Goal: Task Accomplishment & Management: Use online tool/utility

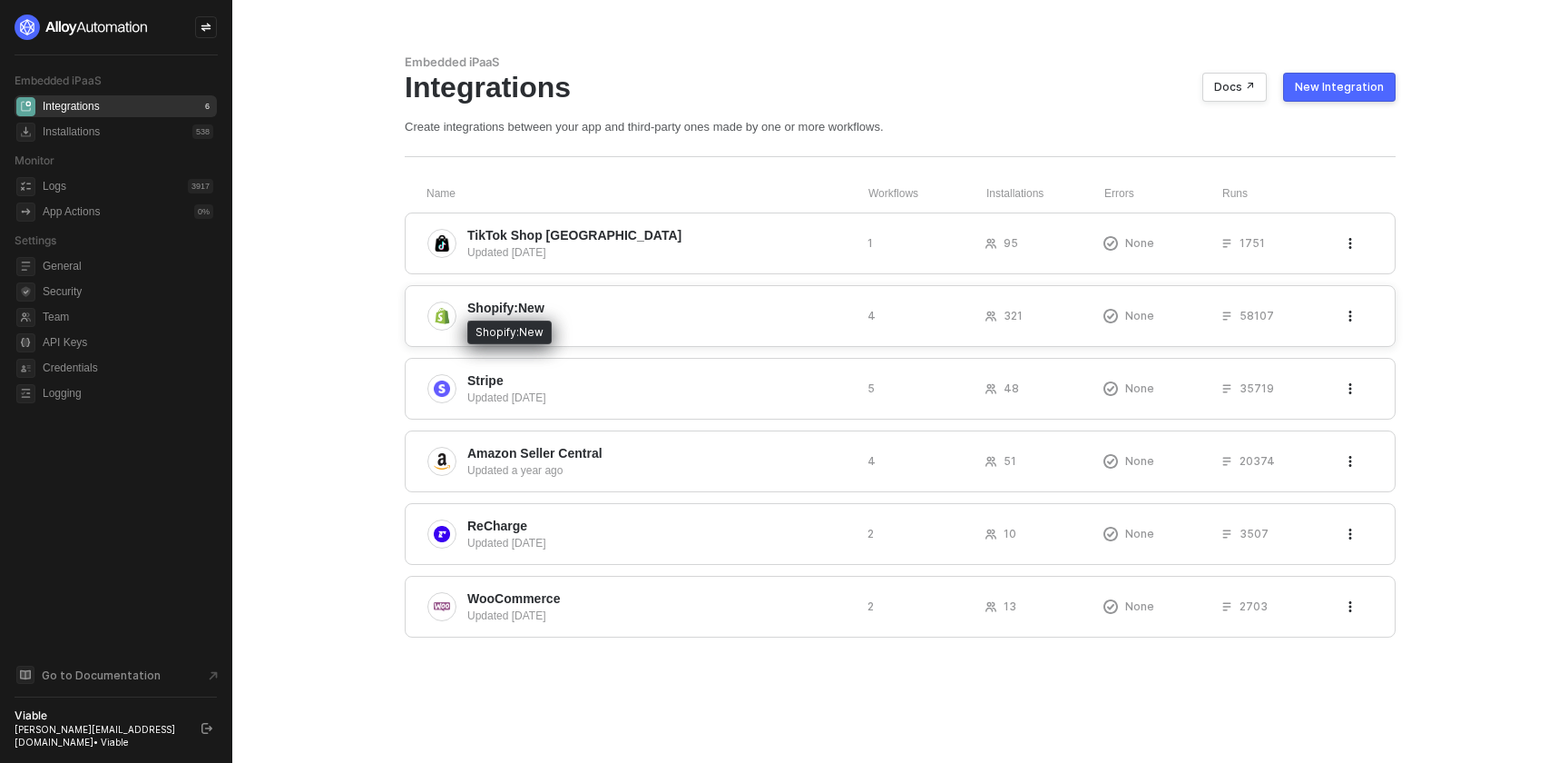
click at [476, 311] on span "Shopify:New" at bounding box center [506, 308] width 77 height 18
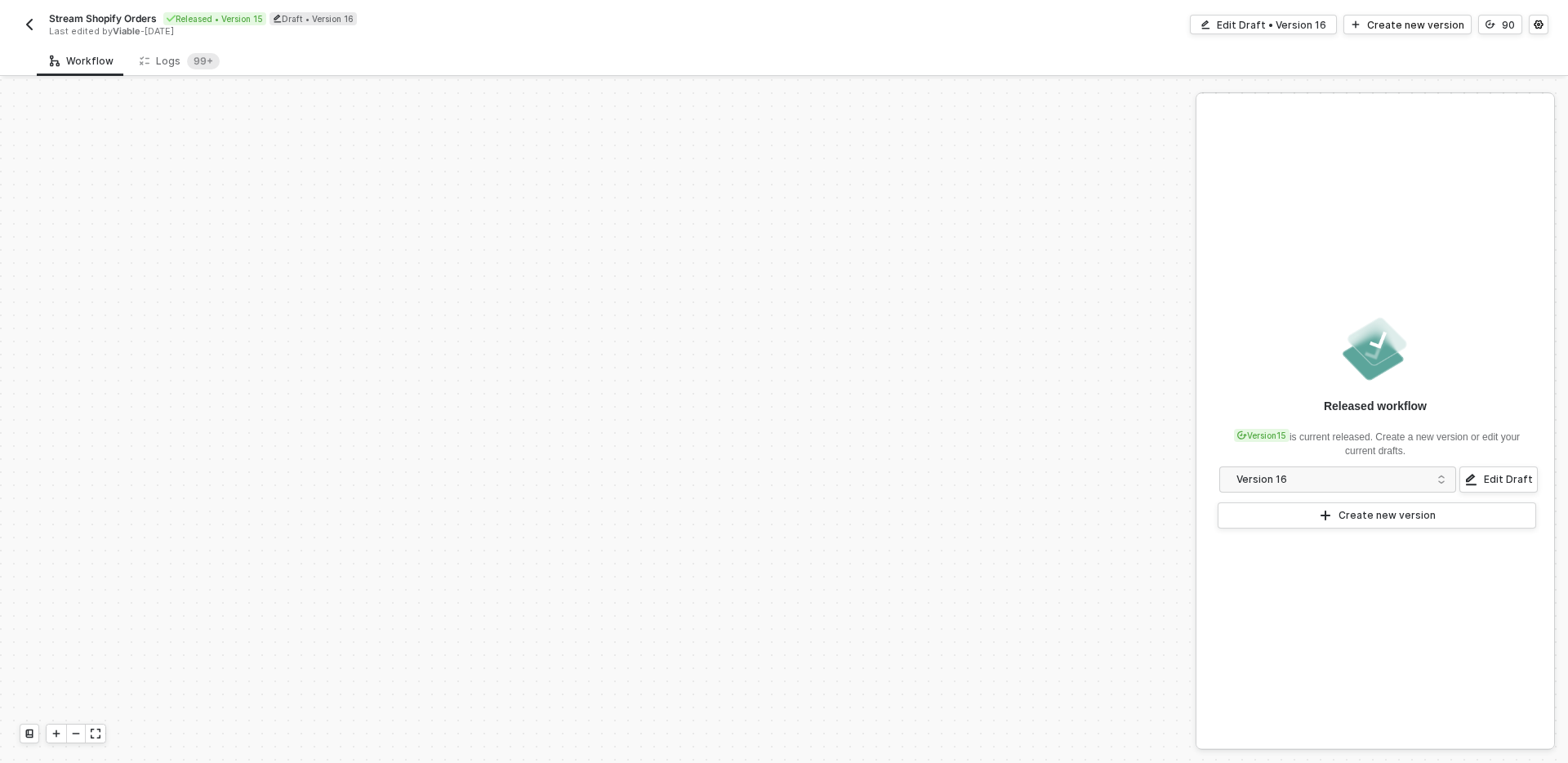
scroll to position [702, 0]
click at [140, 55] on icon at bounding box center [144, 61] width 9 height 14
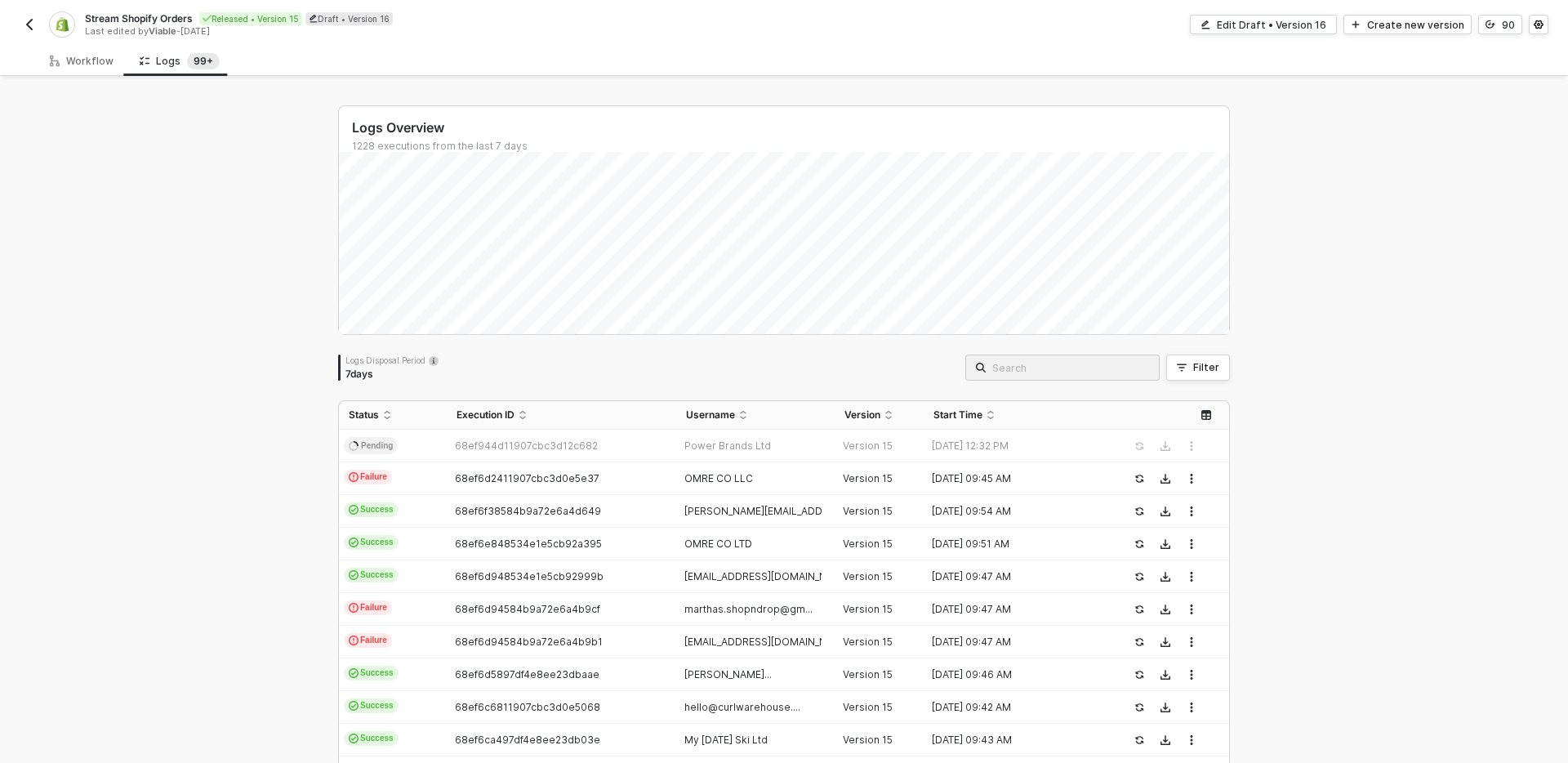
click at [1047, 113] on div "Logs Overview 1228 executions from the last 7 days" at bounding box center [784, 129] width 890 height 45
click at [1009, 388] on div "Click to sort ascending" at bounding box center [1021, 388] width 124 height 20
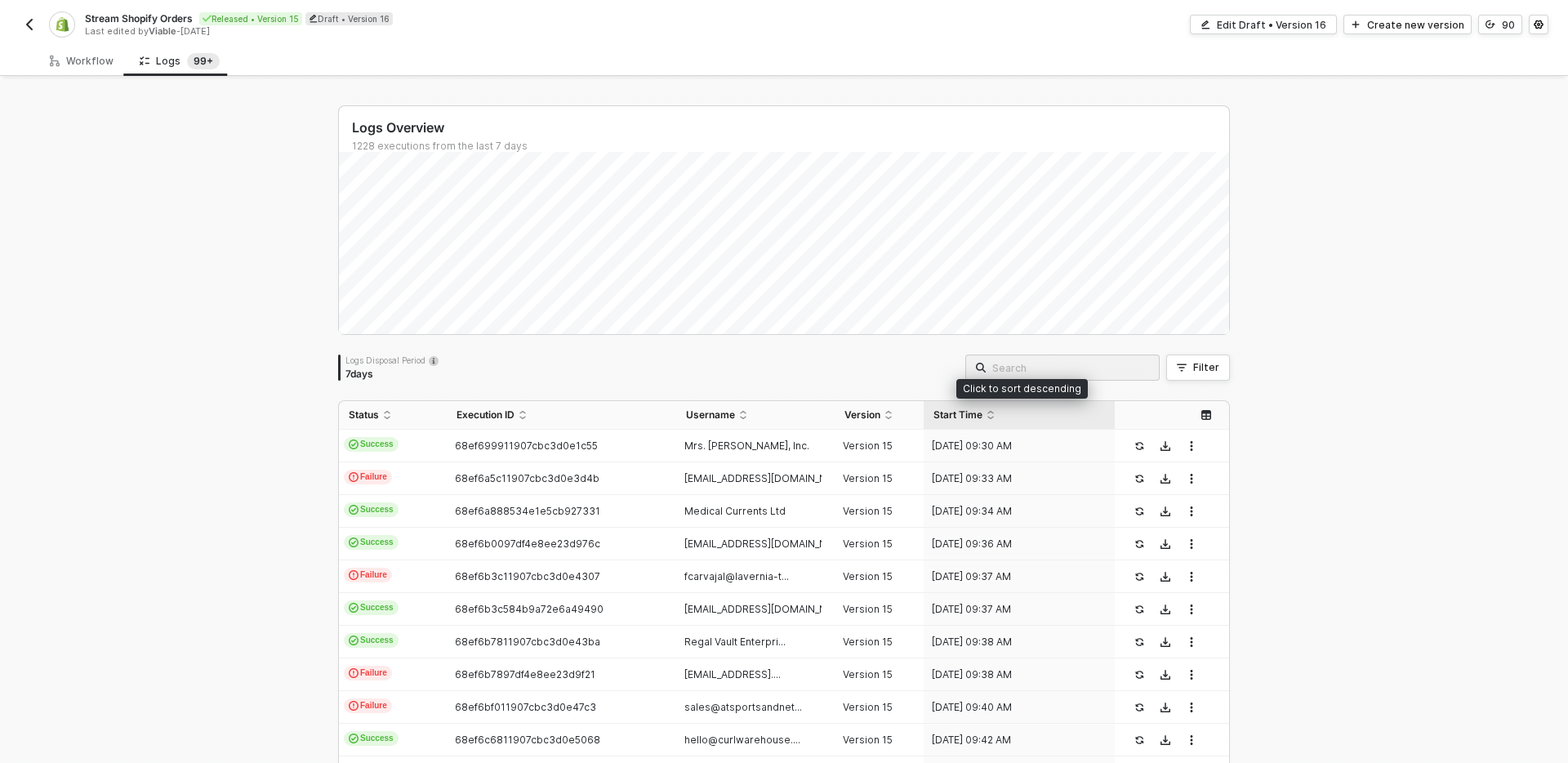
drag, startPoint x: 1035, startPoint y: 373, endPoint x: 1042, endPoint y: 369, distance: 8.1
click at [1035, 373] on div "Click to sort descending" at bounding box center [1021, 385] width 131 height 27
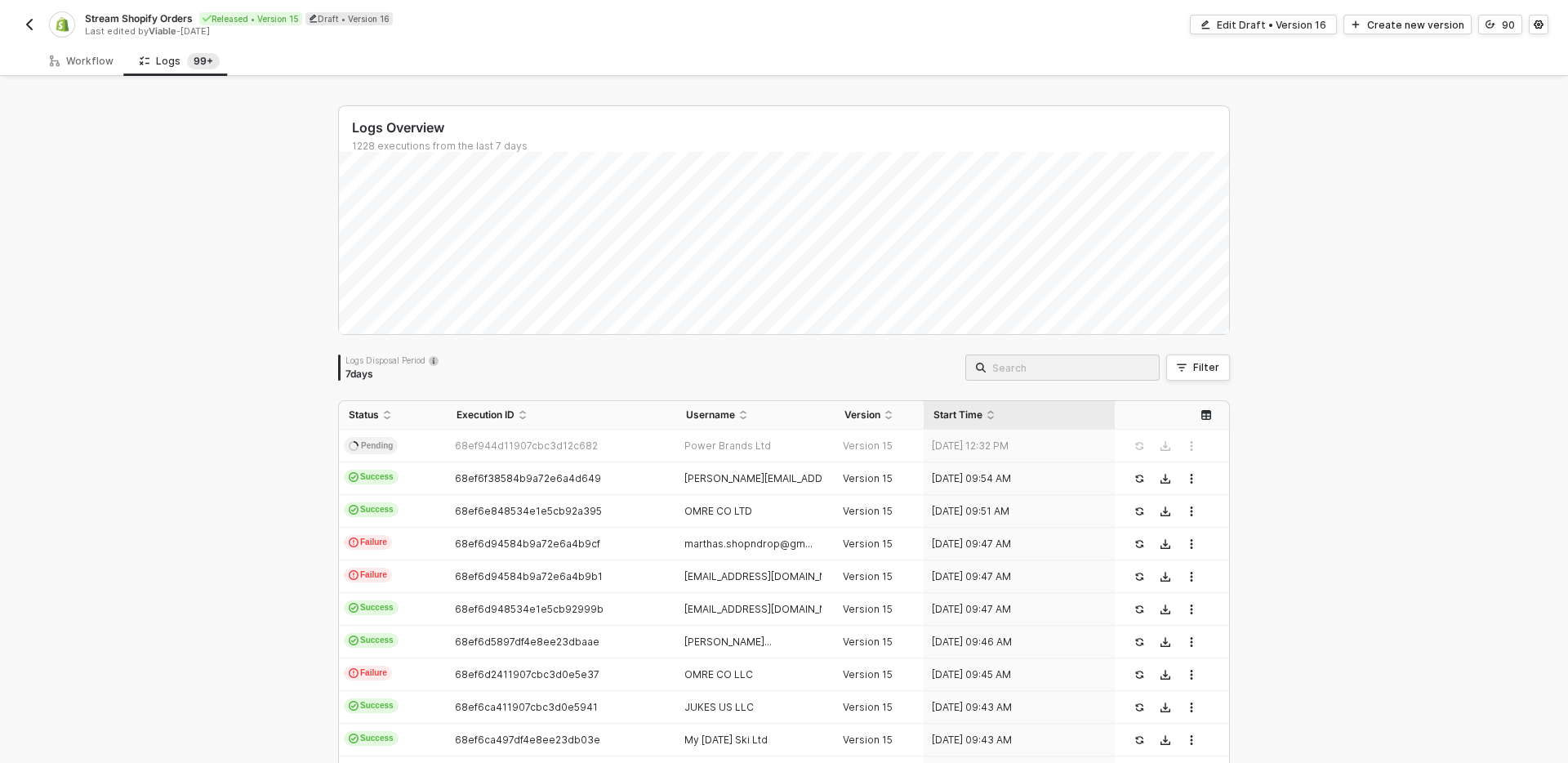
click at [1050, 363] on input "search" at bounding box center [1070, 367] width 157 height 18
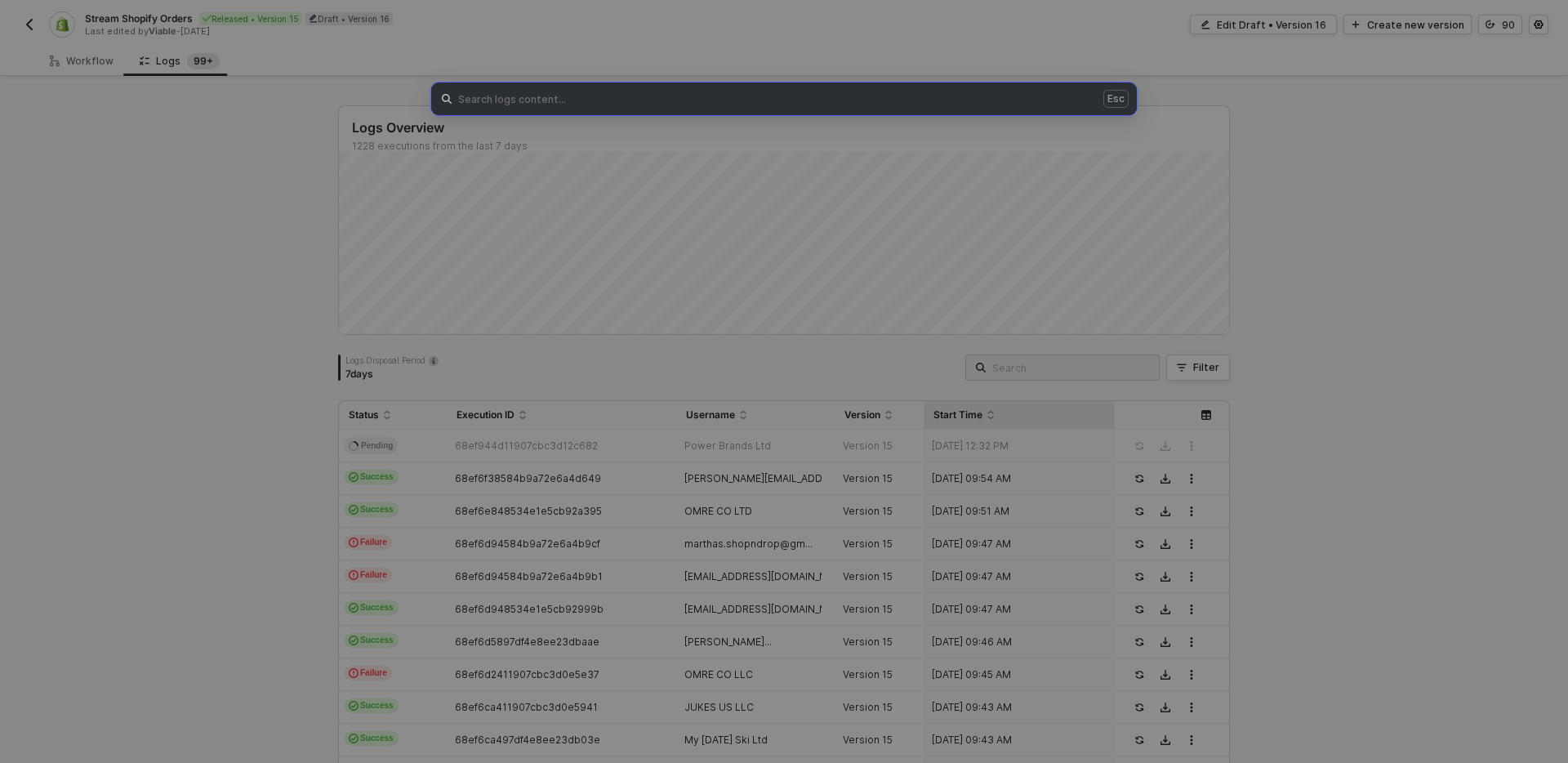
click at [1054, 363] on div "Esc" at bounding box center [784, 382] width 1568 height 763
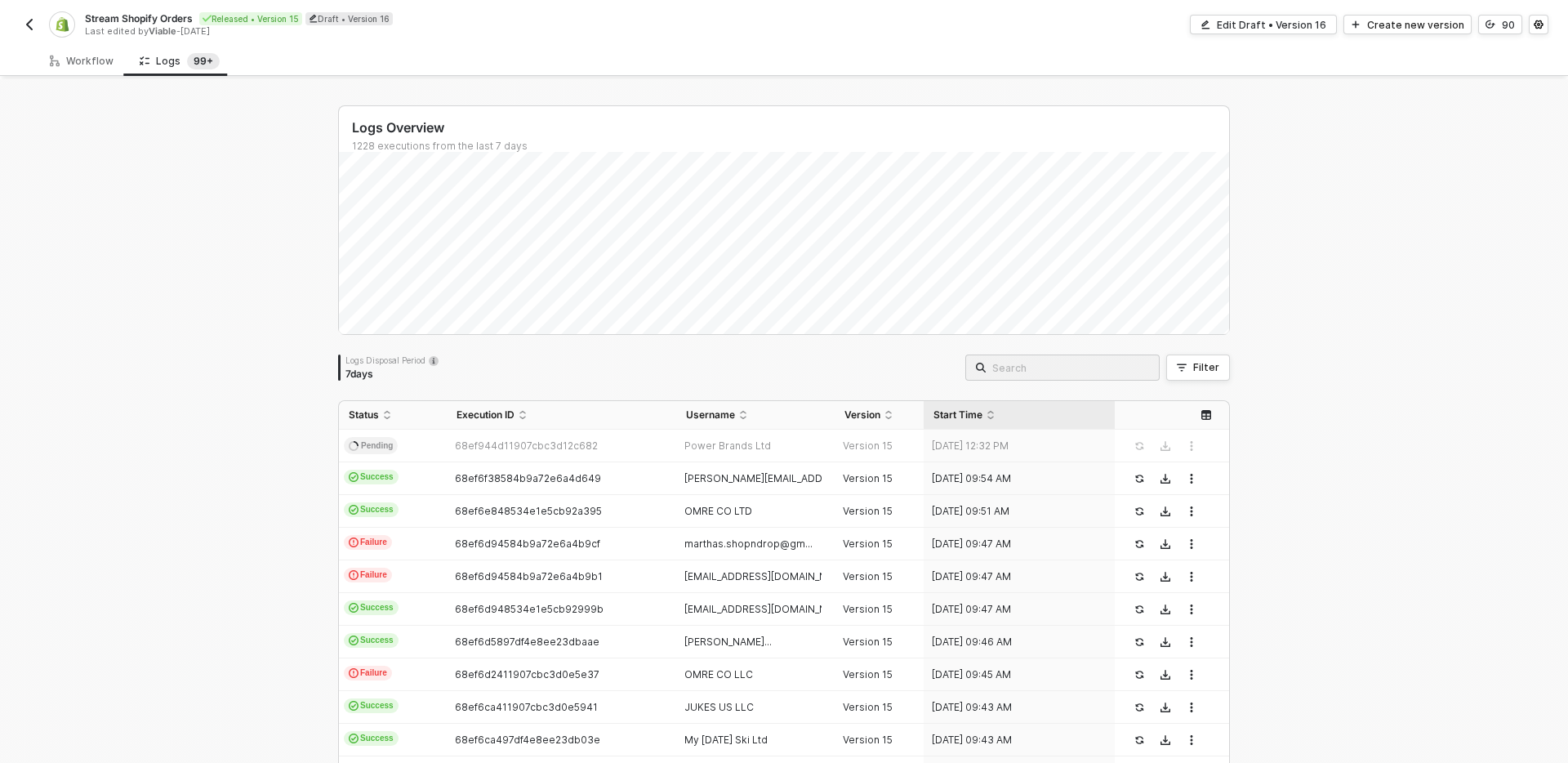
click at [1067, 366] on input "search" at bounding box center [1070, 367] width 157 height 18
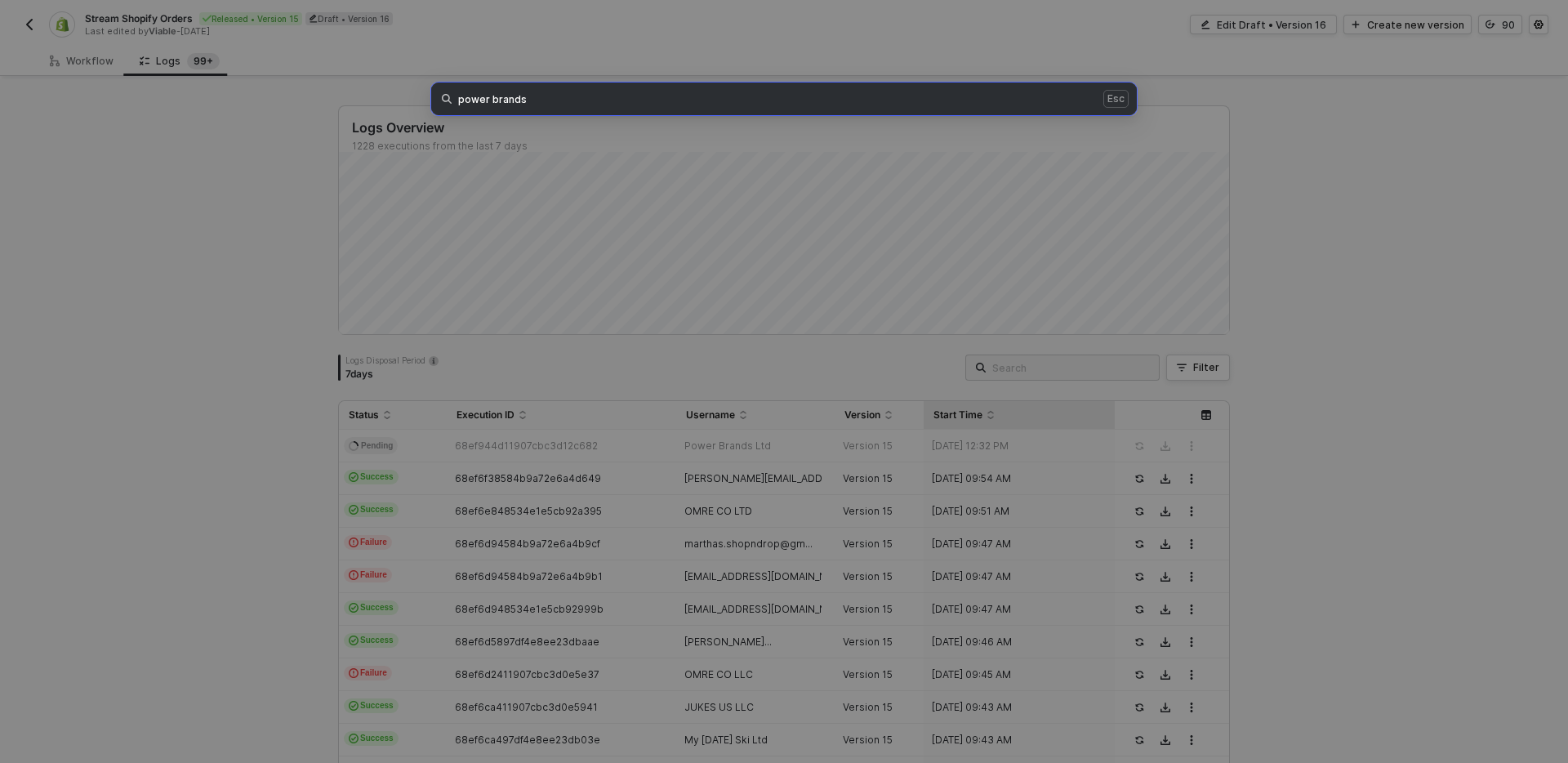
type input "power brands"
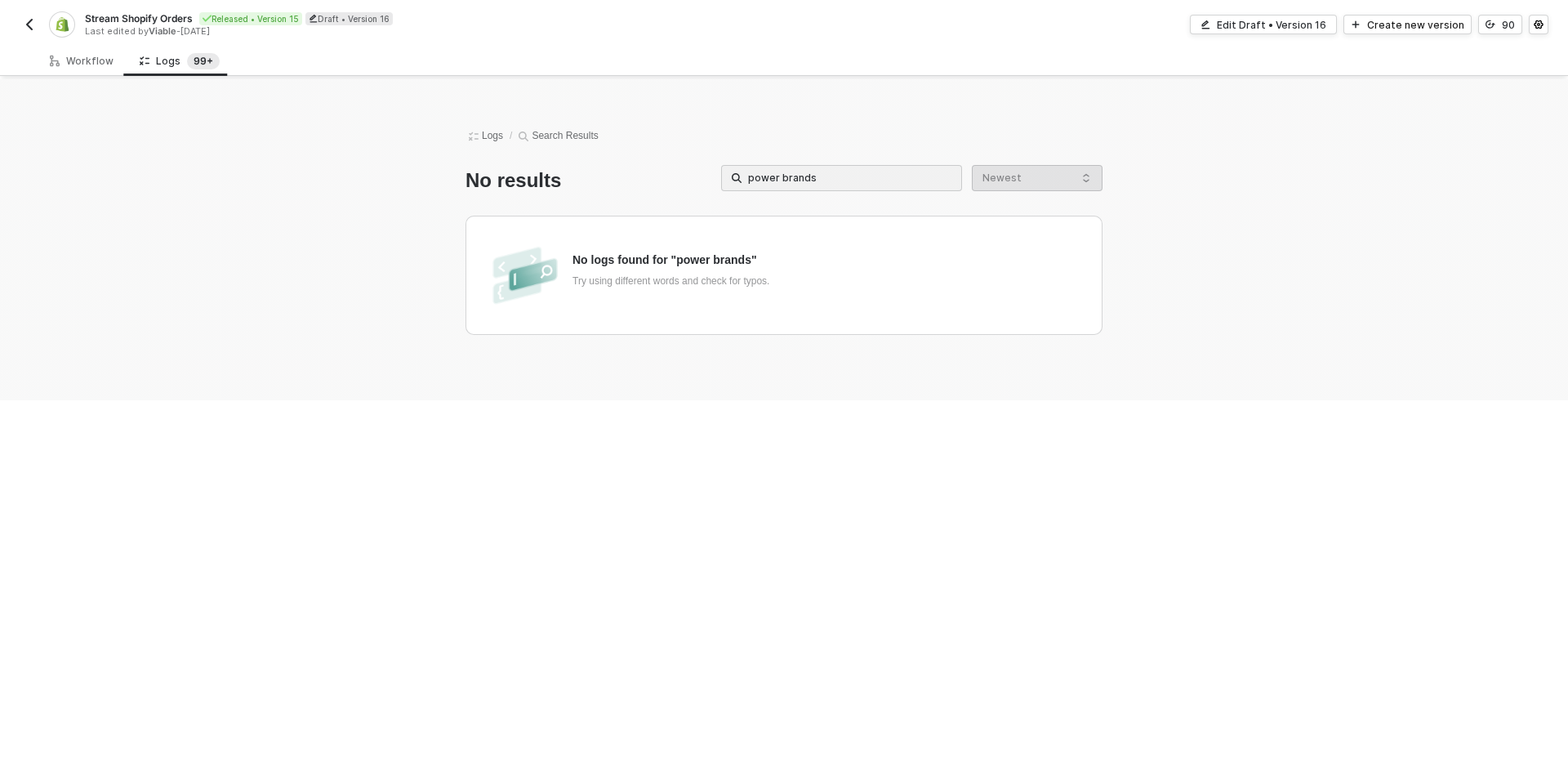
drag, startPoint x: 775, startPoint y: 196, endPoint x: 784, endPoint y: 180, distance: 18.4
click at [775, 195] on div "Logs / Search Results No results power brands Newest No logs found for "power b…" at bounding box center [784, 239] width 931 height 321
click at [784, 180] on input "power brands" at bounding box center [849, 177] width 203 height 18
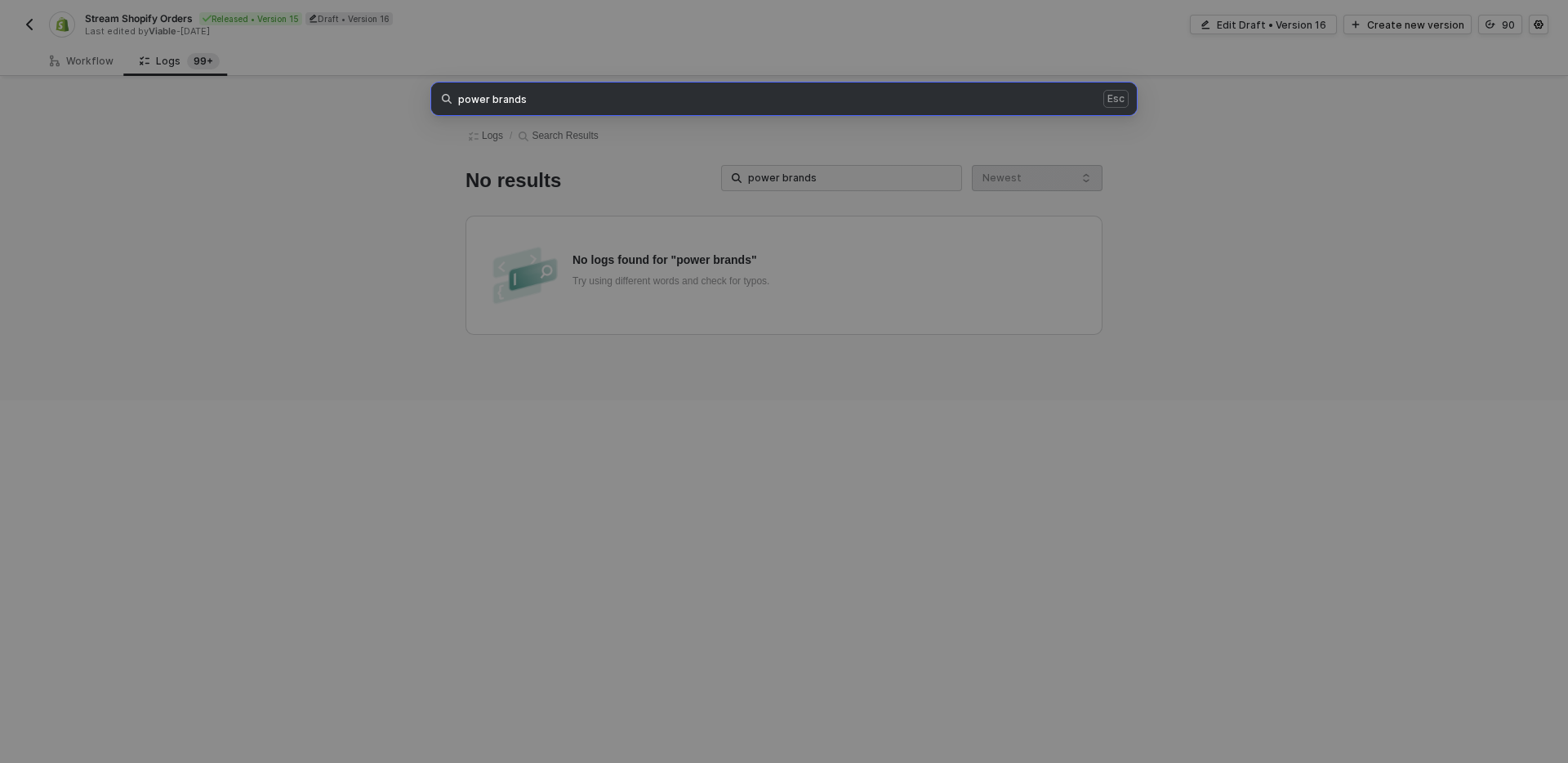
click at [784, 180] on input "power brands" at bounding box center [849, 177] width 203 height 18
click at [581, 90] on span "power brands Esc" at bounding box center [783, 99] width 705 height 33
drag, startPoint x: 581, startPoint y: 90, endPoint x: 565, endPoint y: 97, distance: 17.5
click at [581, 90] on span "power brands Esc" at bounding box center [783, 99] width 705 height 33
click at [506, 97] on input "power brands" at bounding box center [779, 99] width 642 height 13
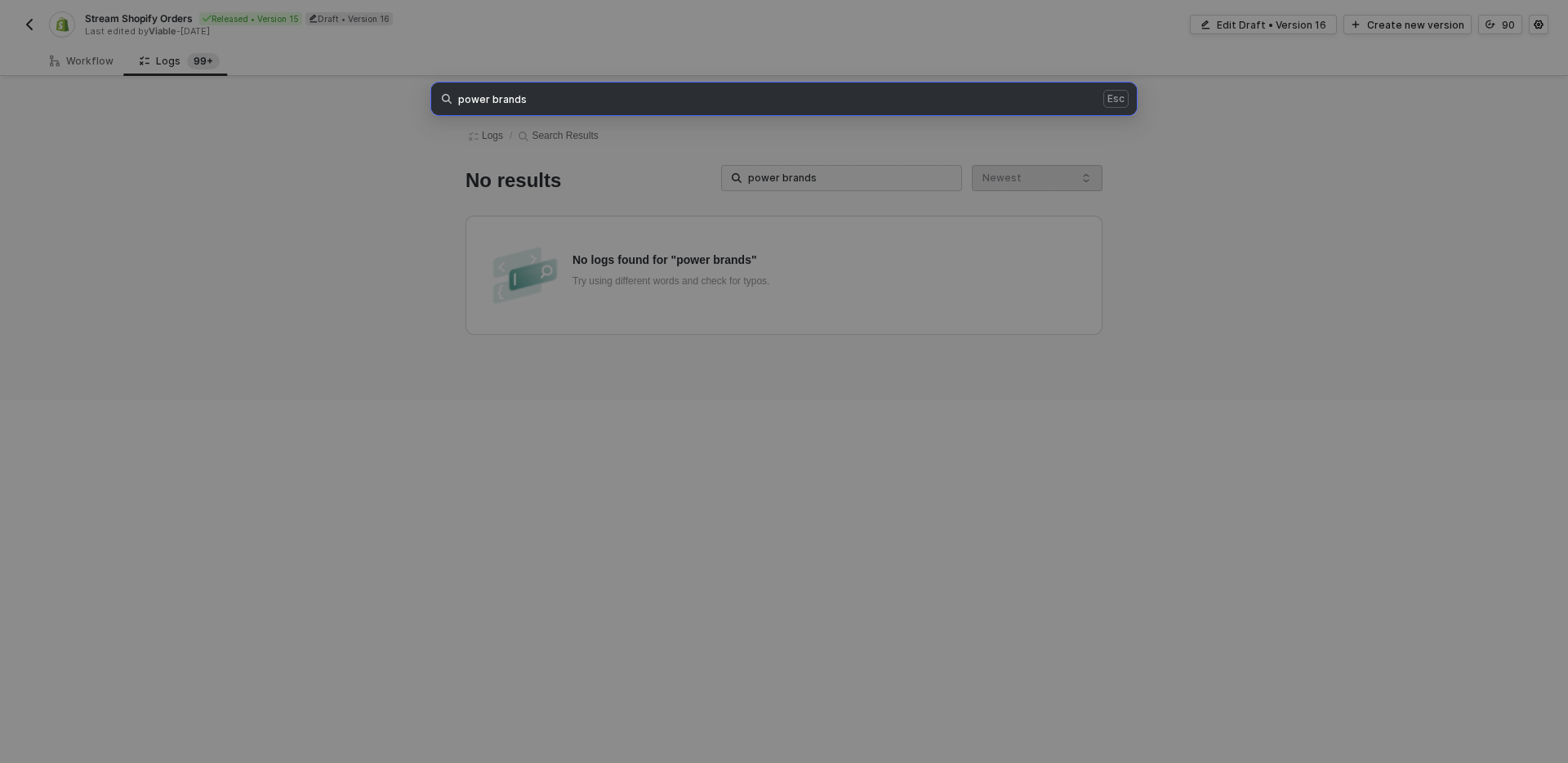
click at [506, 97] on input "power brands" at bounding box center [779, 99] width 642 height 13
type input "power"
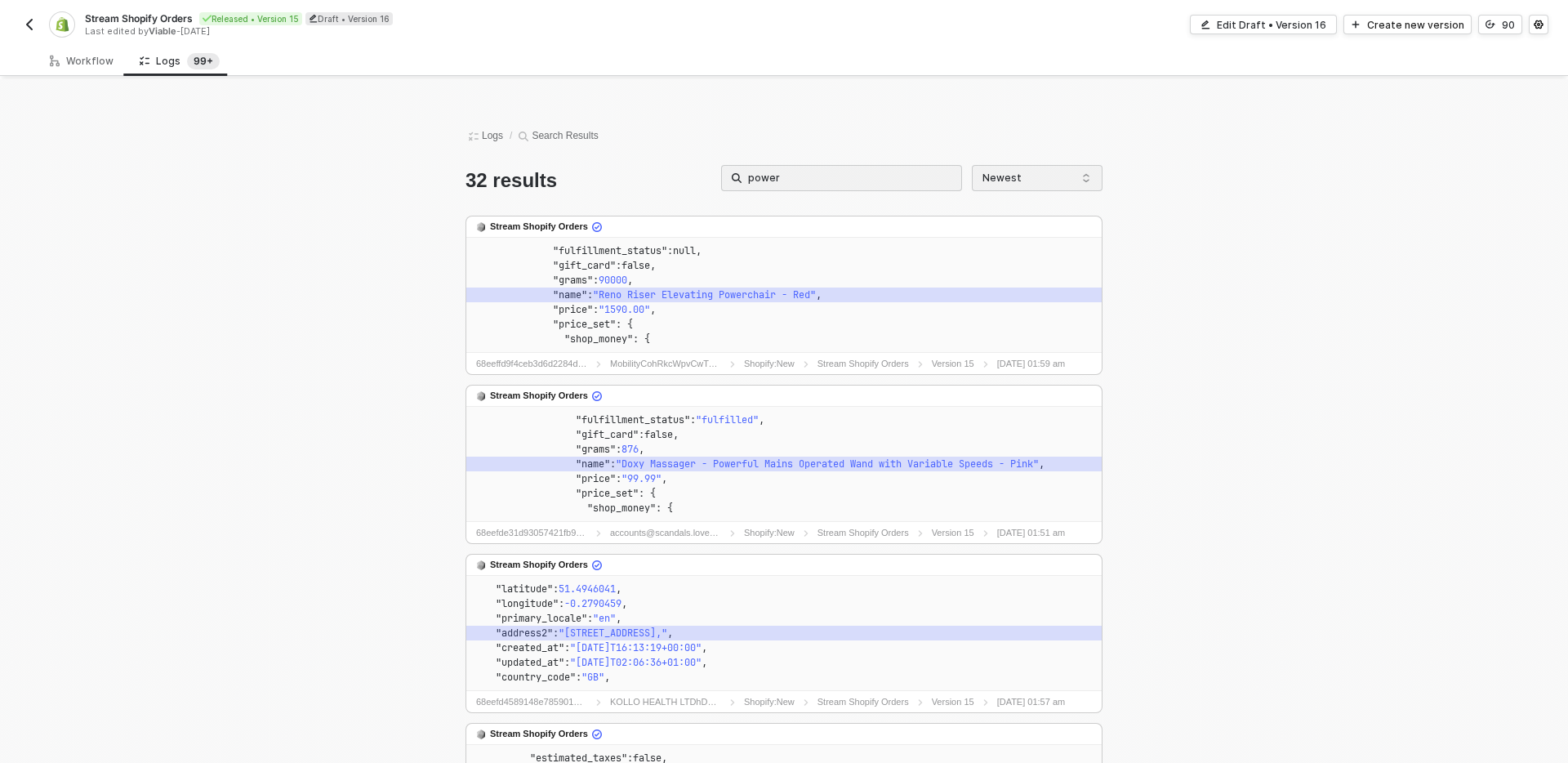
click at [91, 69] on div "Workflow" at bounding box center [81, 60] width 90 height 30
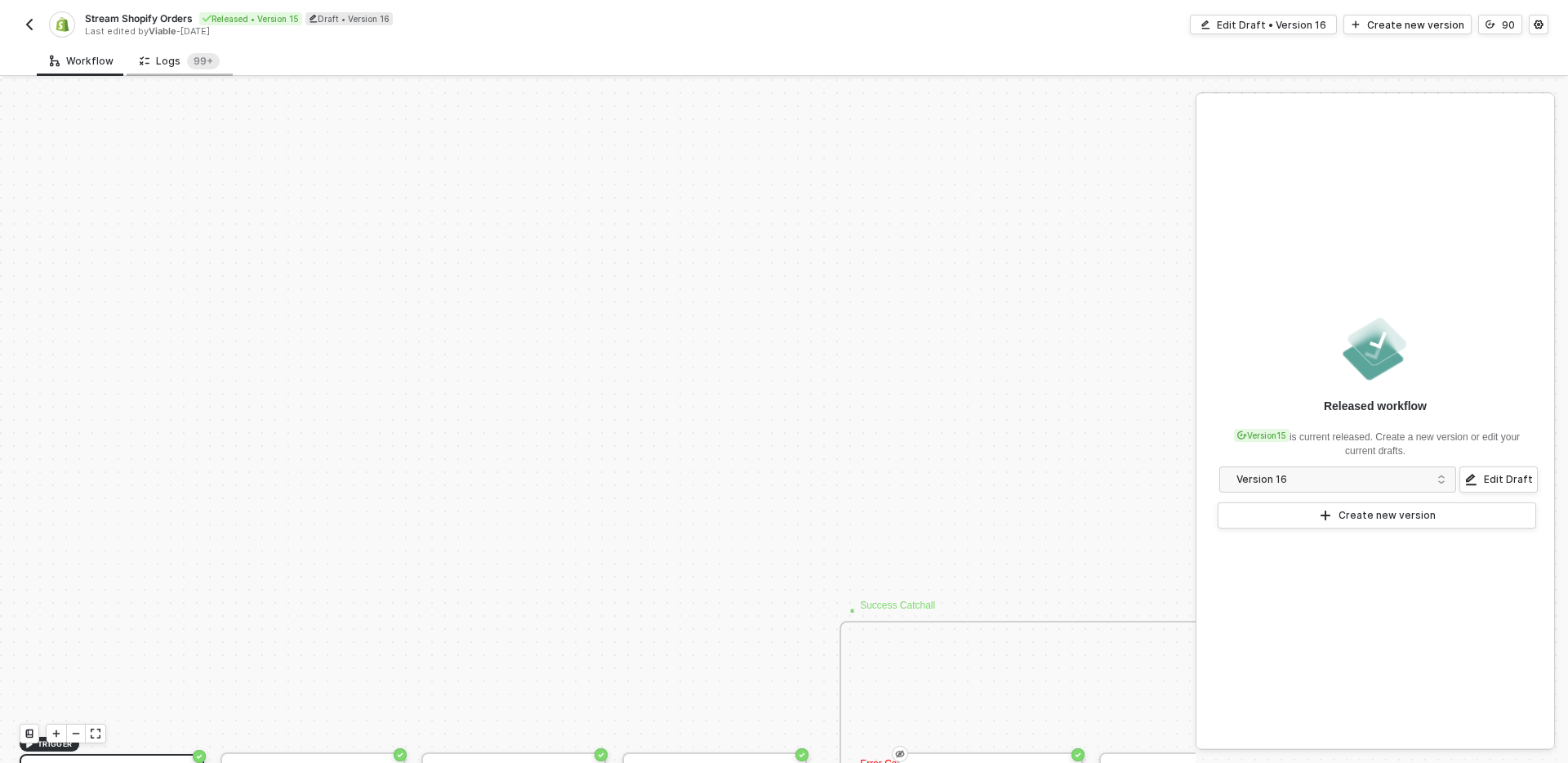
click at [148, 63] on div "Logs 99+" at bounding box center [179, 61] width 80 height 16
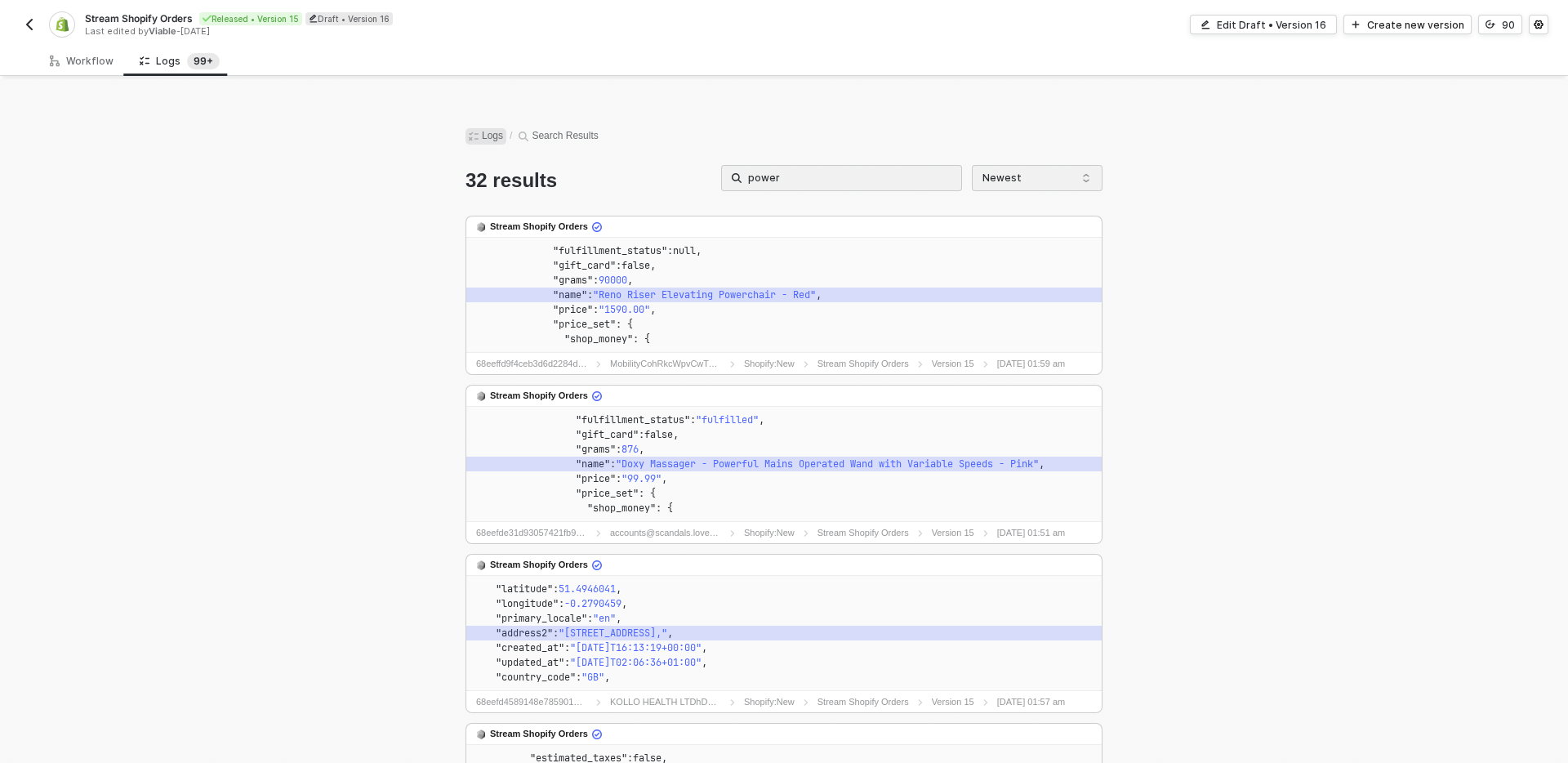
click at [496, 133] on span "Logs" at bounding box center [486, 136] width 41 height 16
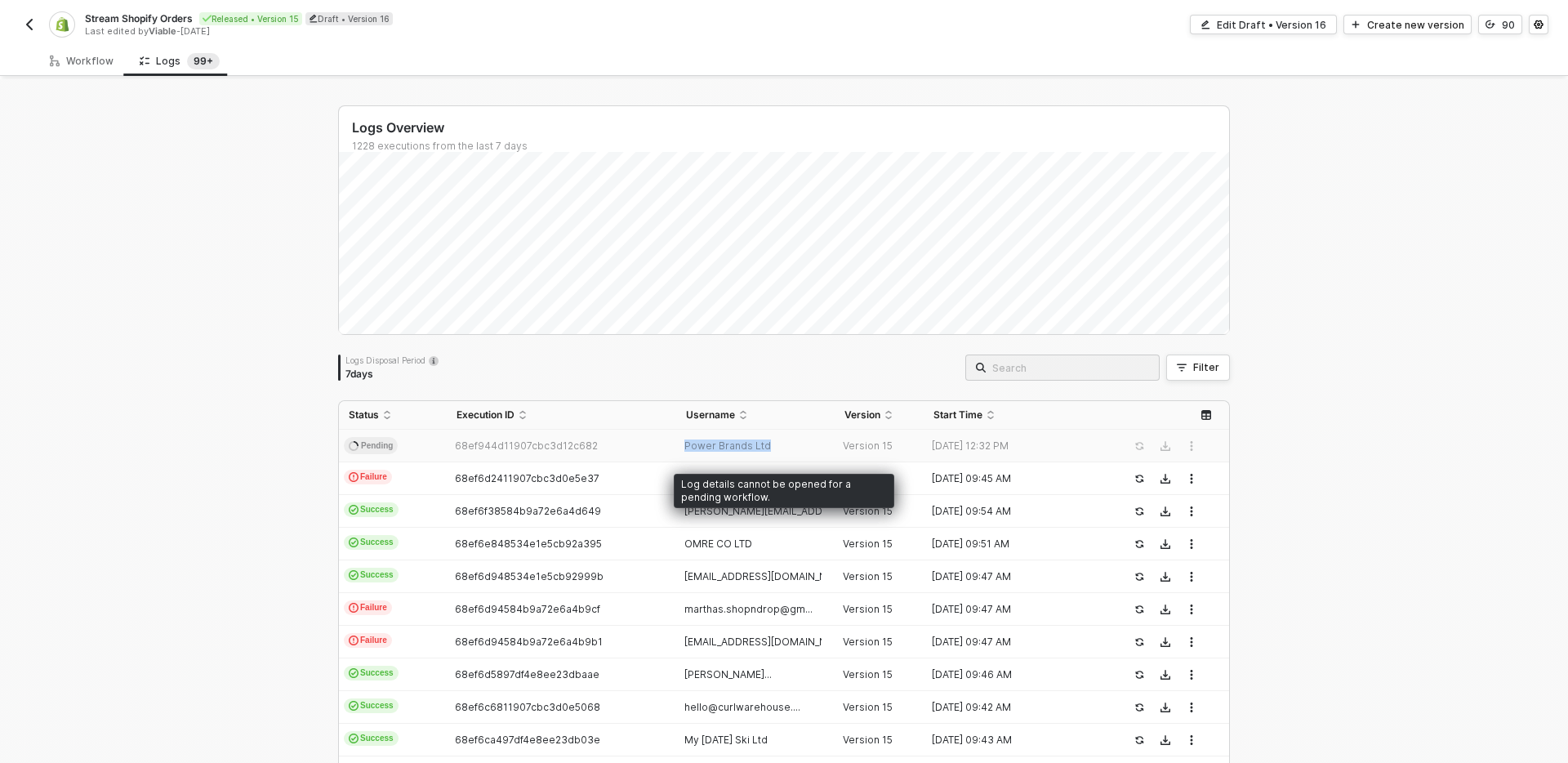
copy span "Power Brands Ltd"
drag, startPoint x: 769, startPoint y: 445, endPoint x: 771, endPoint y: 430, distance: 15.1
click at [733, 437] on td "Power Brands Ltd" at bounding box center [756, 446] width 159 height 33
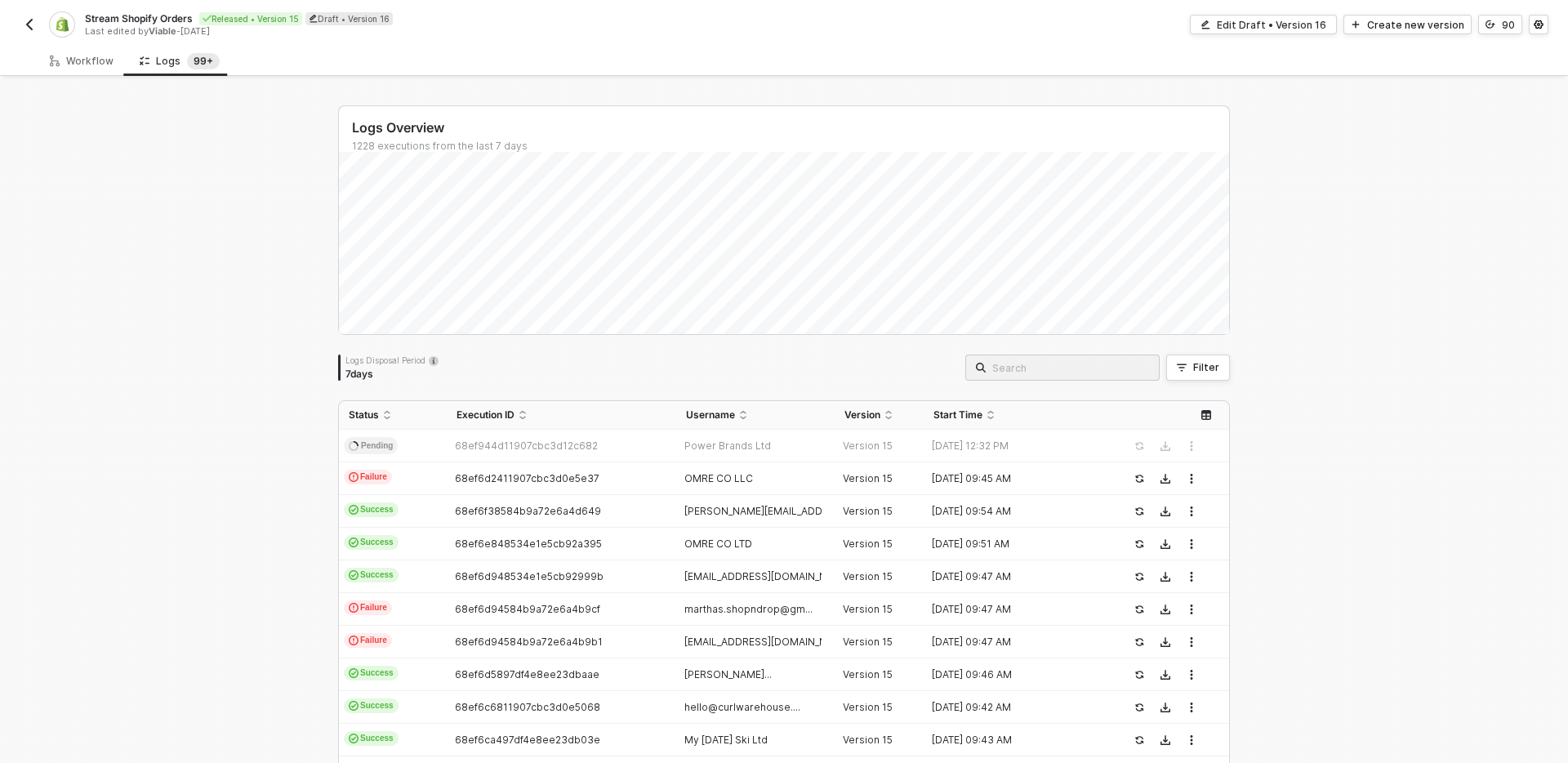
click at [1029, 351] on div "Logs Overview 1228 executions from the last 7 days Mon 13 Success 128 Failure 2…" at bounding box center [784, 617] width 892 height 1024
click at [1039, 356] on span at bounding box center [1062, 368] width 195 height 26
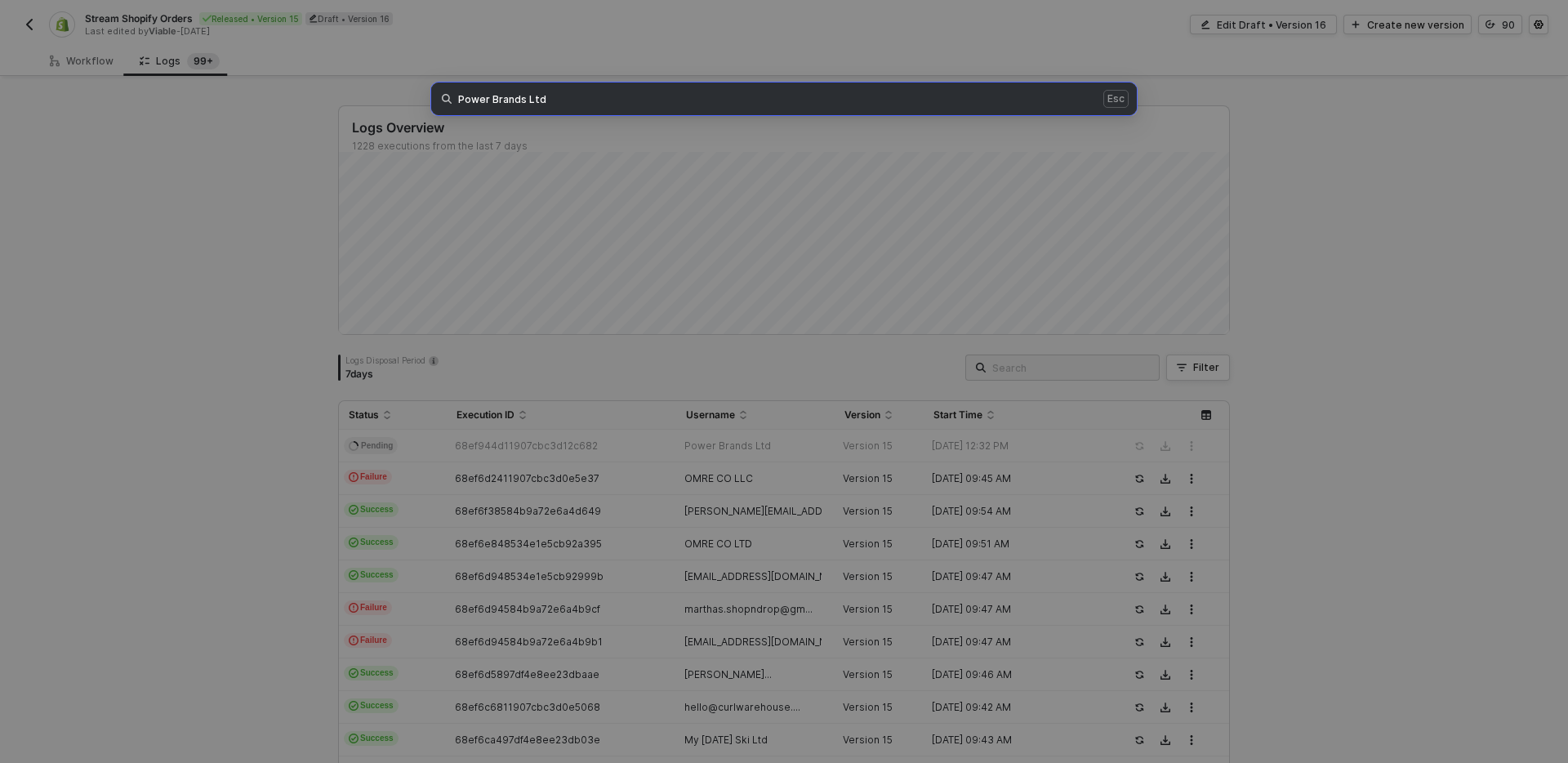
type input "Power Brands Ltd"
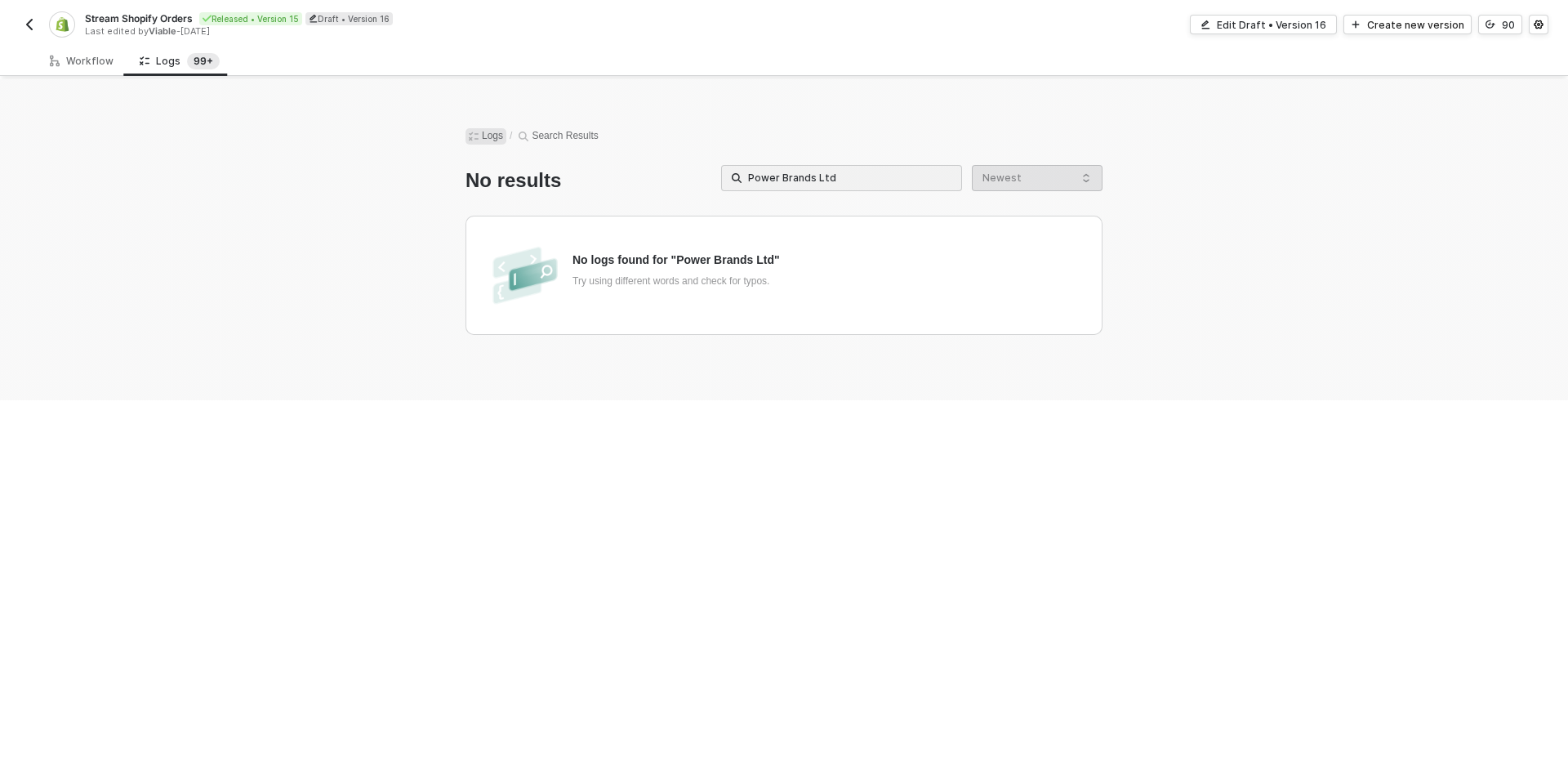
click at [485, 130] on span "Logs" at bounding box center [486, 136] width 41 height 16
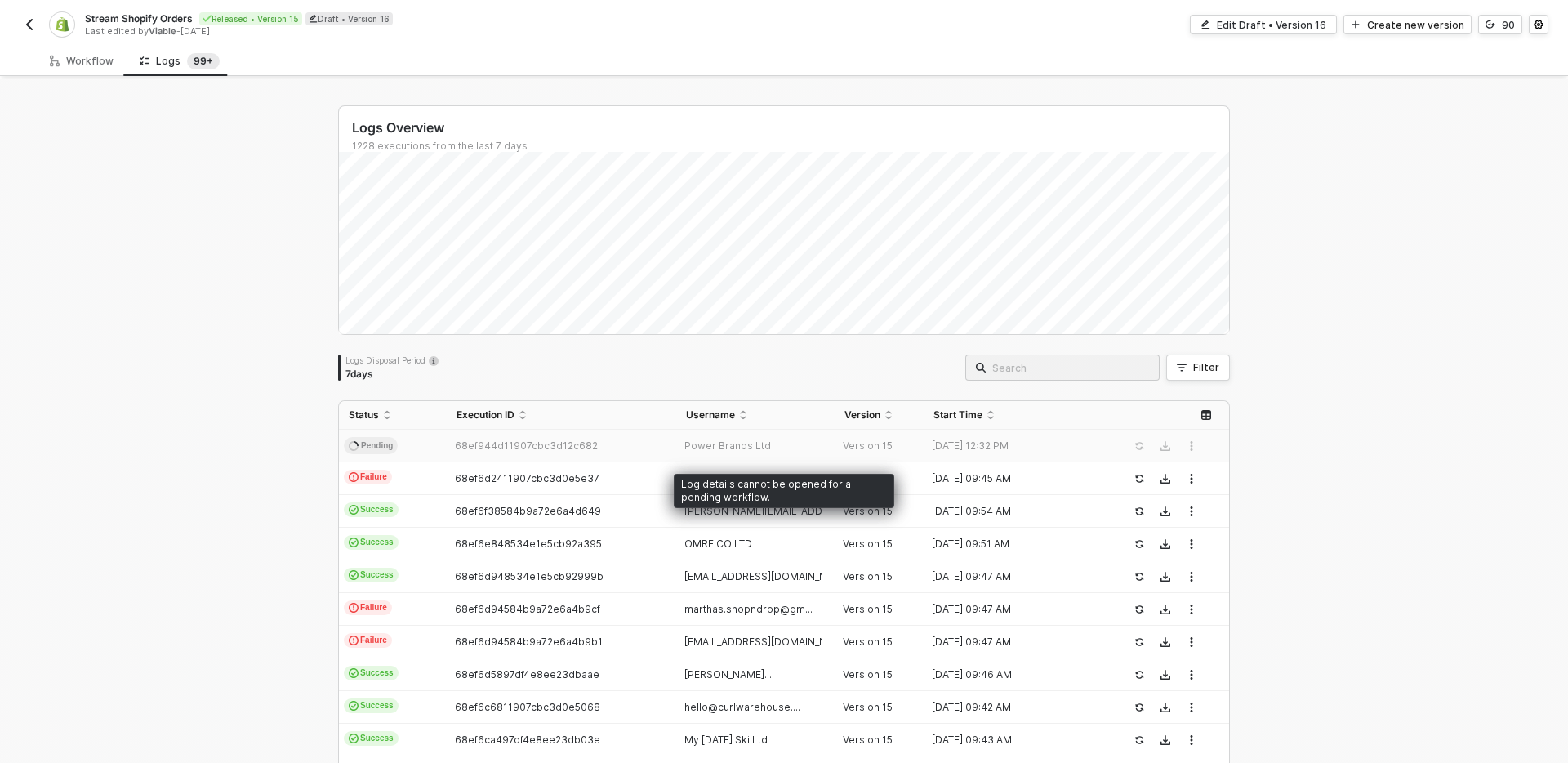
click at [667, 442] on td "68ef944d11907cbc3d12c682" at bounding box center [560, 446] width 229 height 33
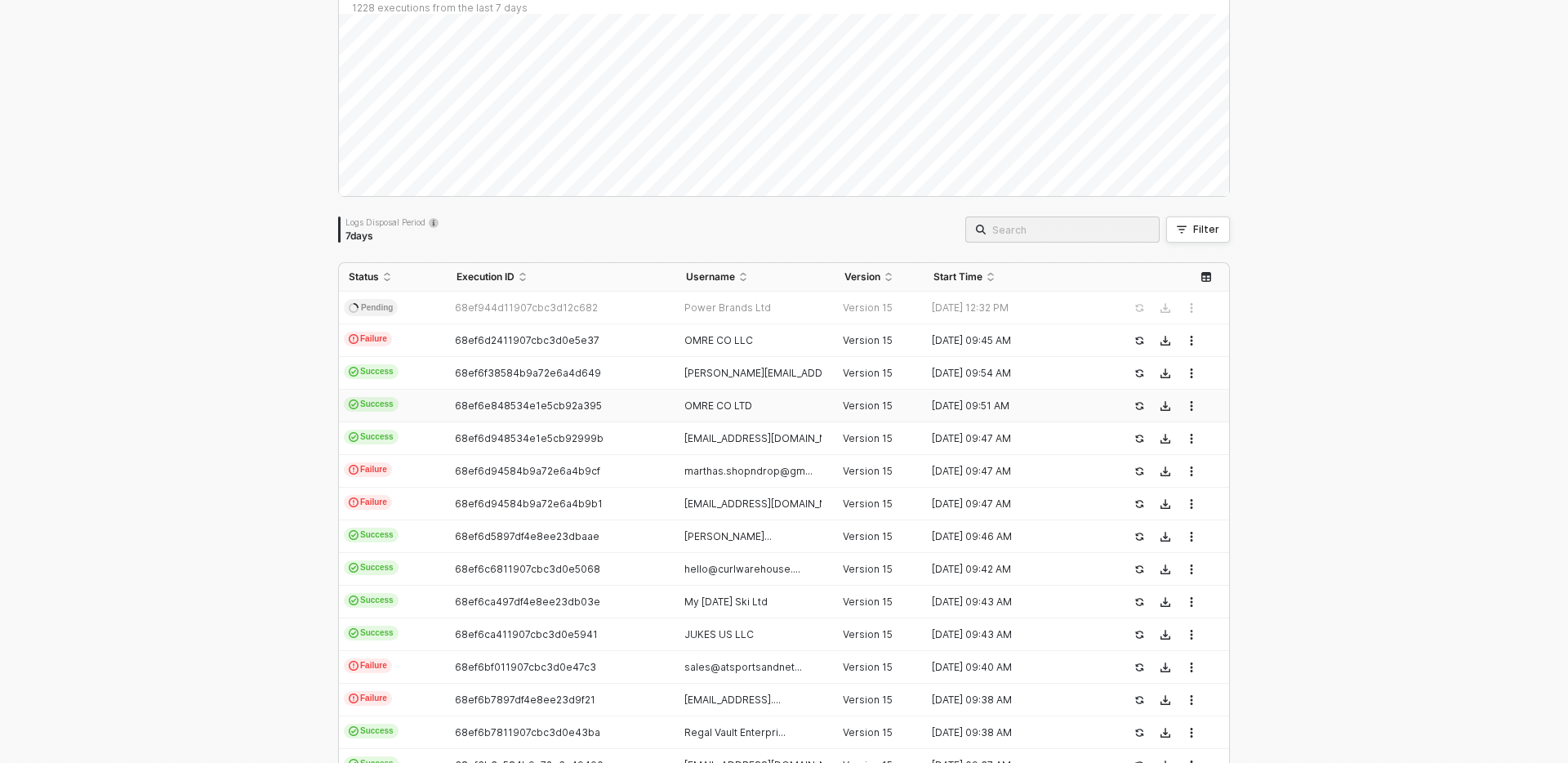
scroll to position [147, 0]
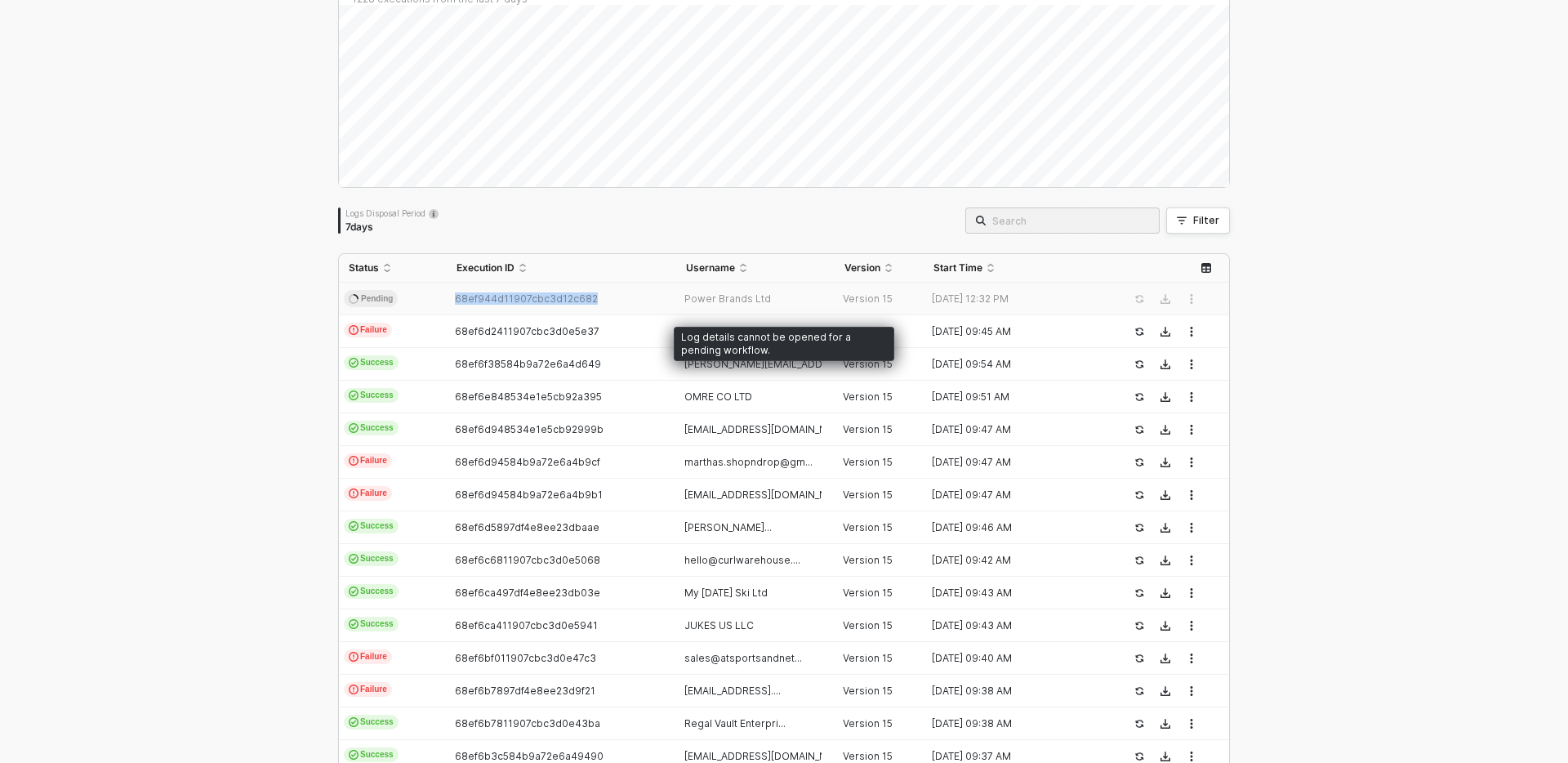
drag, startPoint x: 595, startPoint y: 304, endPoint x: 438, endPoint y: 293, distance: 157.4
click at [438, 293] on tr "Pending 68ef944d11907cbc3d12c682 Power Brands Ltd Version 15 15 Oct 2025 12:32 …" at bounding box center [784, 299] width 890 height 33
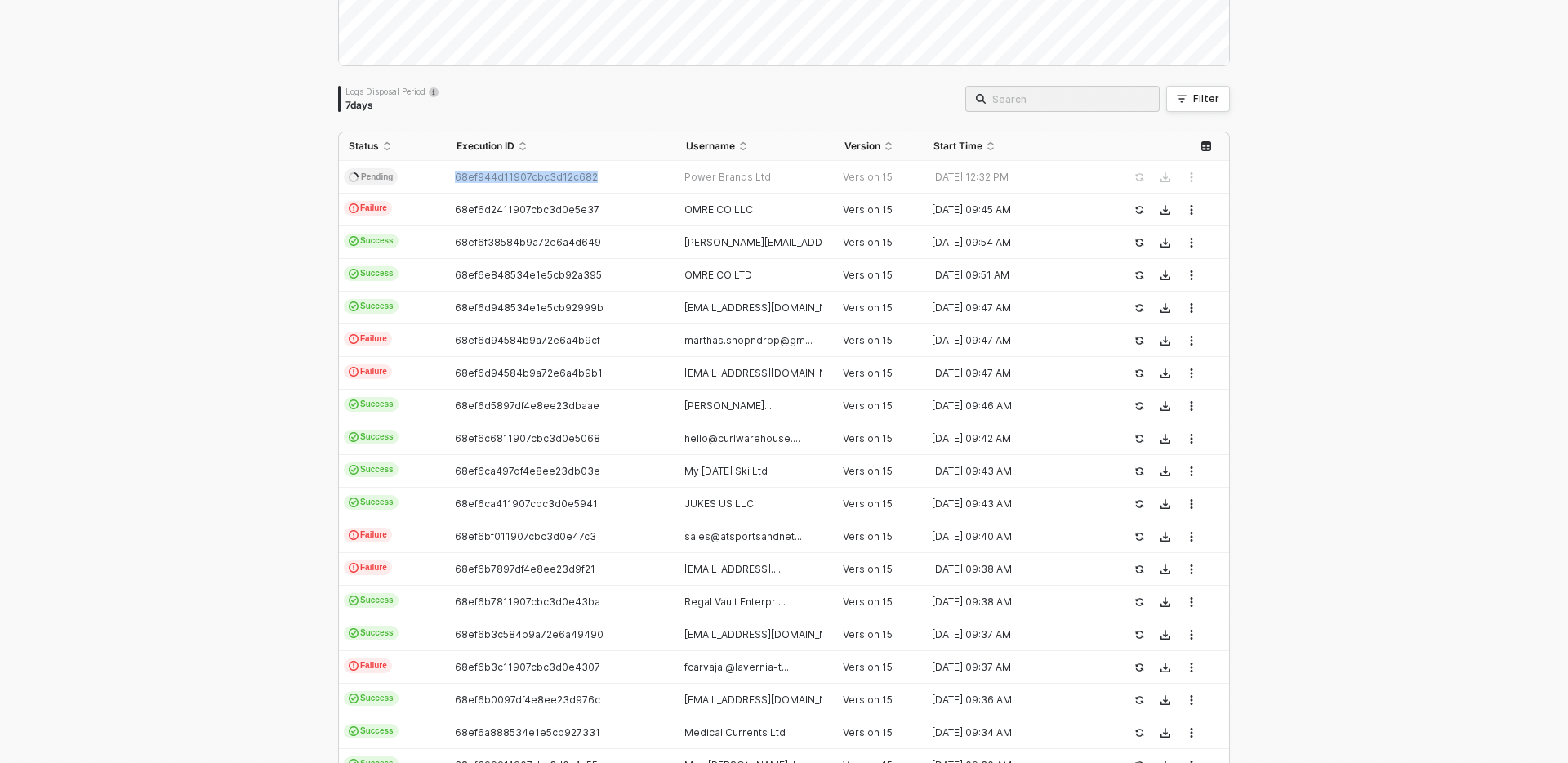
scroll to position [270, 0]
drag, startPoint x: 747, startPoint y: 472, endPoint x: 621, endPoint y: 459, distance: 126.7
click at [621, 459] on tr "Success 68ef6ca497df4e8ee23db03e My Sunday Ski Ltd Version 15 15 Oct 2025 09:43…" at bounding box center [784, 470] width 890 height 33
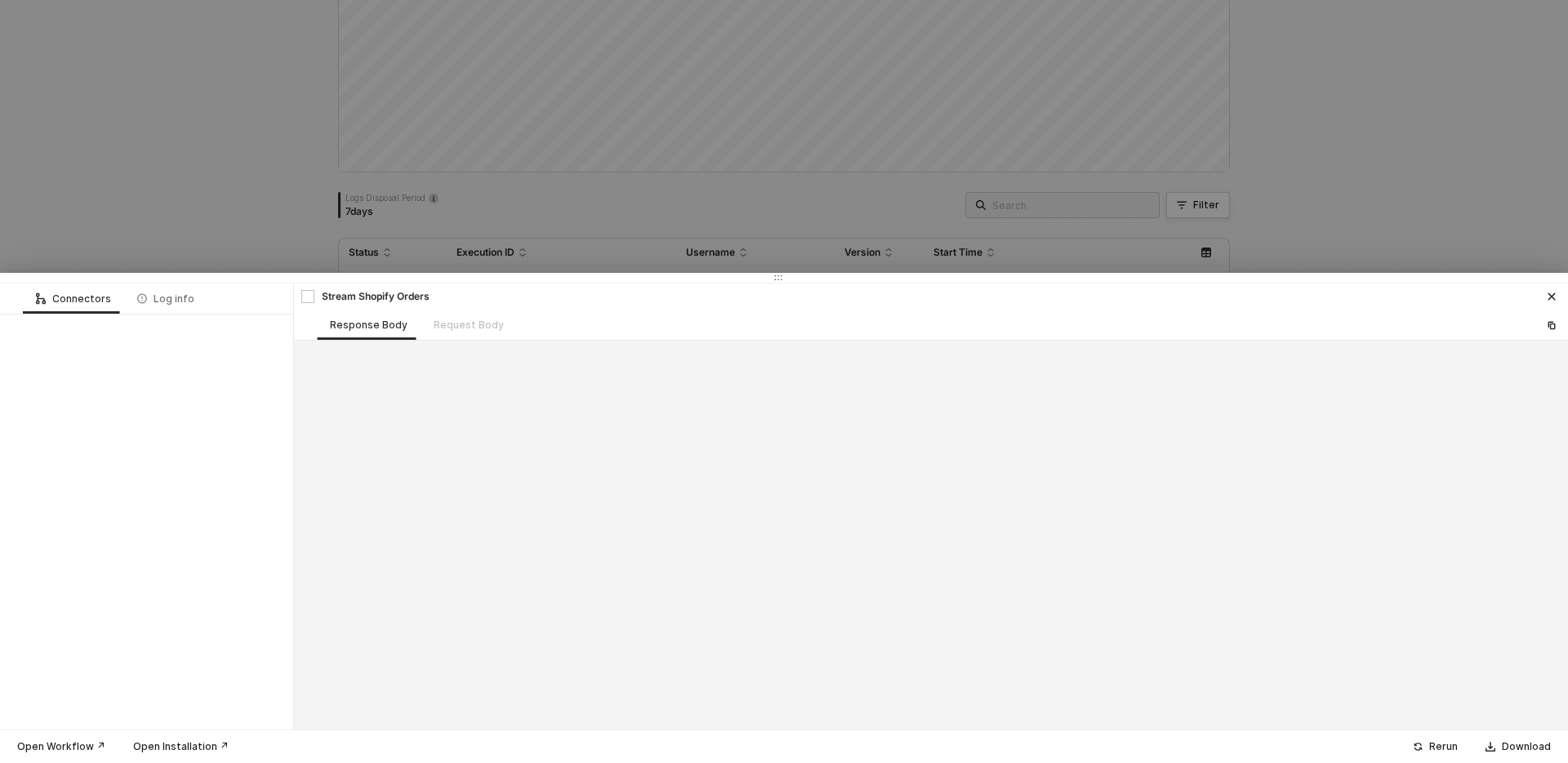
scroll to position [162, 0]
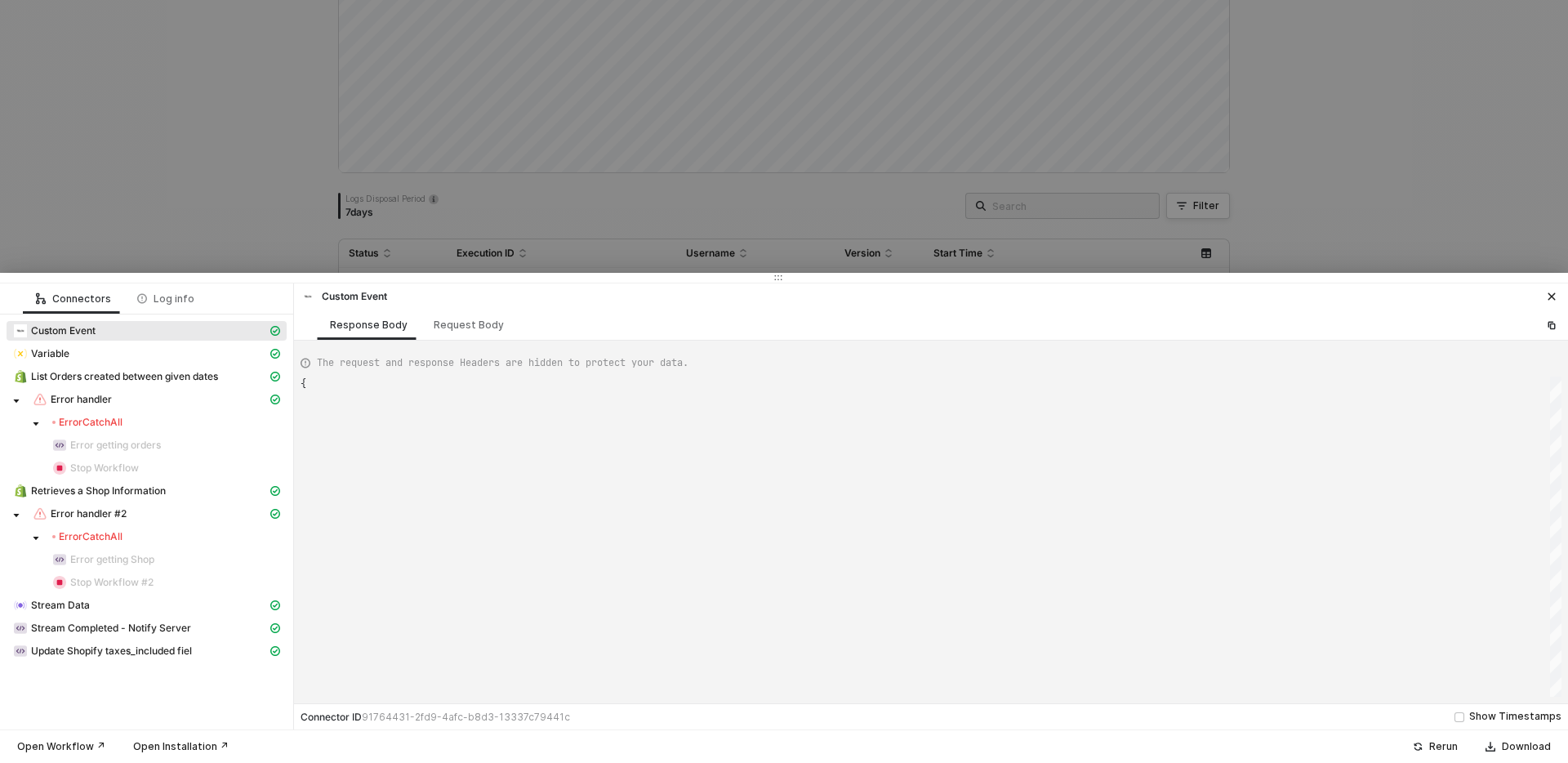
type textarea "{ "json": { "startDate": "2025-09-01T00:00:00.000Z", "endDate": "2025-10-15T00:…"
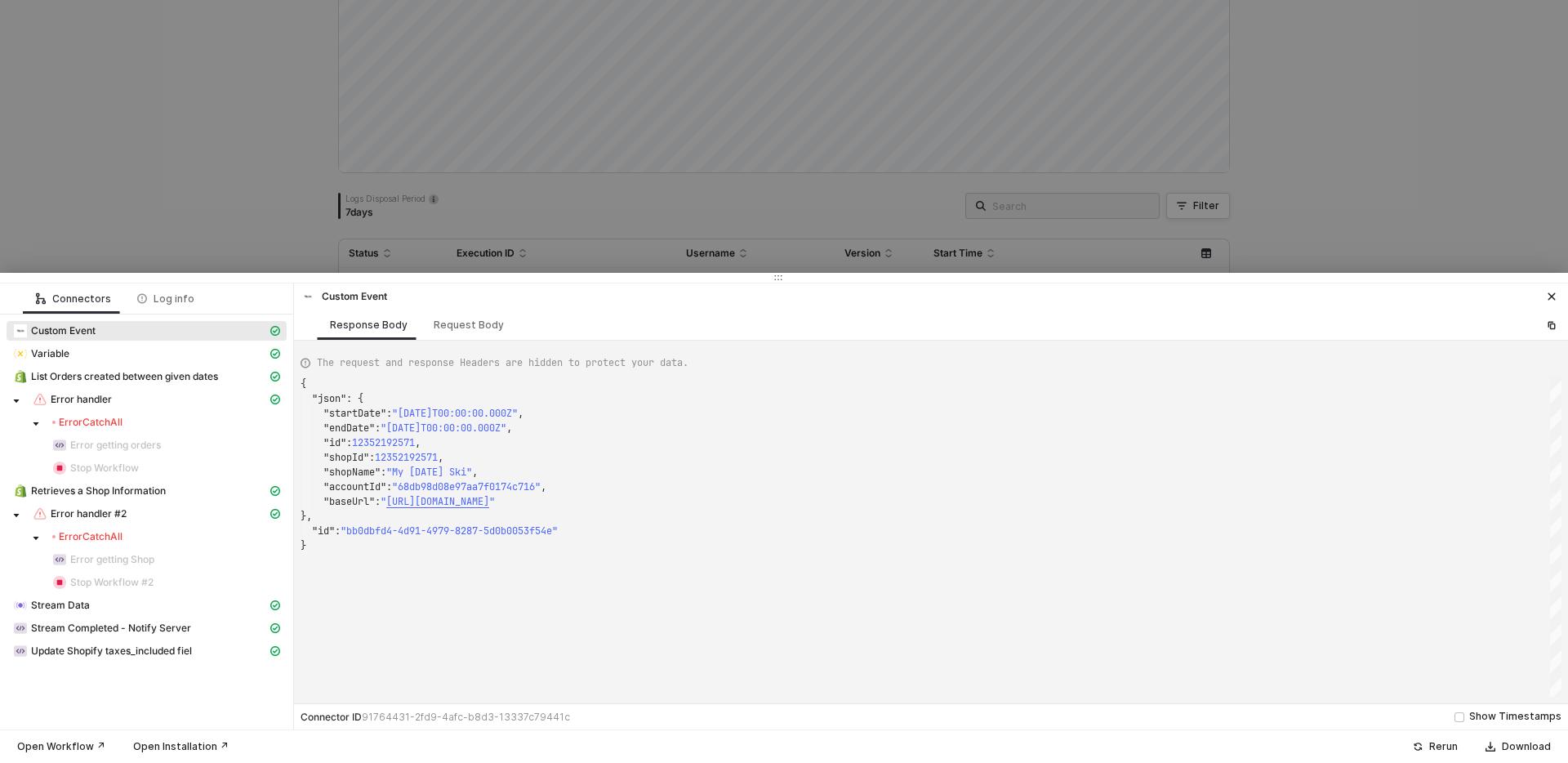
click at [577, 251] on div at bounding box center [784, 382] width 1568 height 763
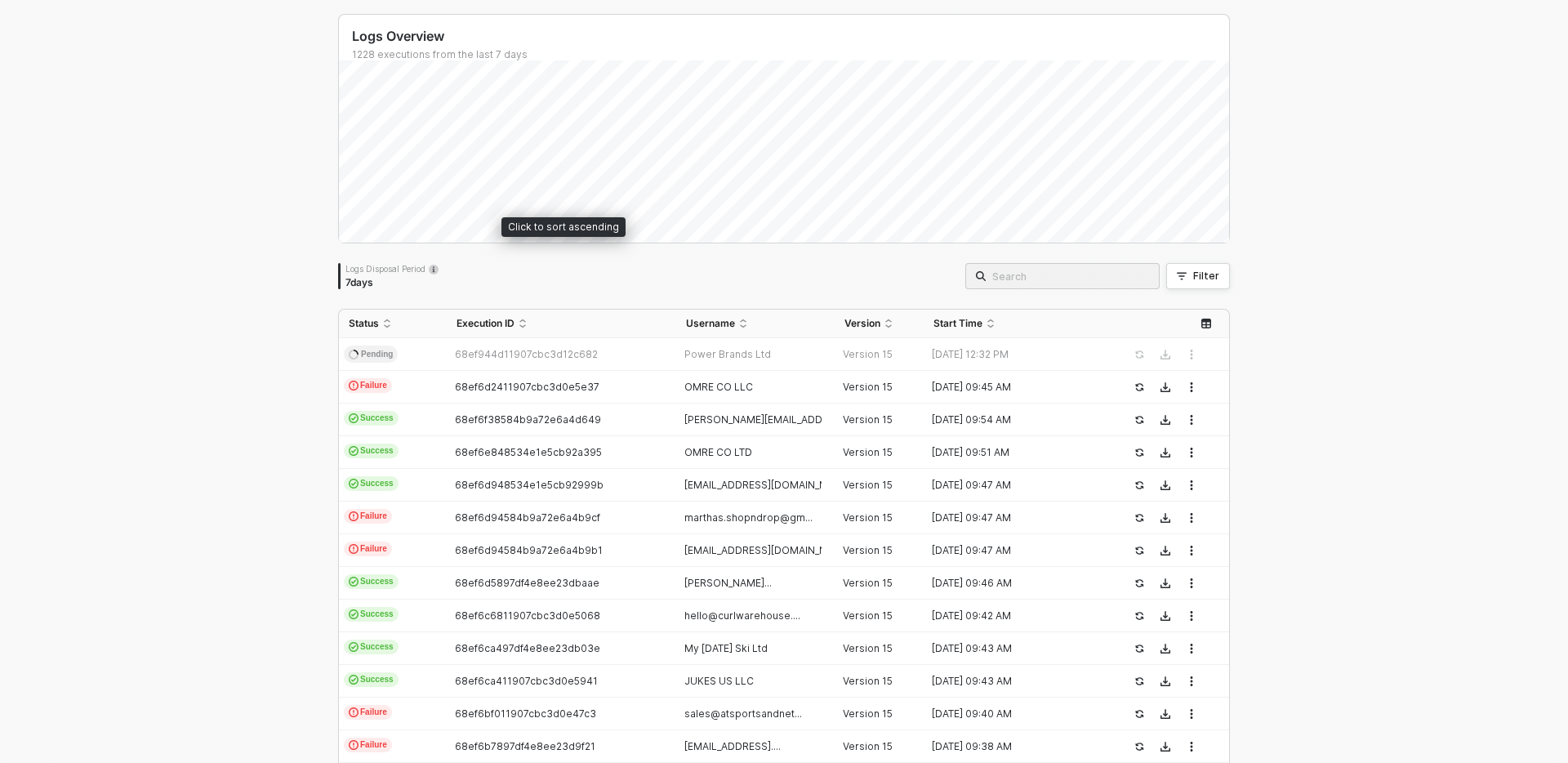
scroll to position [53, 0]
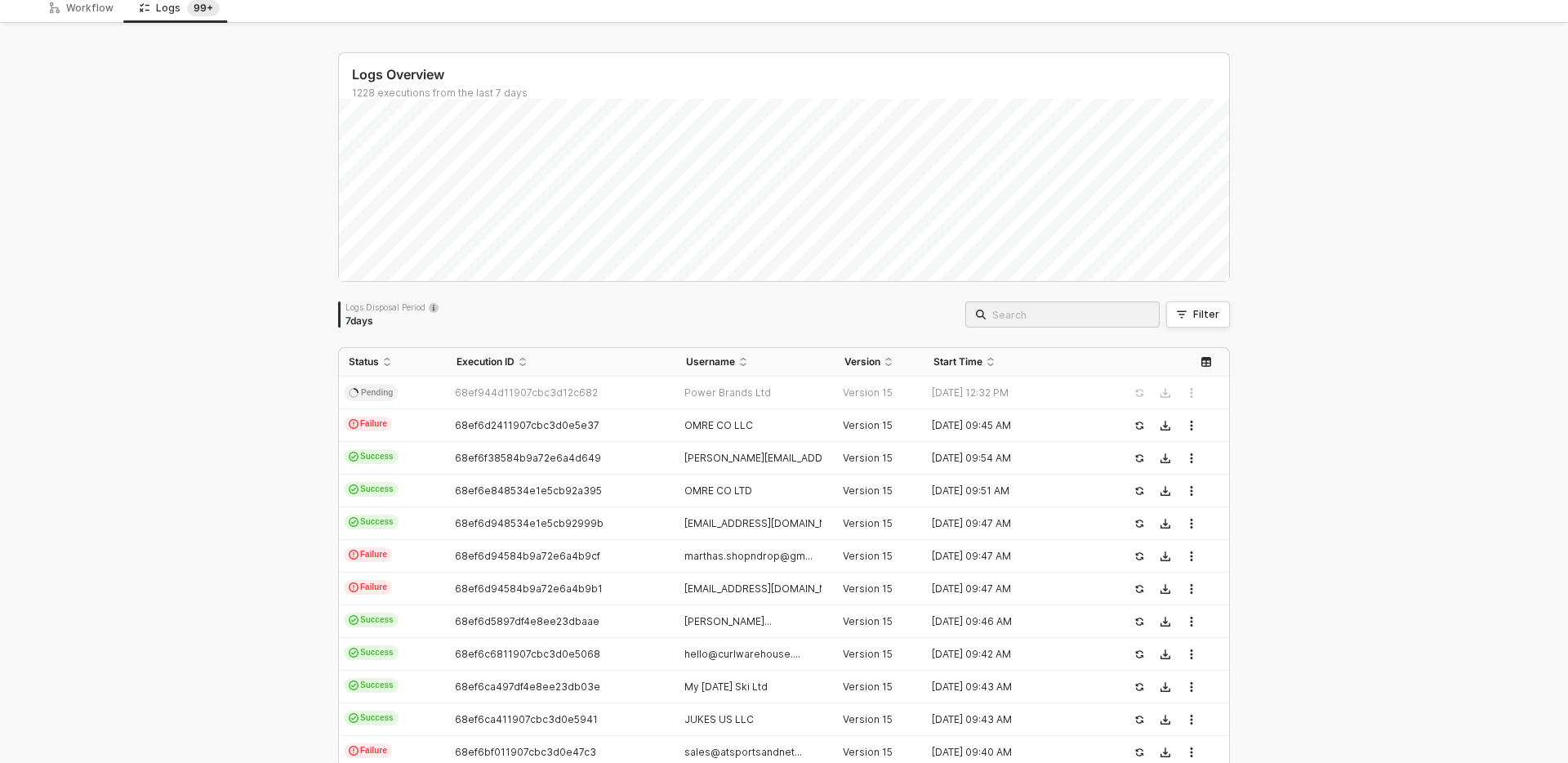
click at [1118, 322] on input "search" at bounding box center [1070, 314] width 157 height 18
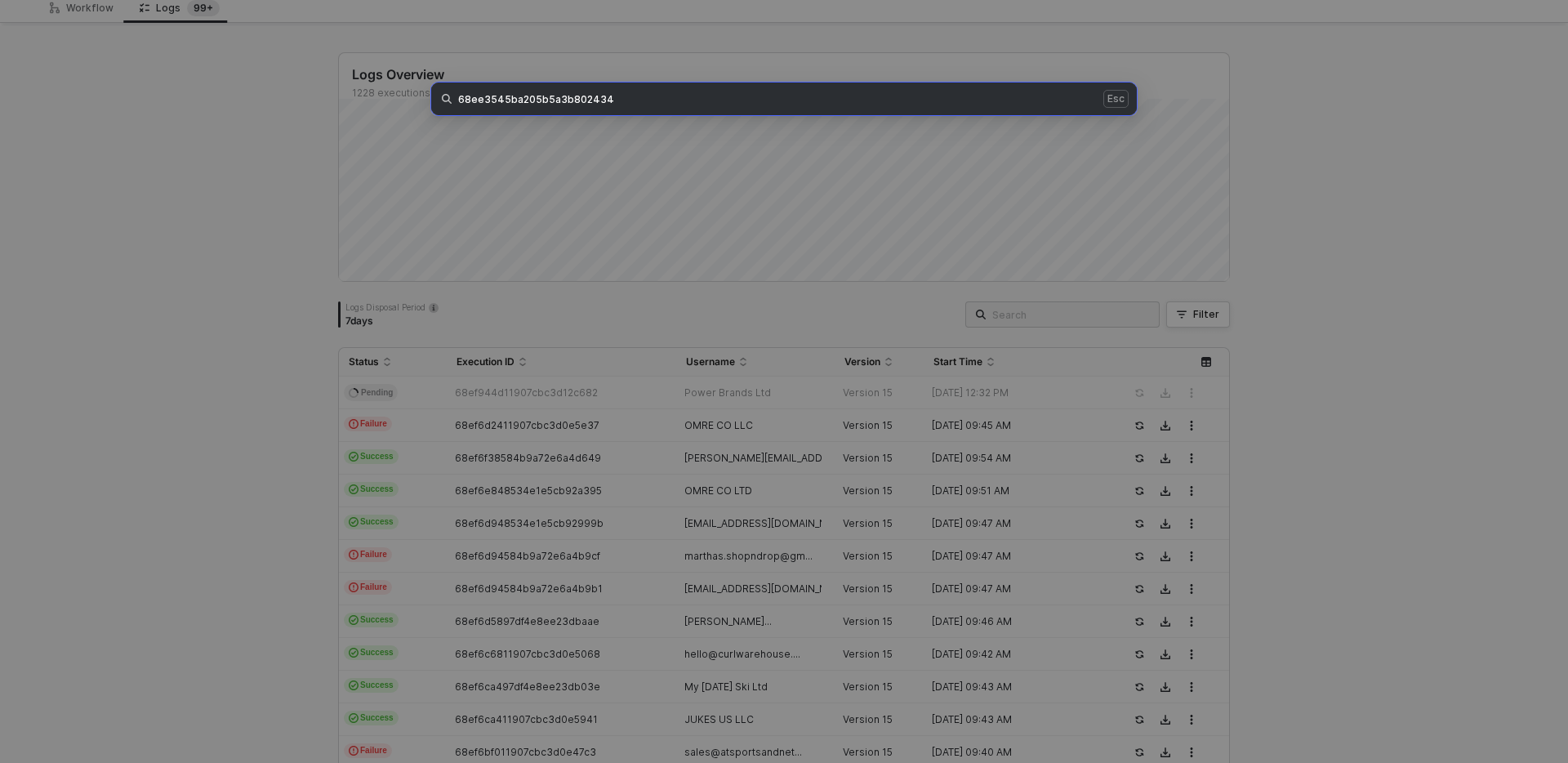
type input "68ee3545ba205b5a3b802434"
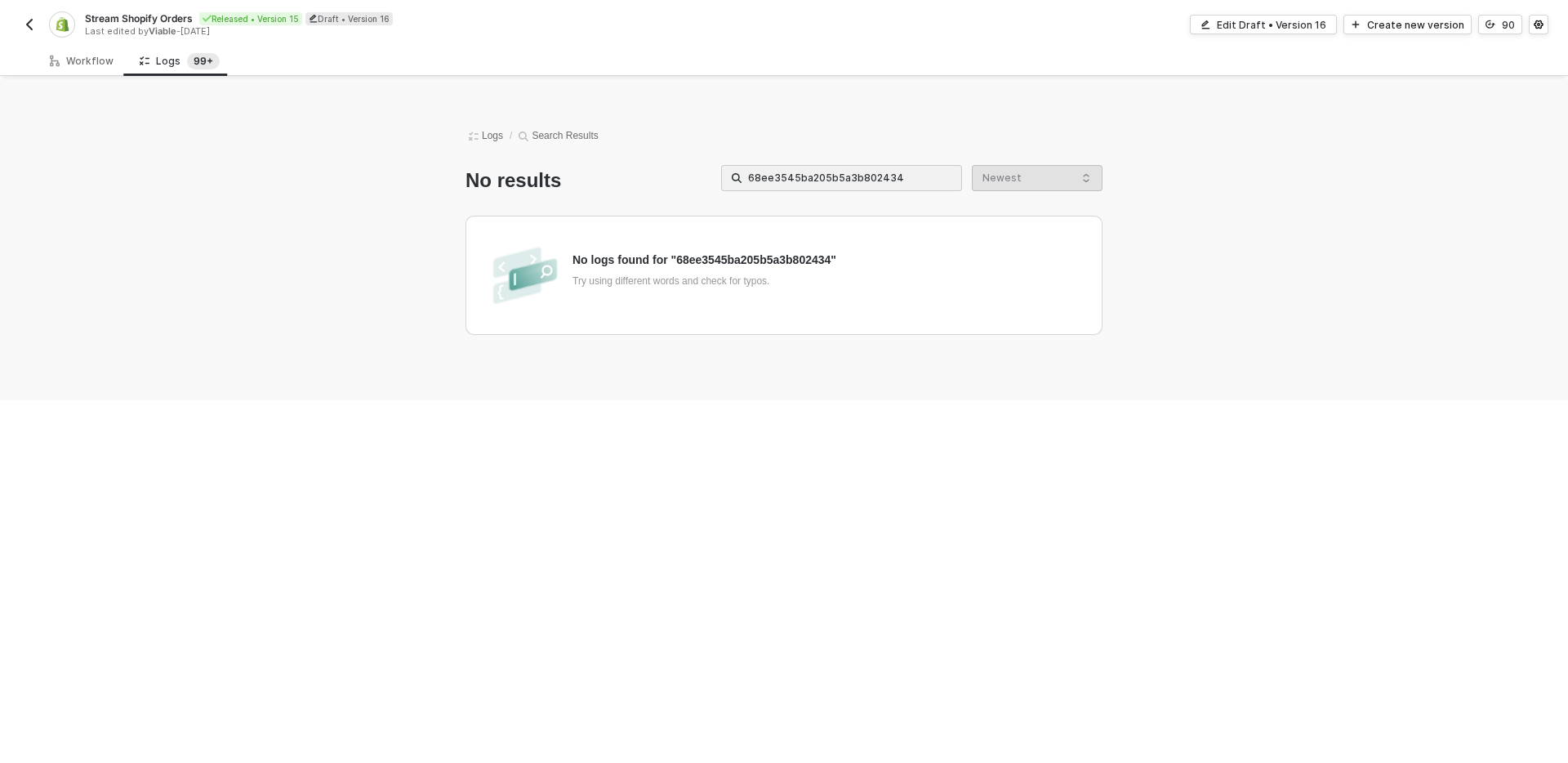
scroll to position [0, 0]
click at [815, 183] on input "68ee3545ba205b5a3b802434" at bounding box center [849, 177] width 203 height 18
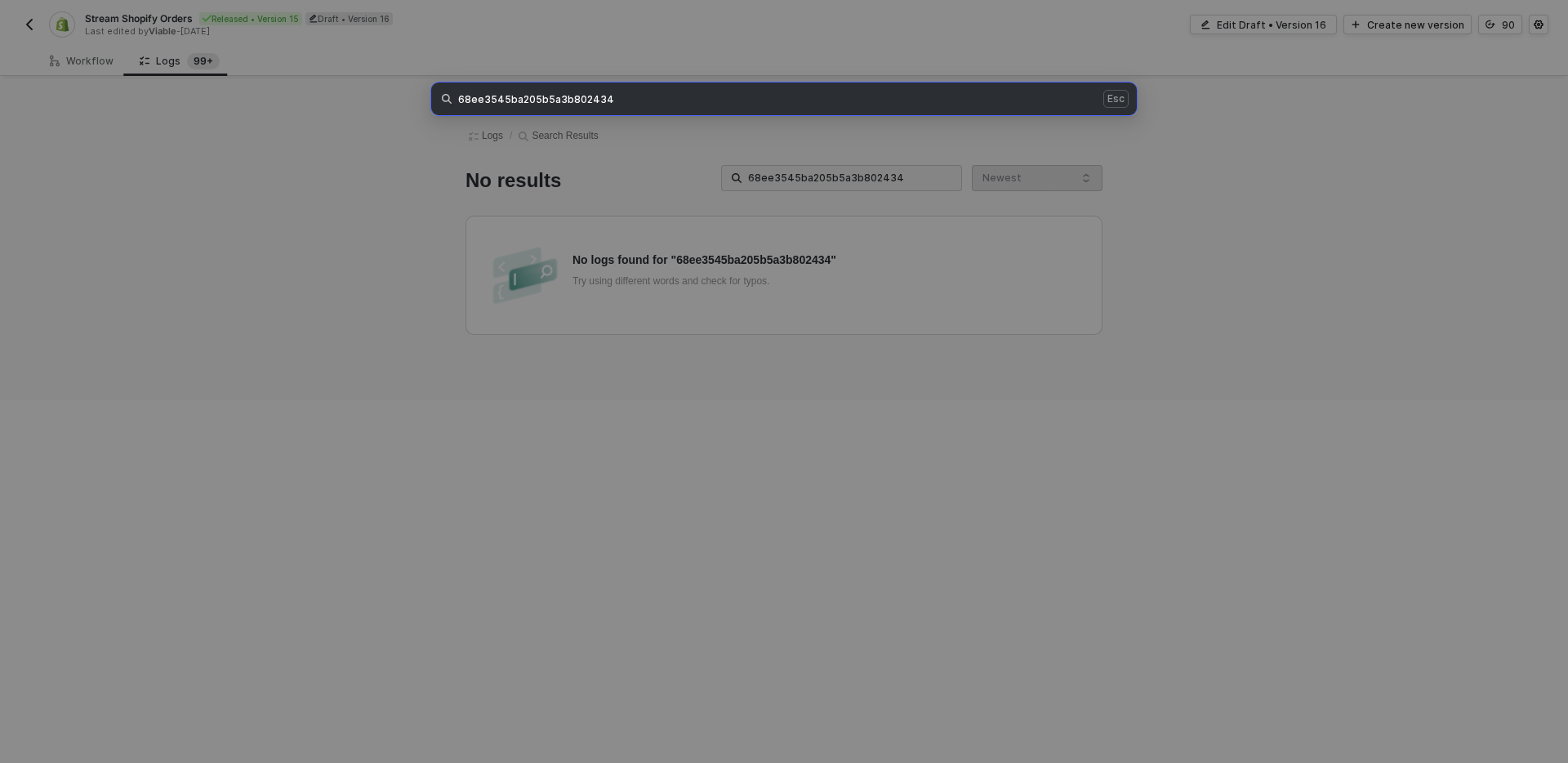
drag, startPoint x: 651, startPoint y: 170, endPoint x: 494, endPoint y: 123, distance: 163.9
click at [649, 169] on div "68ee3545ba205b5a3b802434 Esc" at bounding box center [784, 382] width 1568 height 763
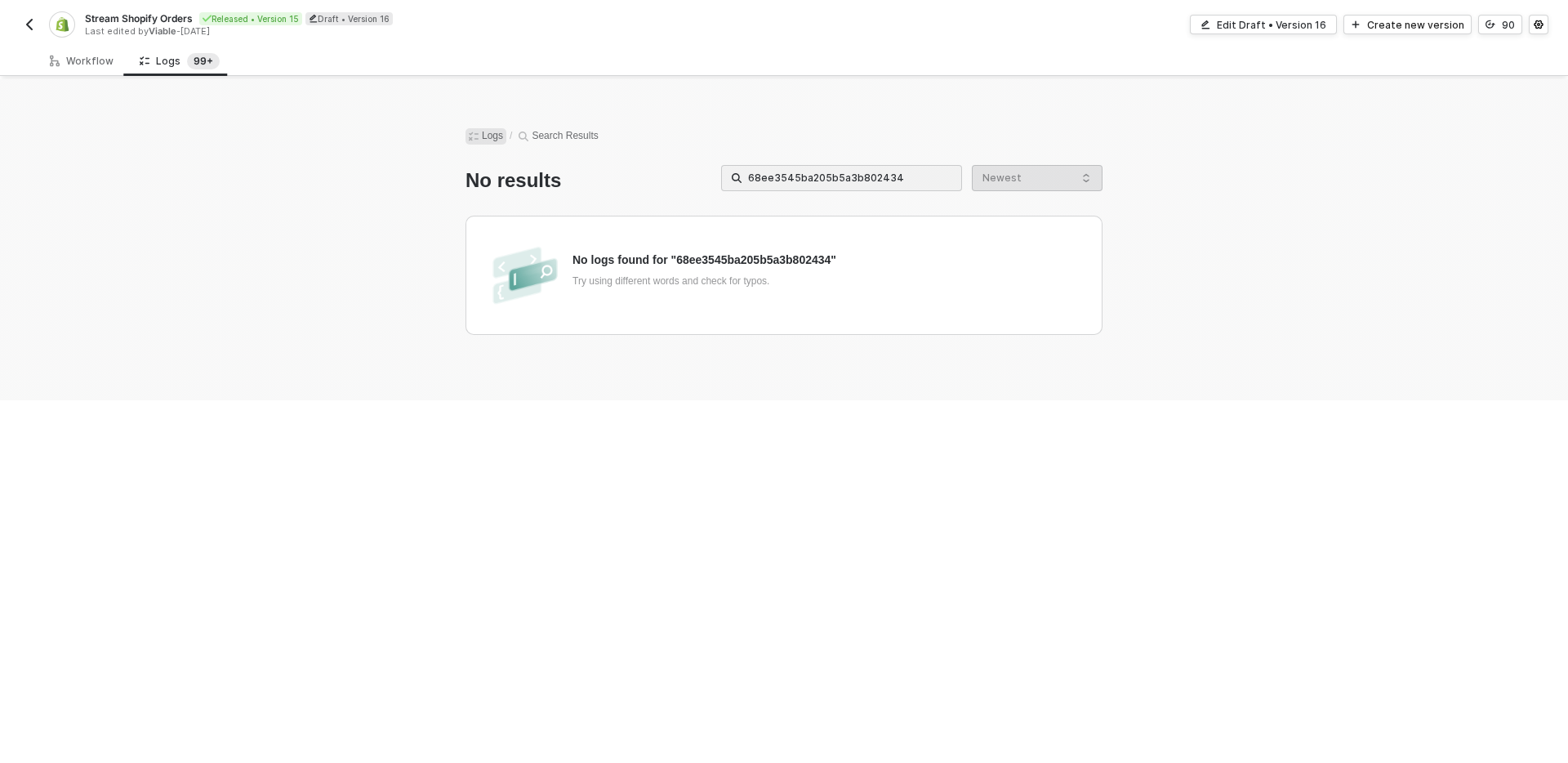
click at [478, 136] on icon "icon-logs" at bounding box center [473, 135] width 9 height 9
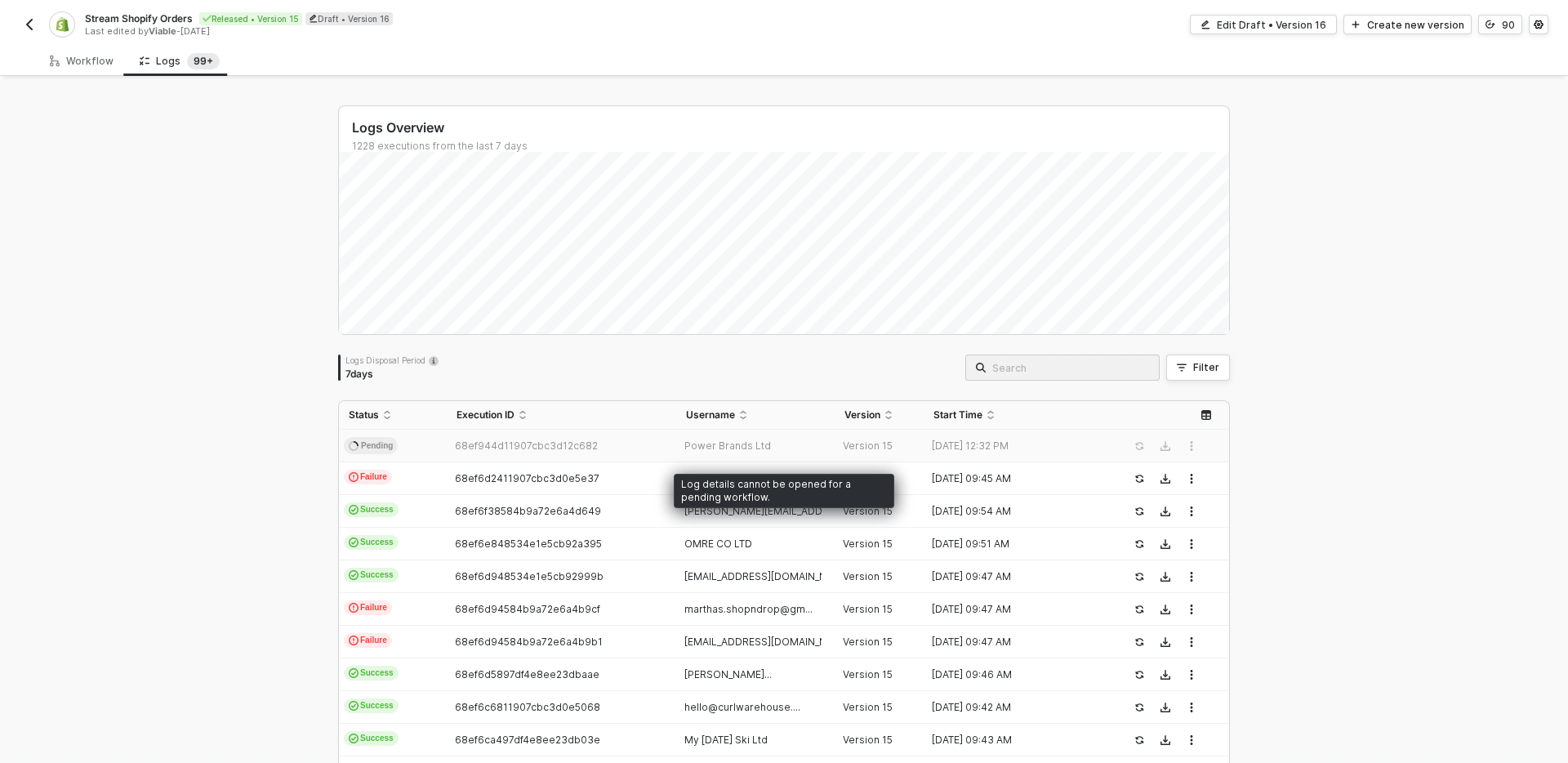
click at [724, 449] on span "Power Brands Ltd" at bounding box center [727, 446] width 87 height 12
click at [643, 440] on div "68ef944d11907cbc3d12c682" at bounding box center [554, 446] width 216 height 13
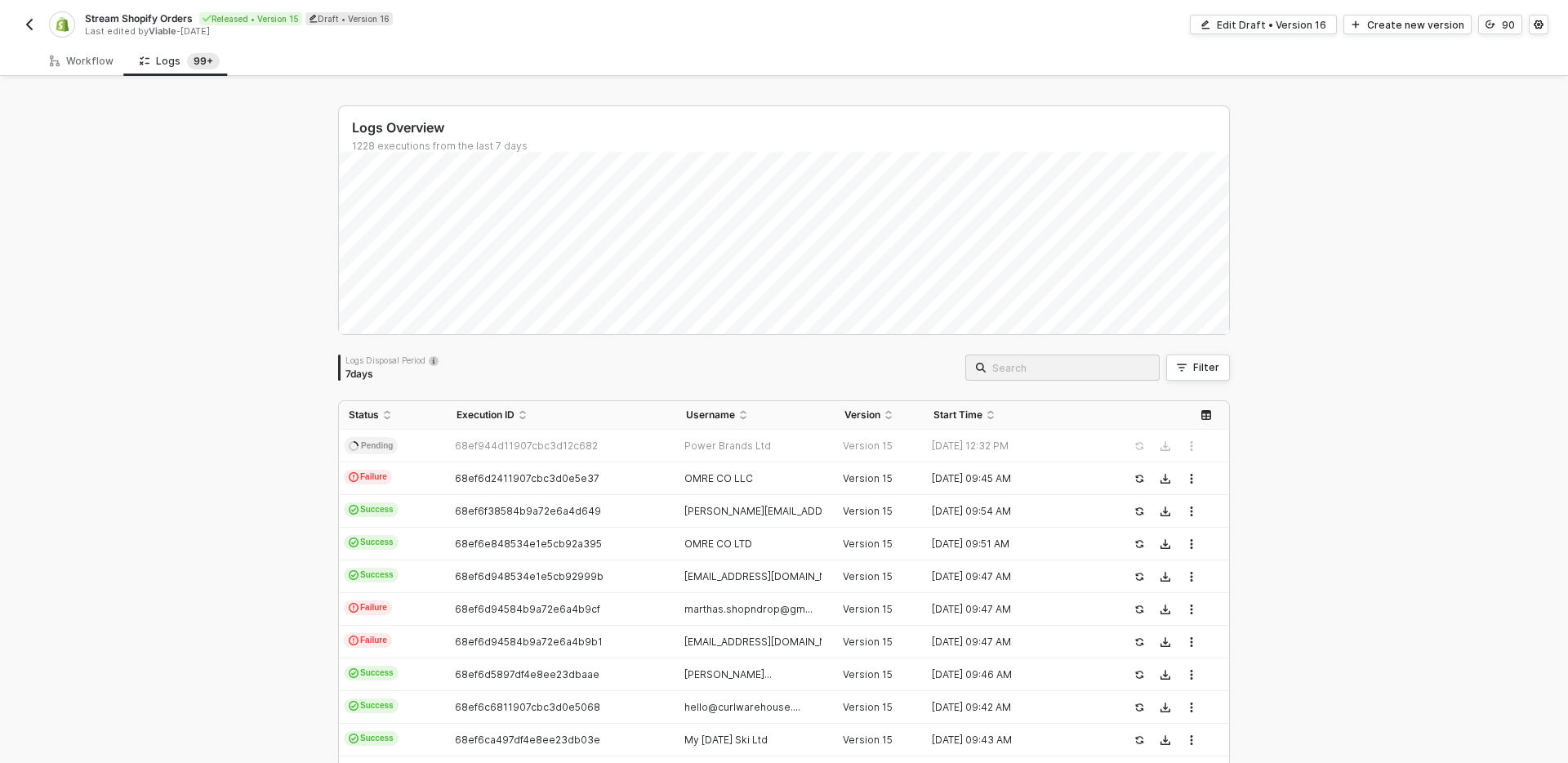
click at [1116, 370] on input "search" at bounding box center [1070, 367] width 157 height 18
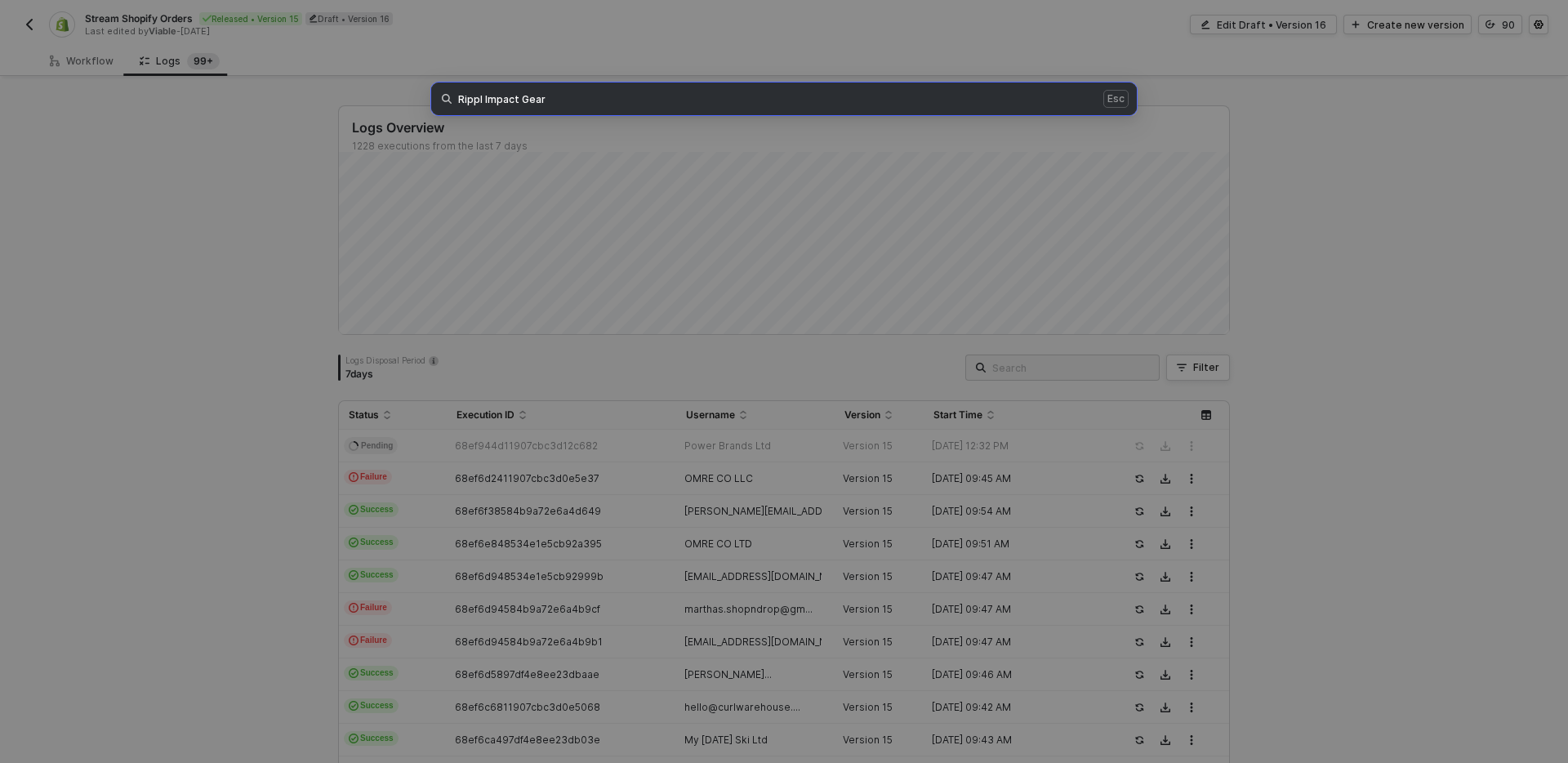
type input "Rippl Impact Gear"
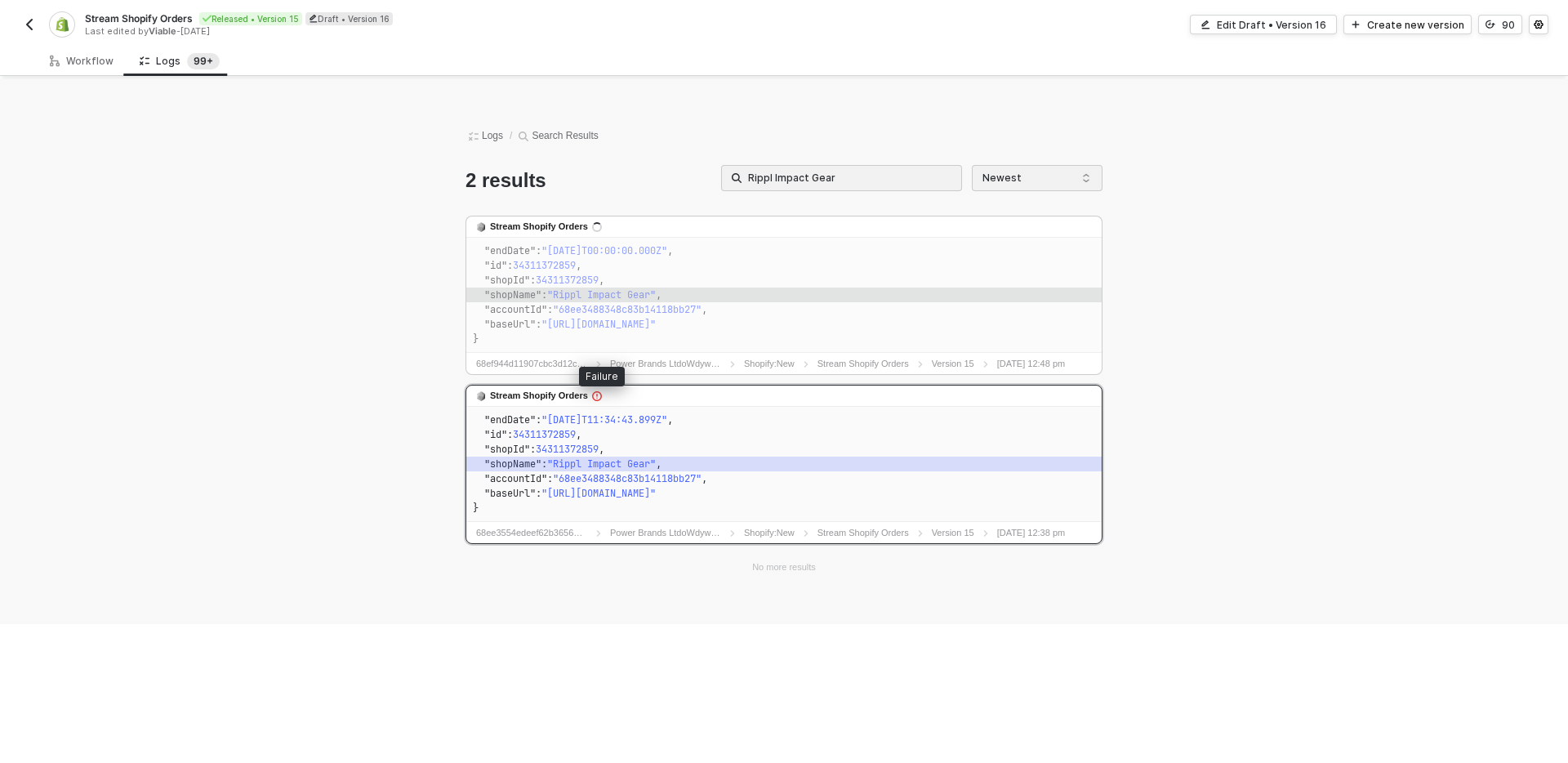
click at [601, 395] on icon "icon-exclamation" at bounding box center [596, 396] width 9 height 9
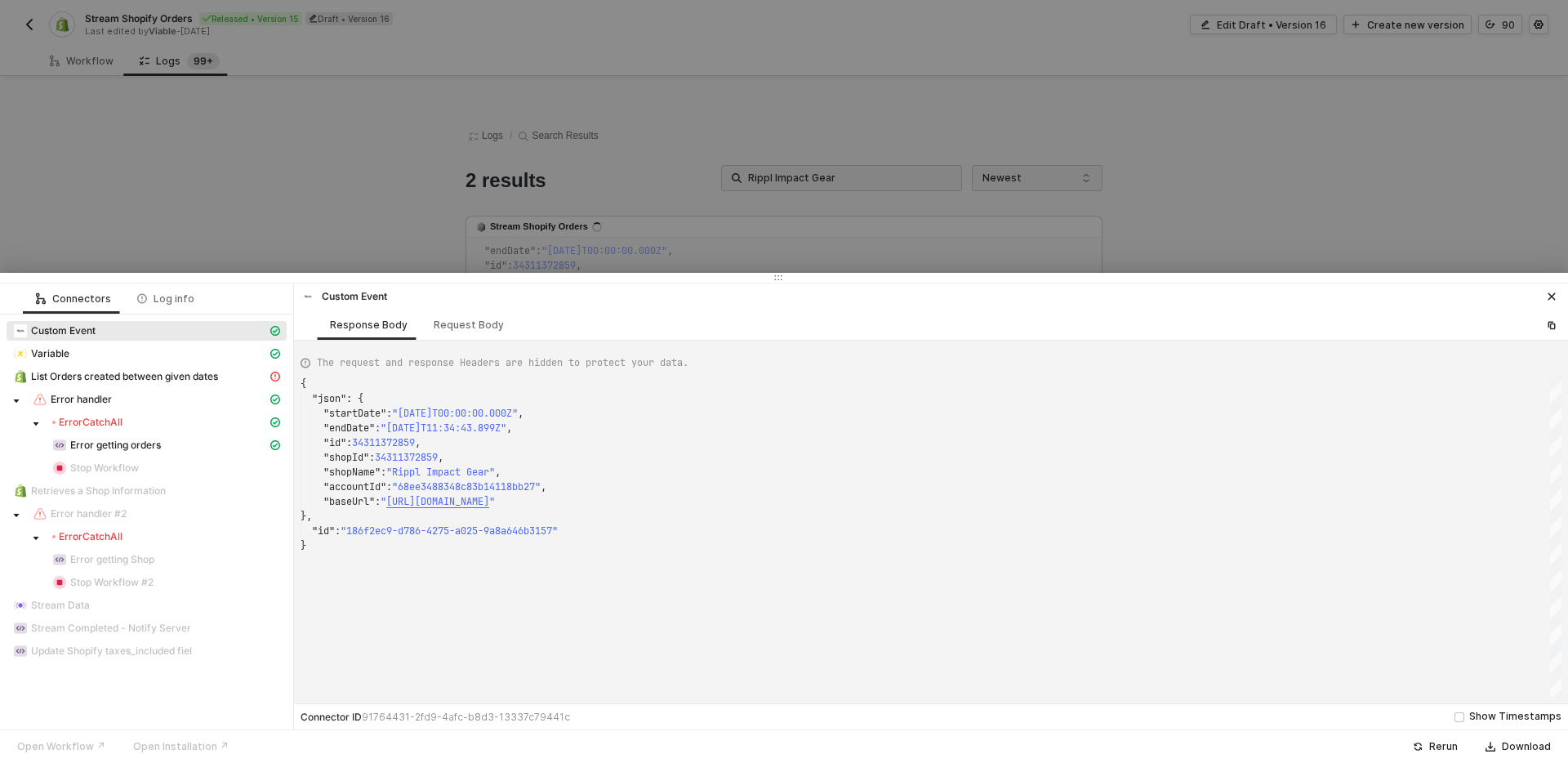
scroll to position [147, 0]
click at [157, 421] on div "Error CatchAll" at bounding box center [159, 422] width 215 height 13
drag, startPoint x: 174, startPoint y: 375, endPoint x: 165, endPoint y: 384, distance: 12.7
click at [174, 375] on span "List Orders created between given dates" at bounding box center [124, 376] width 187 height 13
type textarea "{ "message": "AxiosError: Request failed with status code 502" }"
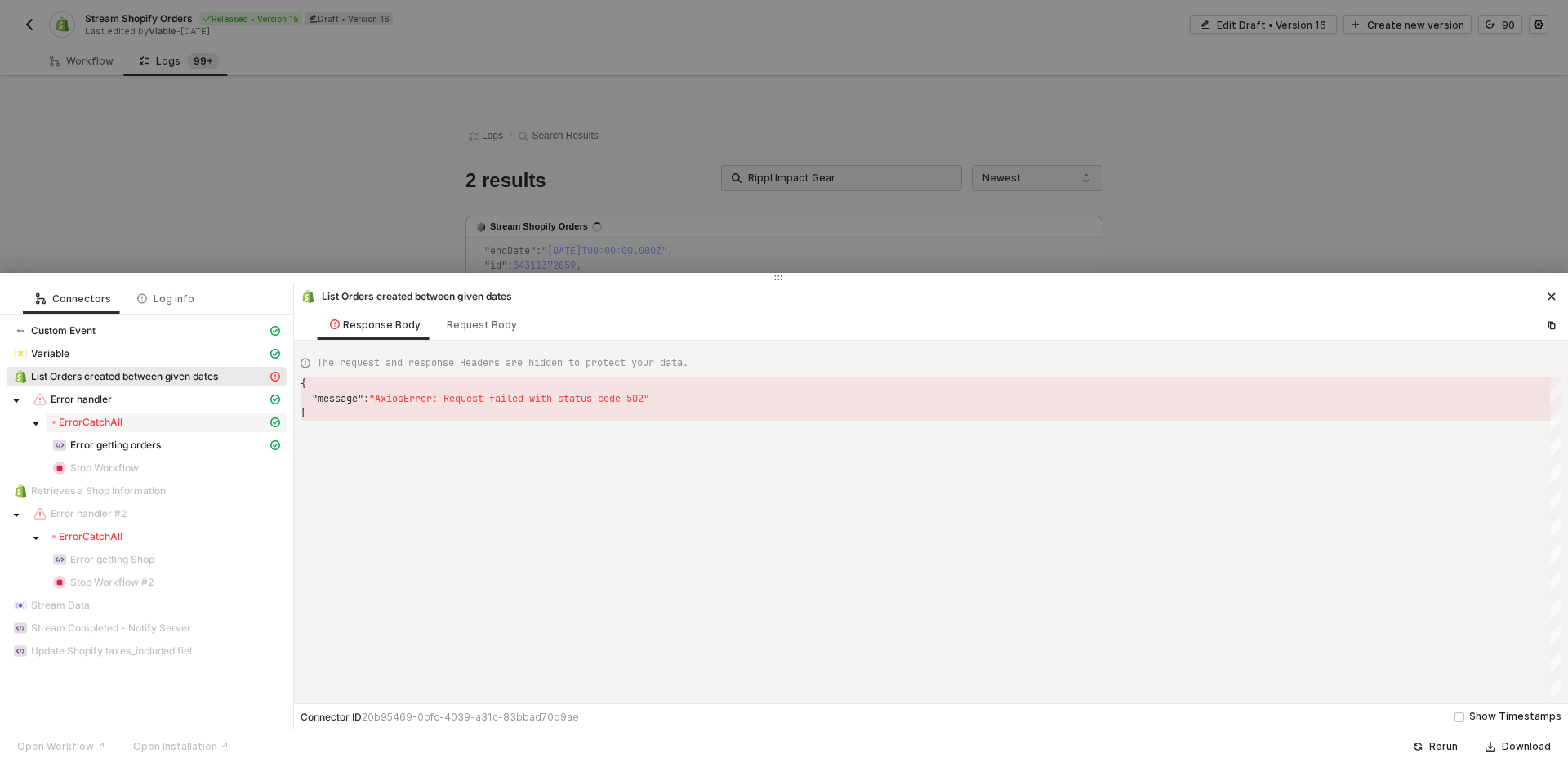
scroll to position [29, 0]
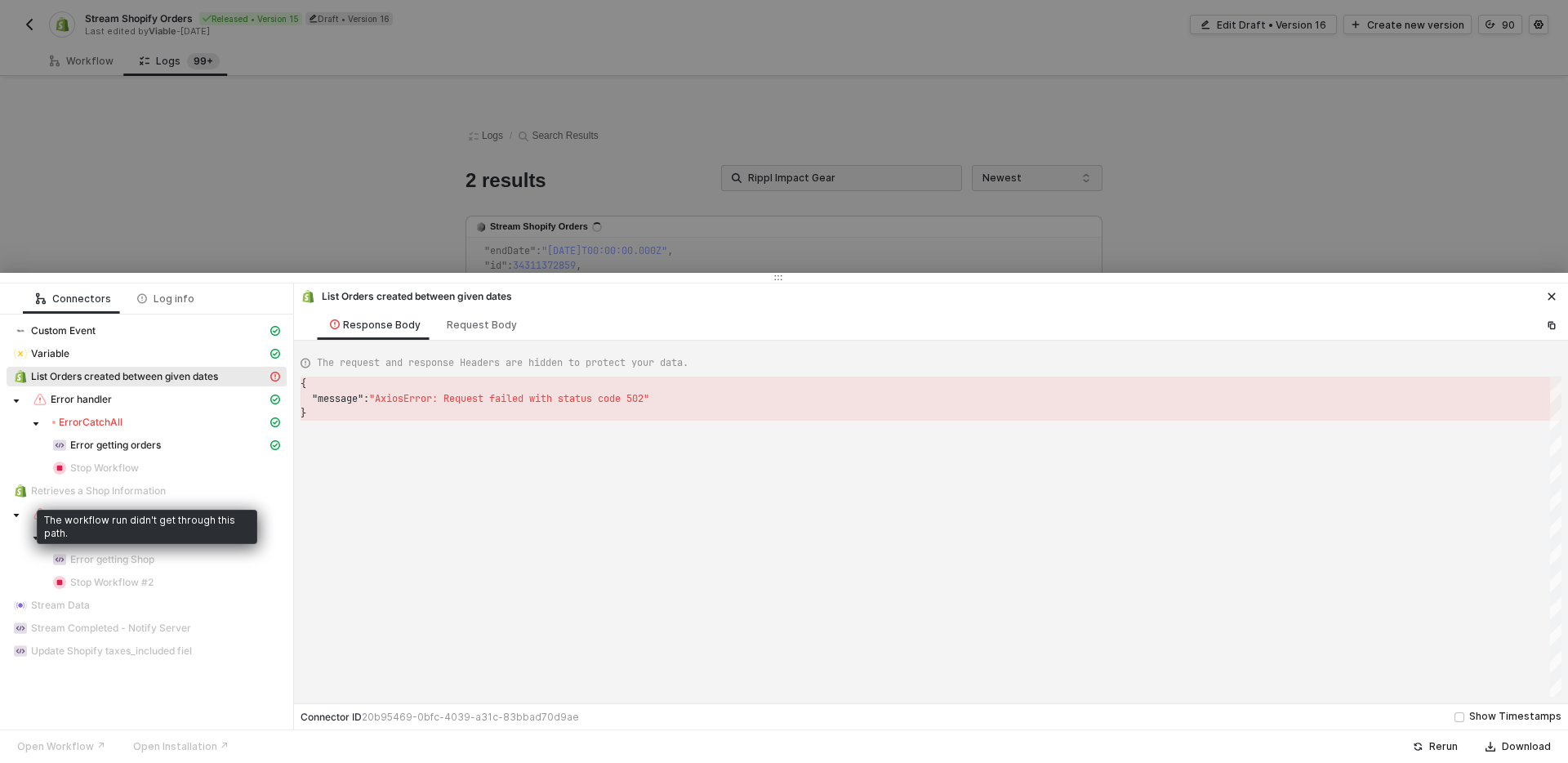
drag, startPoint x: 139, startPoint y: 496, endPoint x: 113, endPoint y: 531, distance: 43.6
click at [139, 496] on span "Retrieves a Shop Information" at bounding box center [98, 490] width 135 height 13
click at [112, 532] on div "The workflow run didn't get through this path." at bounding box center [147, 527] width 220 height 34
click at [82, 553] on span "Error getting Shop" at bounding box center [112, 559] width 84 height 13
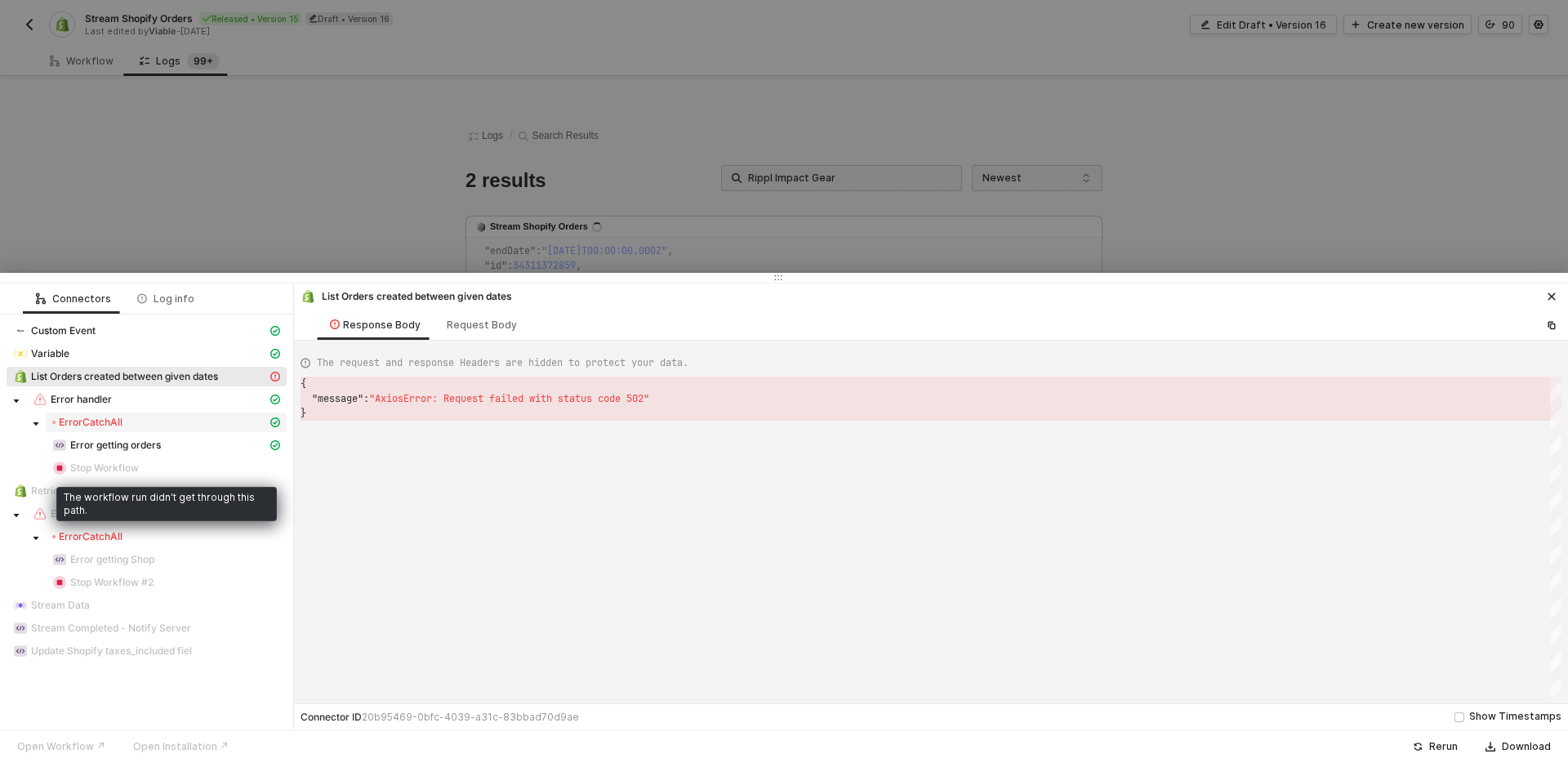
click at [146, 423] on div "Error CatchAll" at bounding box center [159, 422] width 215 height 13
drag, startPoint x: 89, startPoint y: 628, endPoint x: 98, endPoint y: 612, distance: 18.4
click at [96, 616] on div "Custom Event Variable List Orders created between given dates Error handler Err…" at bounding box center [147, 493] width 280 height 343
click at [655, 392] on div ""message" : "AxiosError: Request failed with status code 502"" at bounding box center [931, 399] width 1261 height 15
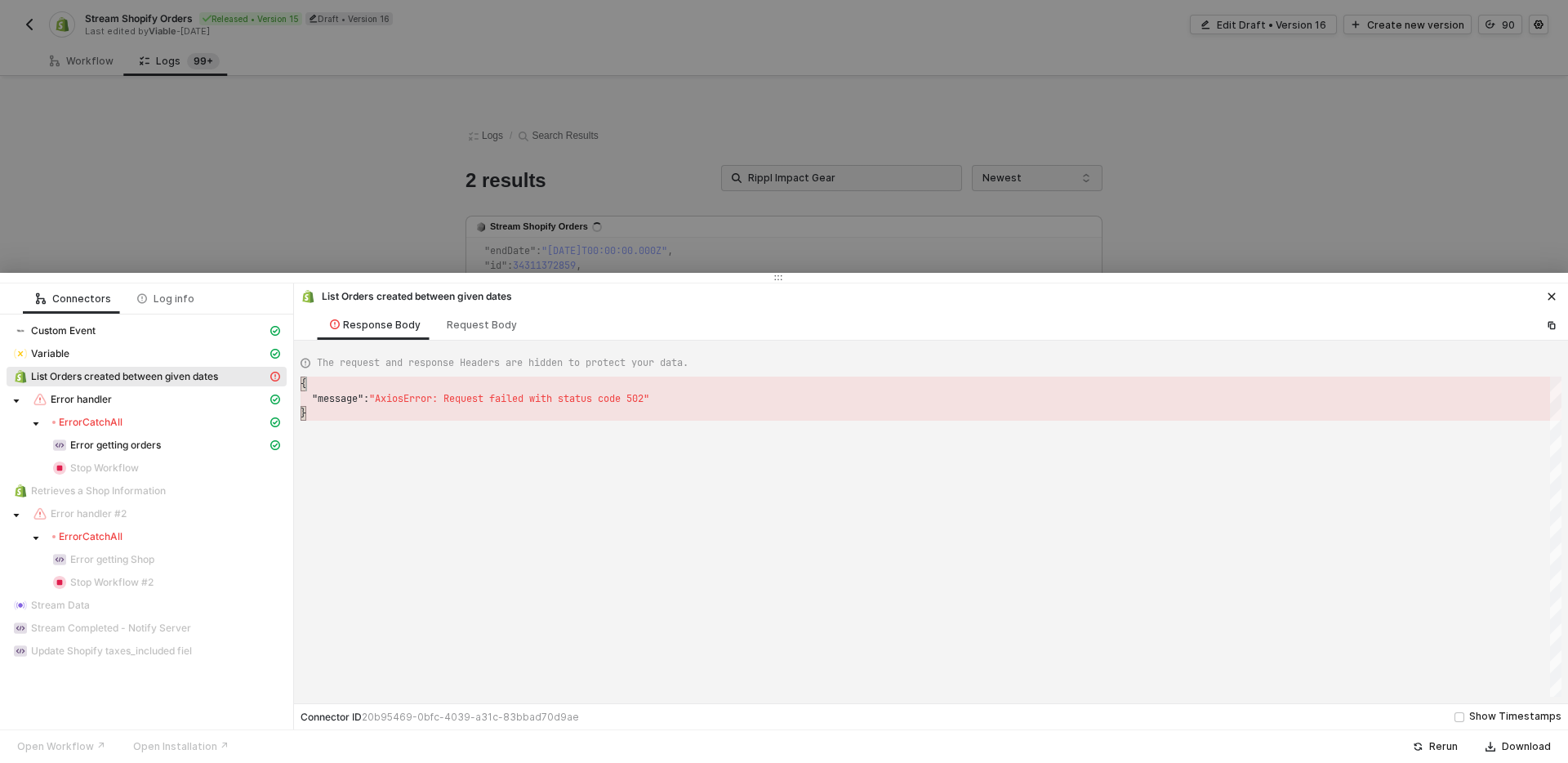
click at [655, 392] on div ""message" : "AxiosError: Request failed with status code 502"" at bounding box center [931, 399] width 1261 height 15
click at [649, 398] on span ""AxiosError: Request failed with status code 502"" at bounding box center [509, 398] width 280 height 13
drag, startPoint x: 655, startPoint y: 398, endPoint x: 629, endPoint y: 424, distance: 36.8
click at [639, 398] on span ""AxiosError: Request failed with status code 502"" at bounding box center [509, 398] width 280 height 13
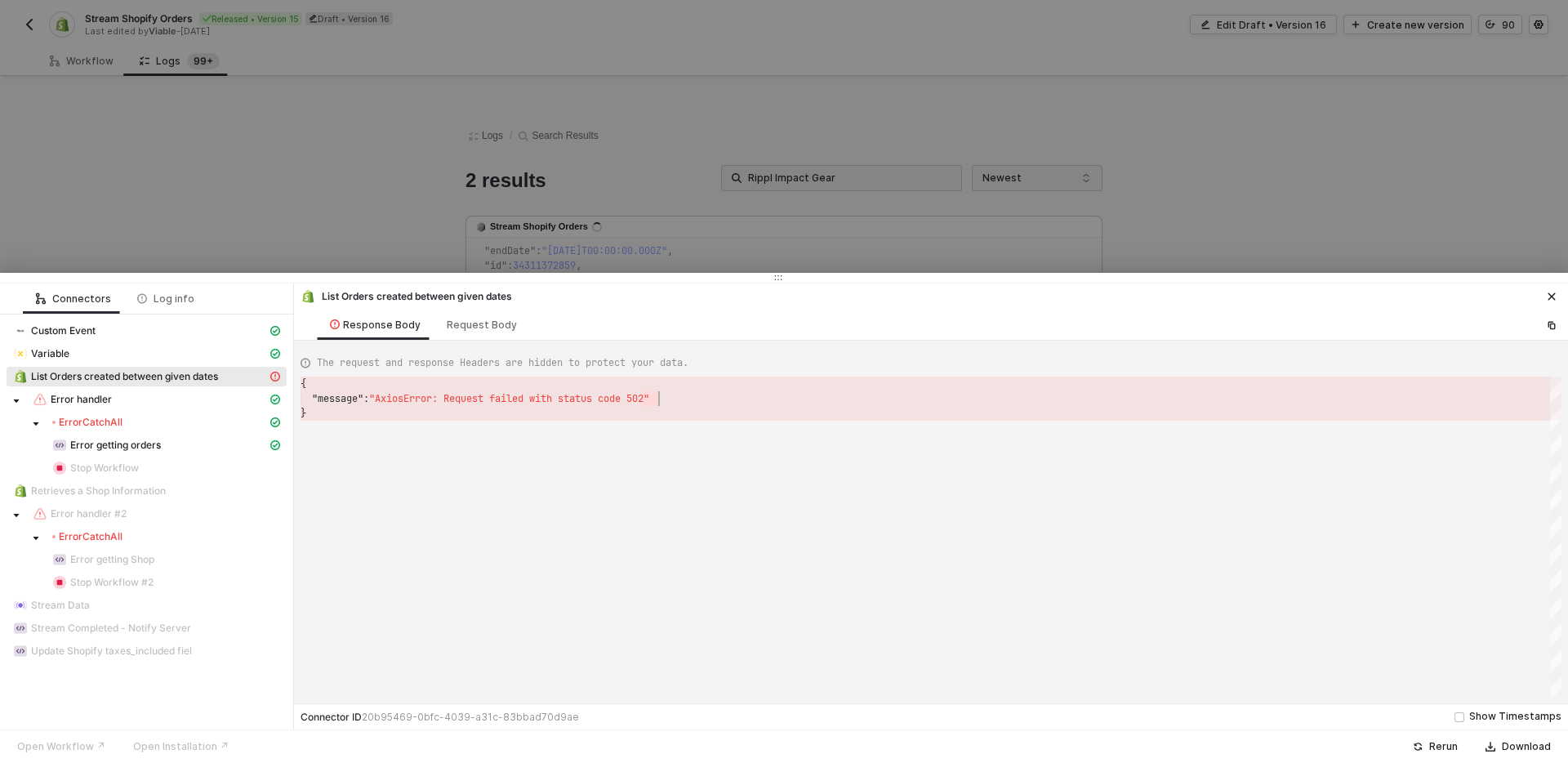
scroll to position [15, 341]
click at [292, 160] on div at bounding box center [784, 382] width 1568 height 763
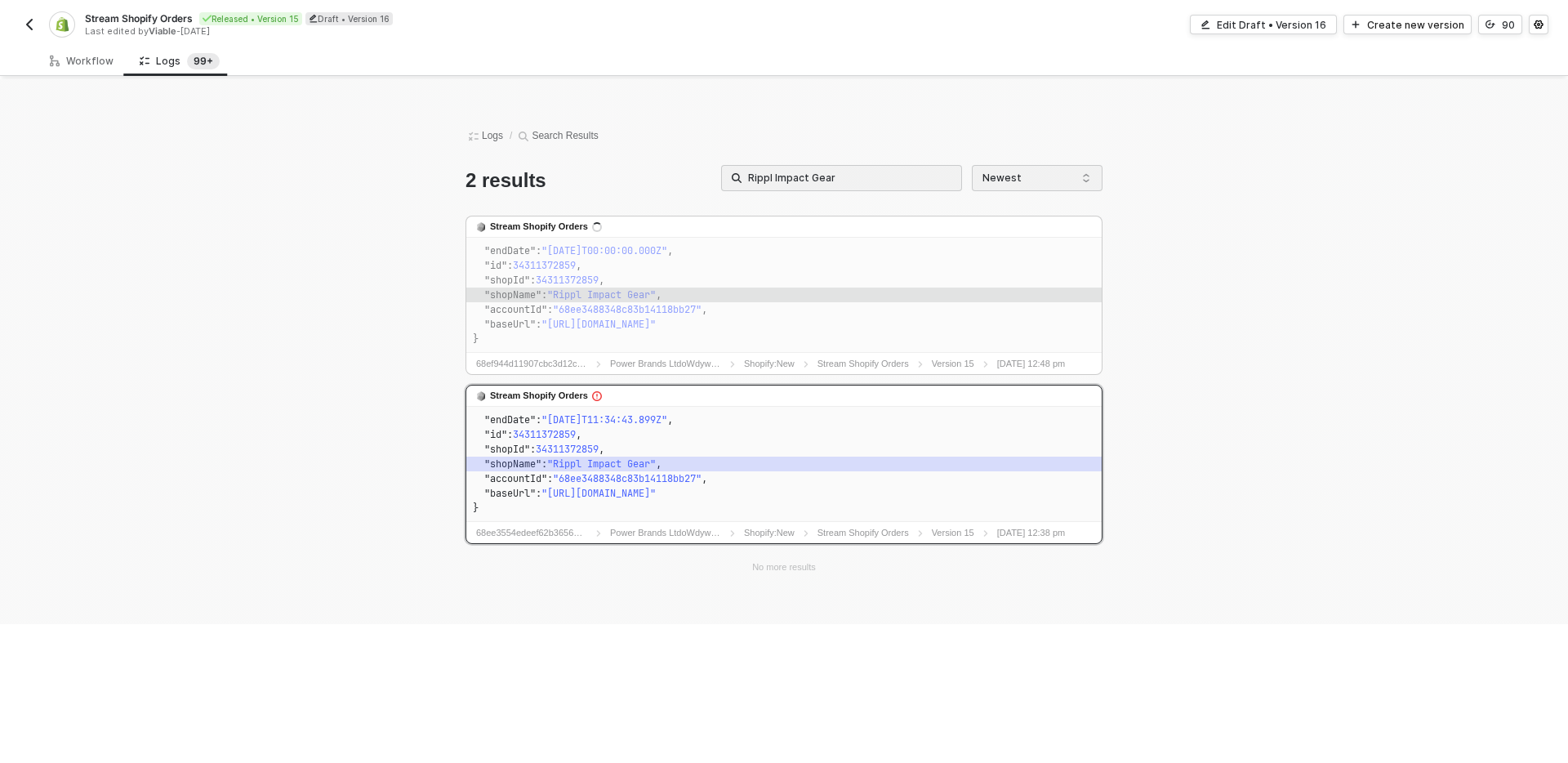
click at [614, 427] on code ""id" : 34311372859 ," at bounding box center [784, 434] width 622 height 15
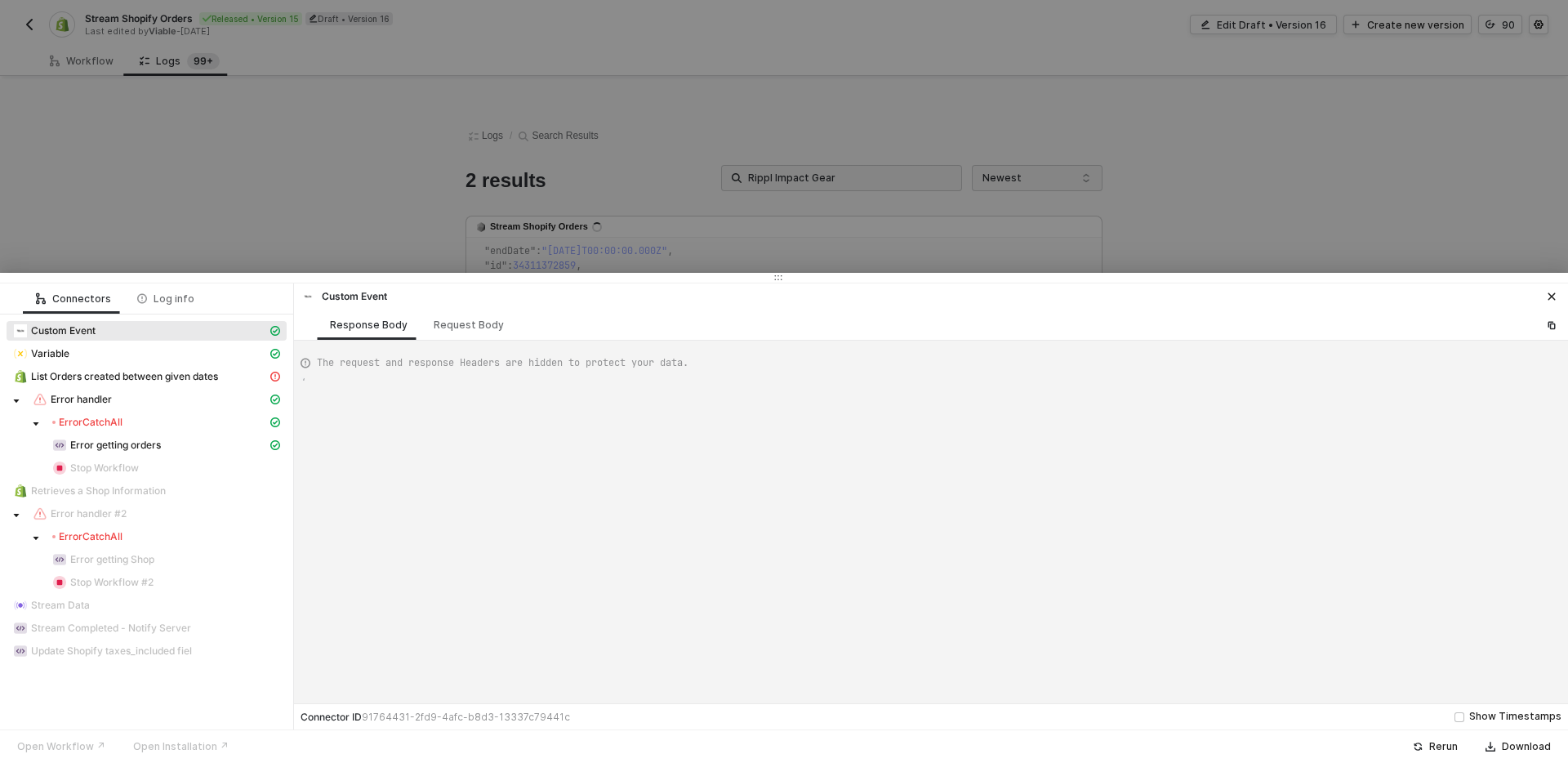
type textarea "{ "json": { "startDate": "2023-01-01T00:00:00.000Z", "endDate": "2025-10-14T11:…"
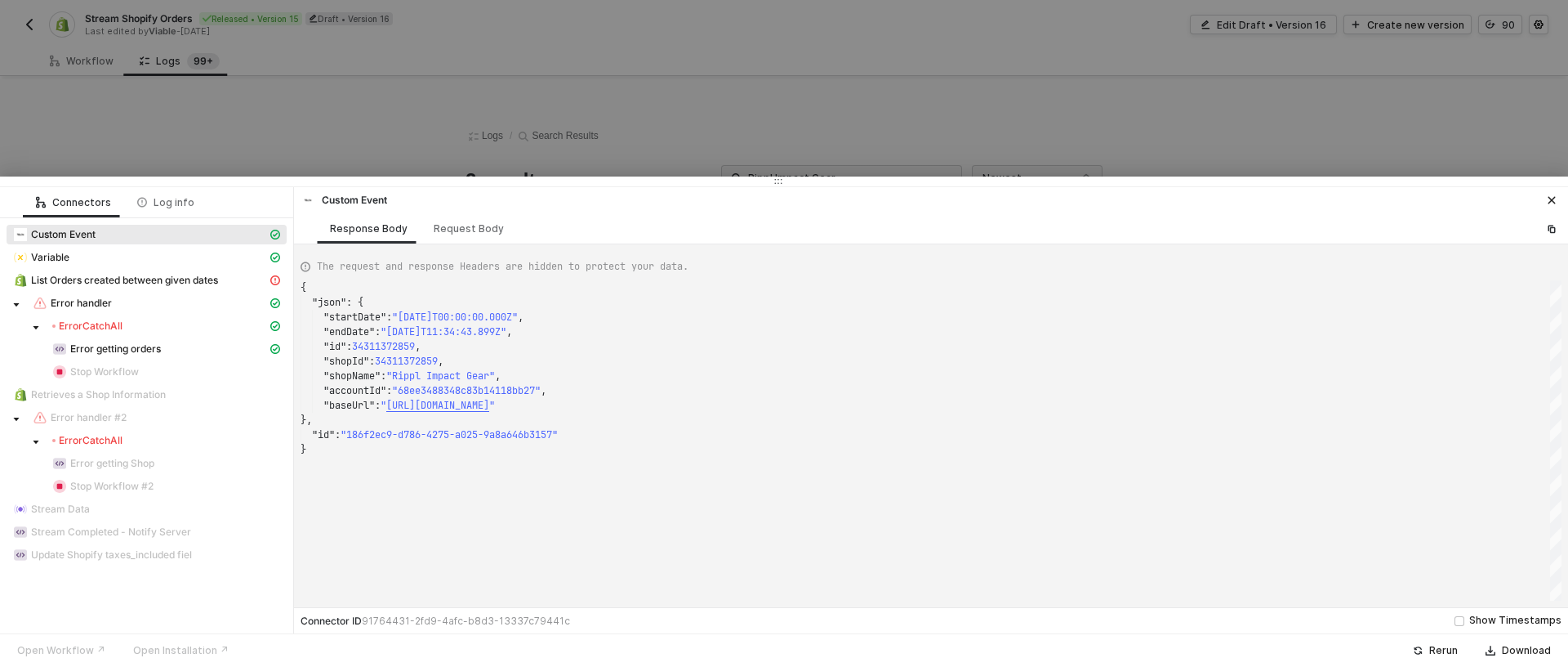
scroll to position [147, 0]
click at [754, 149] on div at bounding box center [784, 334] width 1568 height 667
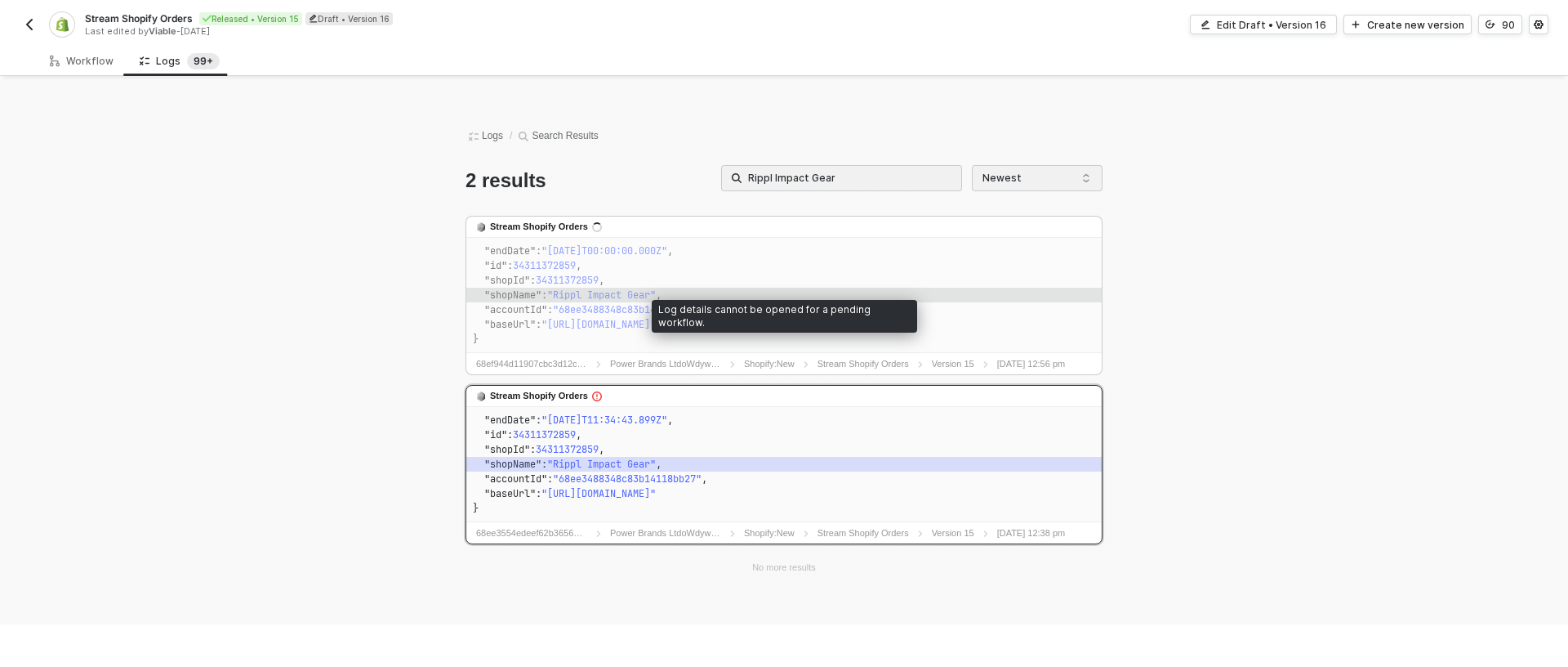
click at [711, 273] on code ""shopId" : 34311372859 ," at bounding box center [784, 279] width 622 height 15
click at [566, 276] on span "34311372859" at bounding box center [566, 279] width 63 height 13
drag, startPoint x: 619, startPoint y: 282, endPoint x: 798, endPoint y: 300, distance: 179.9
click at [620, 282] on code ""shopId" : 34311372859 ," at bounding box center [784, 279] width 622 height 15
click at [993, 357] on div "68ef944d11907cbc3d12c682 Power Brands LtdoWdywE4jieBvHddtJ4EURL Shopify:New Str…" at bounding box center [784, 364] width 616 height 14
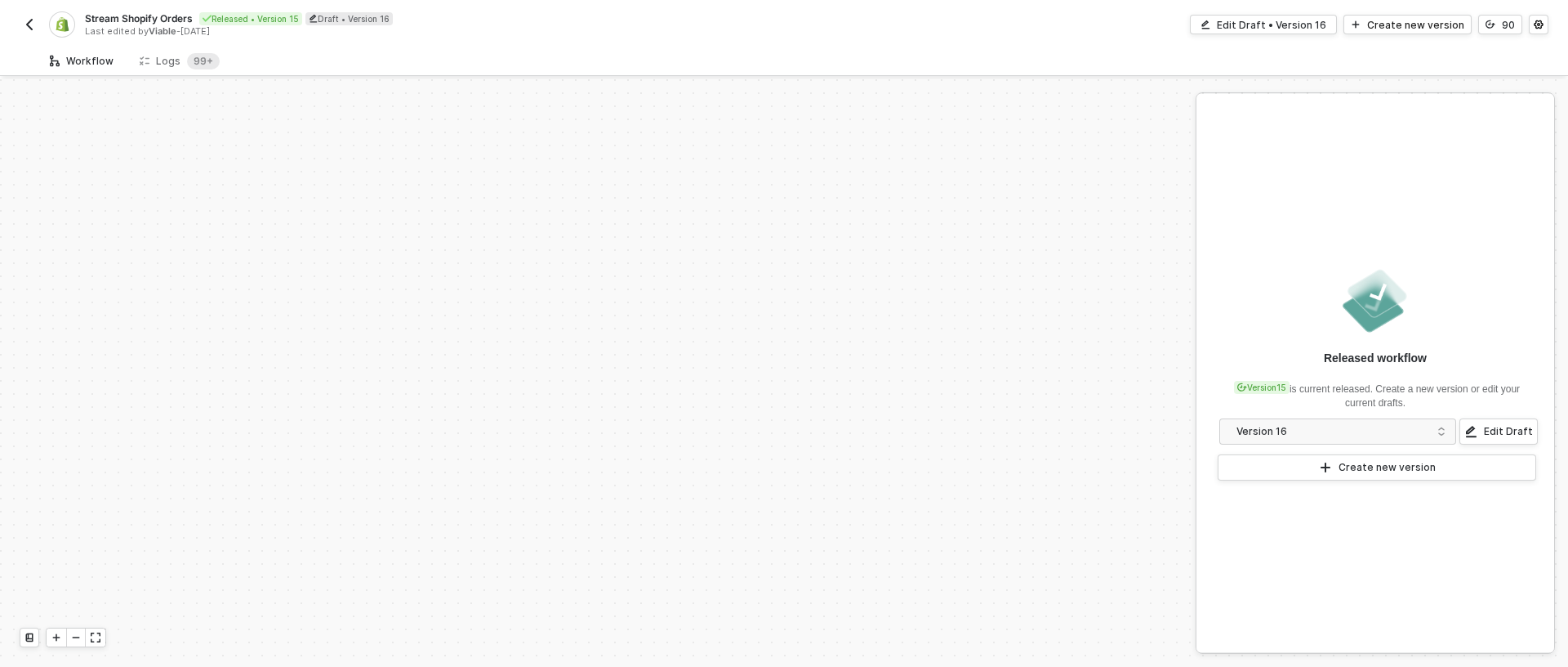
scroll to position [677, 0]
click at [145, 60] on icon at bounding box center [144, 61] width 9 height 14
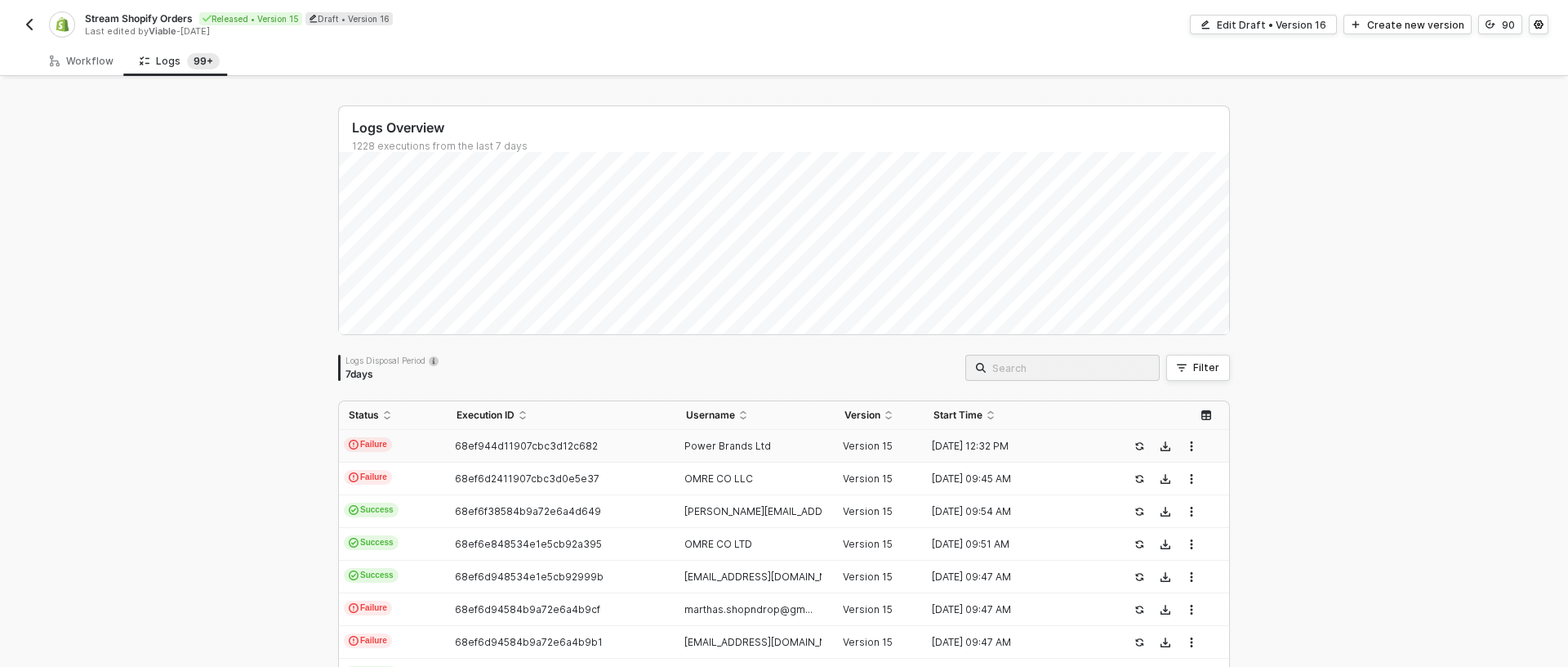
click at [759, 453] on td "Power Brands Ltd" at bounding box center [756, 446] width 159 height 33
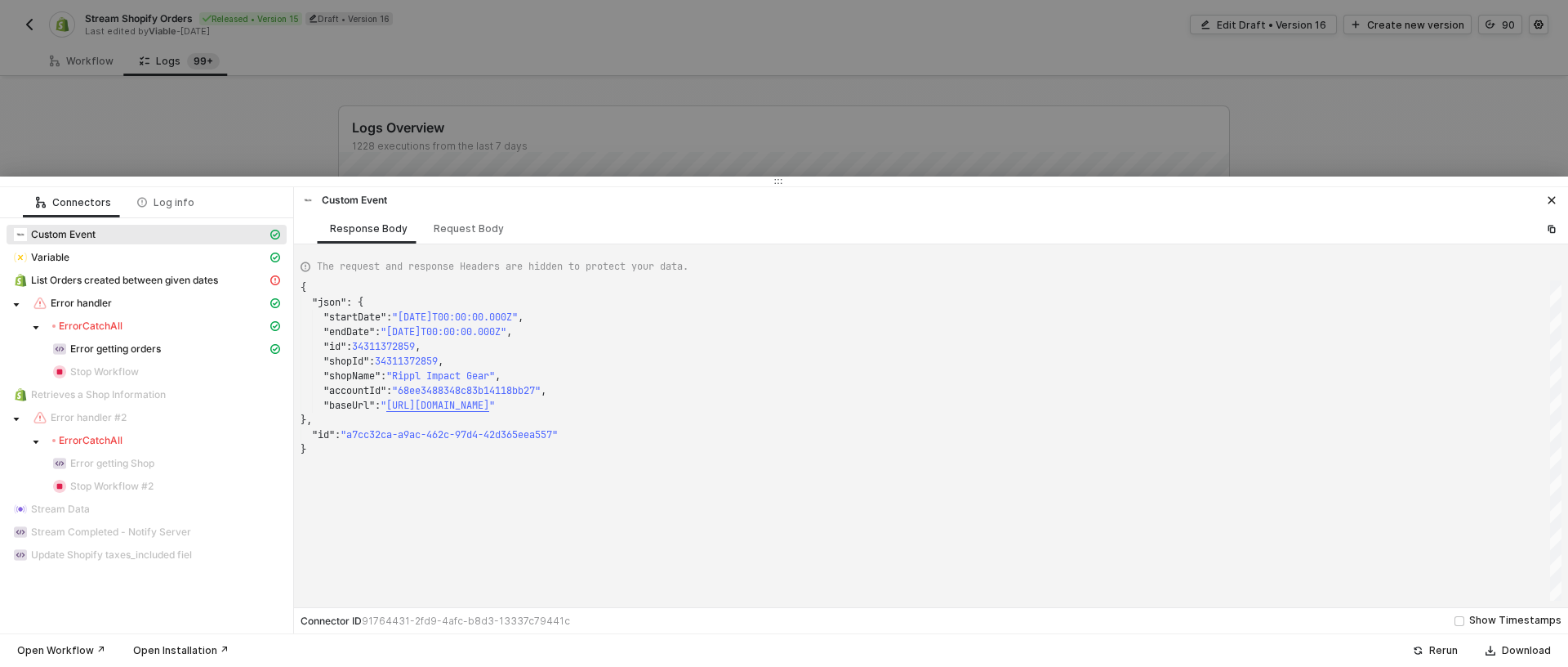
scroll to position [147, 0]
click at [94, 434] on div "Error CatchAll" at bounding box center [87, 440] width 70 height 13
click at [117, 309] on div "Error handler" at bounding box center [150, 303] width 235 height 15
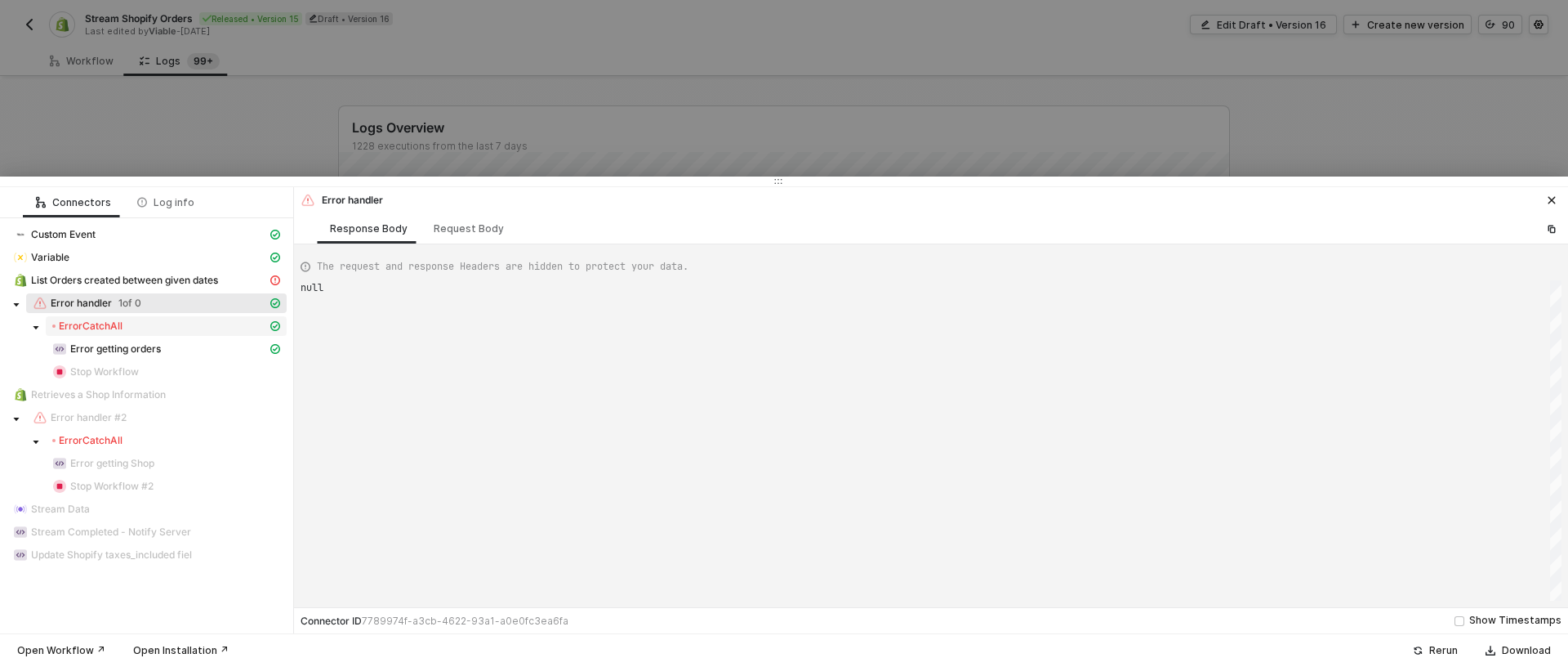
click at [116, 317] on span "Error CatchAll" at bounding box center [165, 326] width 241 height 20
click at [120, 333] on span "Error CatchAll" at bounding box center [165, 326] width 241 height 20
click at [135, 309] on span "1 of 0" at bounding box center [129, 303] width 23 height 13
click at [130, 334] on span "Error CatchAll" at bounding box center [165, 326] width 241 height 20
drag, startPoint x: 134, startPoint y: 327, endPoint x: 141, endPoint y: 358, distance: 31.8
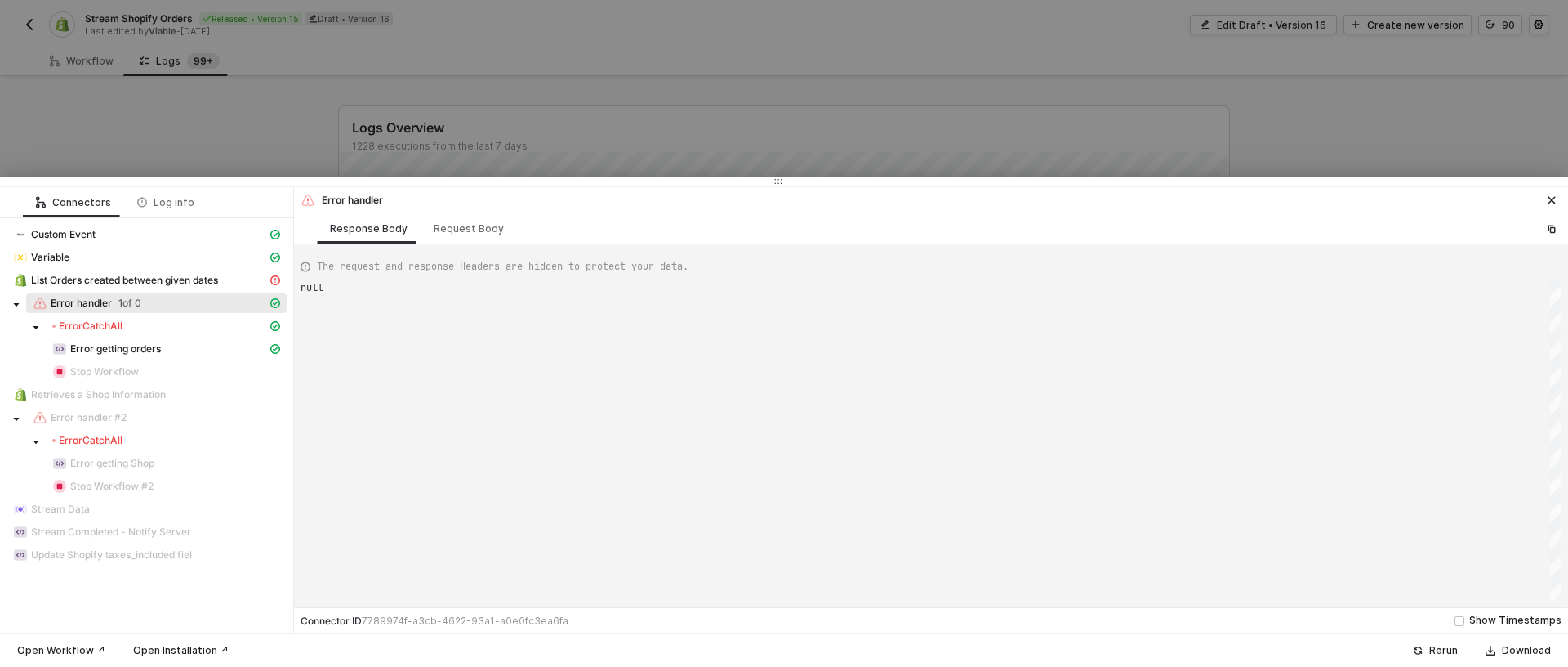
click at [134, 328] on div "Error CatchAll" at bounding box center [159, 326] width 215 height 13
click at [141, 358] on div "Error getting orders" at bounding box center [147, 351] width 280 height 23
drag, startPoint x: 138, startPoint y: 350, endPoint x: 170, endPoint y: 322, distance: 42.5
click at [138, 350] on span "Error getting orders" at bounding box center [116, 348] width 91 height 13
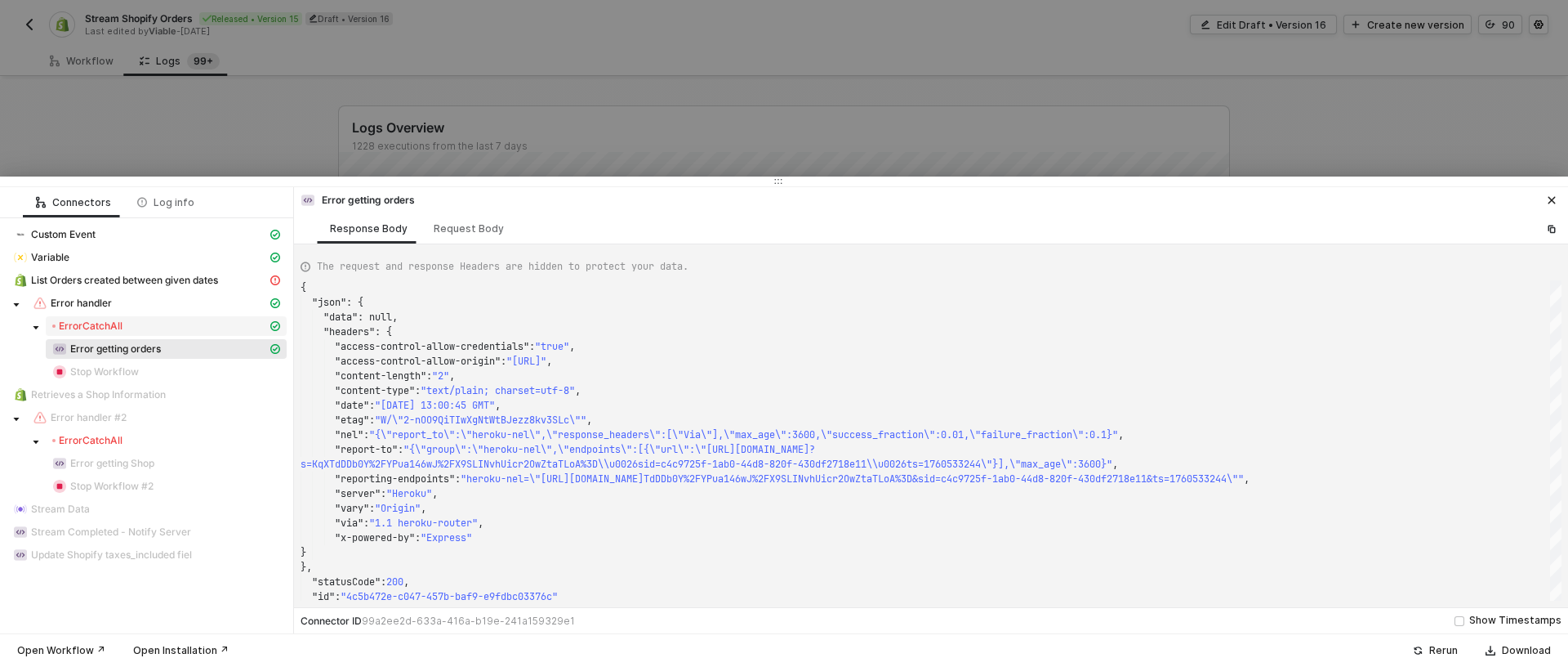
click at [106, 316] on span "Error CatchAll" at bounding box center [165, 326] width 241 height 20
click at [157, 270] on span "List Orders created between given dates" at bounding box center [147, 279] width 280 height 20
type textarea "{ "message": "ThrottleError: THROTTLED" }"
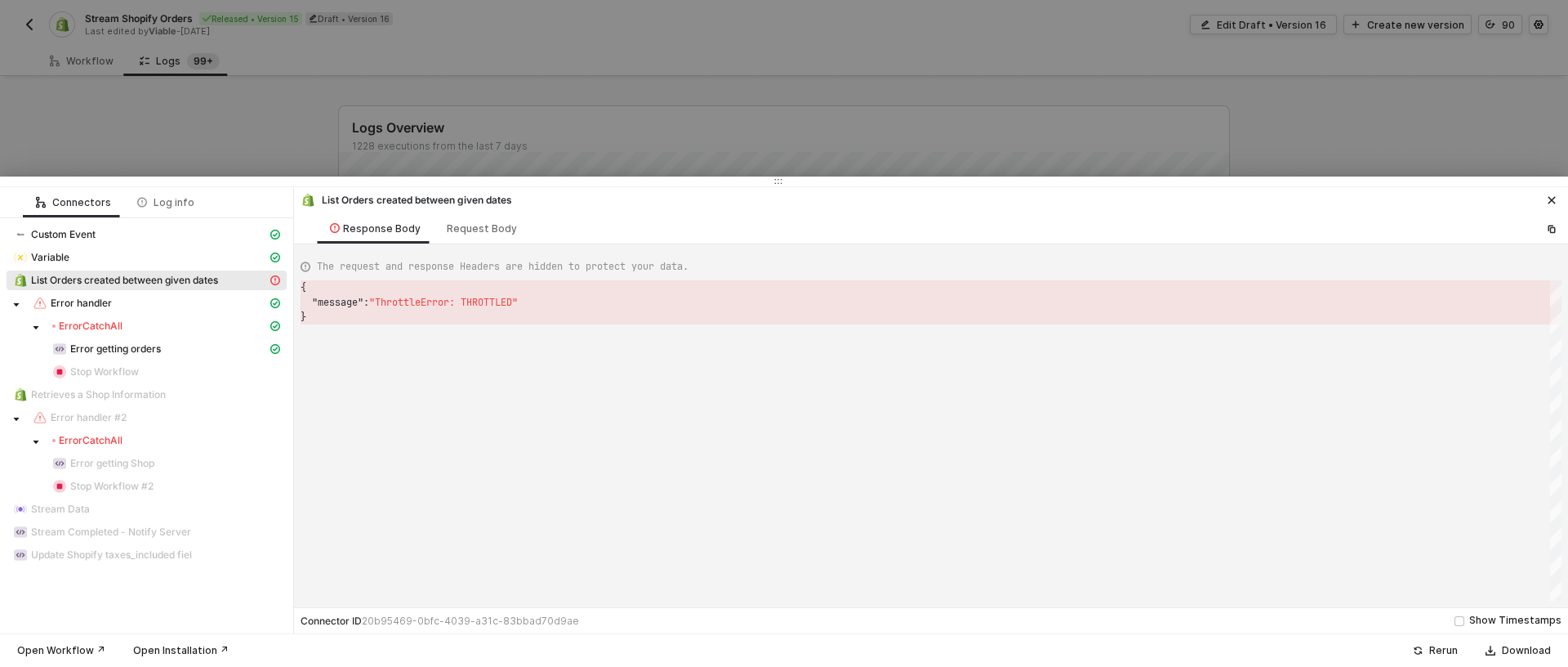
scroll to position [29, 0]
click at [474, 305] on span ""ThrottleError: THROTTLED"" at bounding box center [443, 302] width 148 height 13
click at [361, 94] on div at bounding box center [784, 334] width 1568 height 667
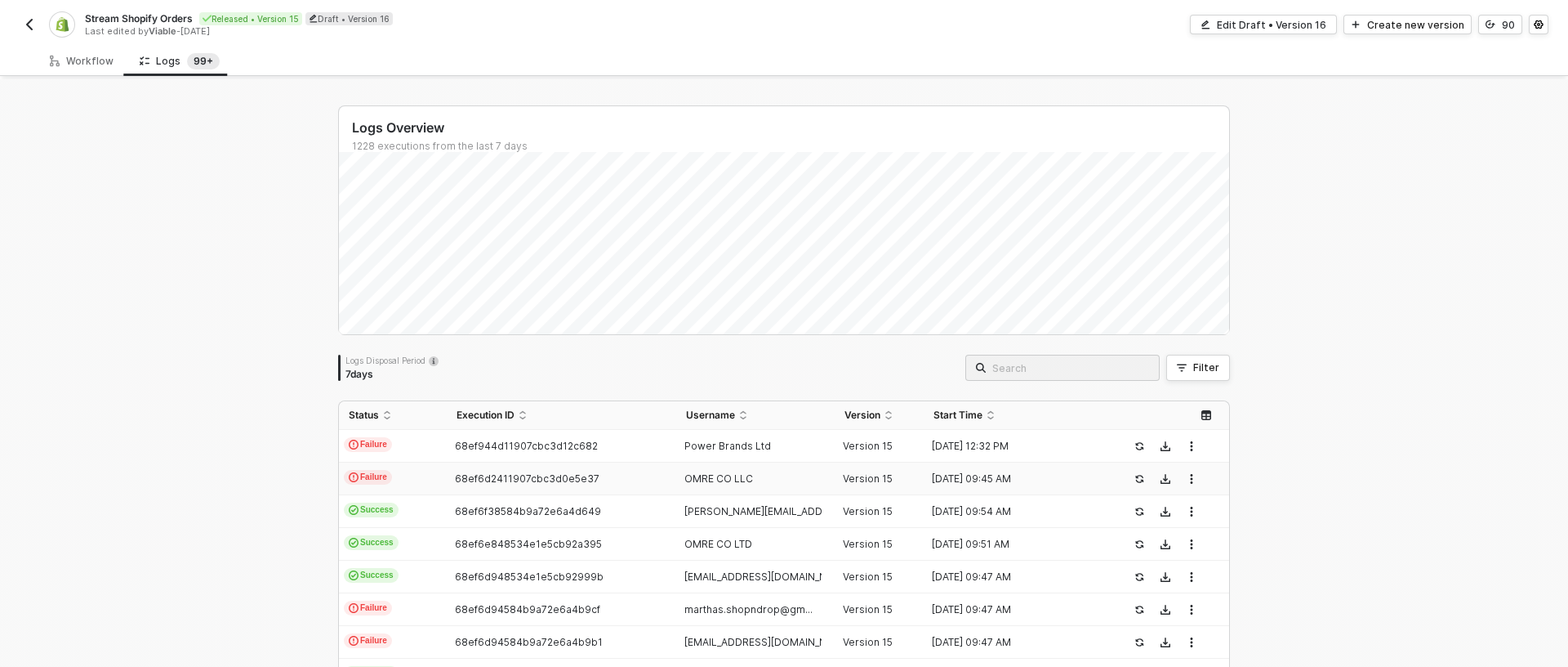
click at [594, 464] on td "68ef6d2411907cbc3d0e5e37" at bounding box center [560, 478] width 229 height 33
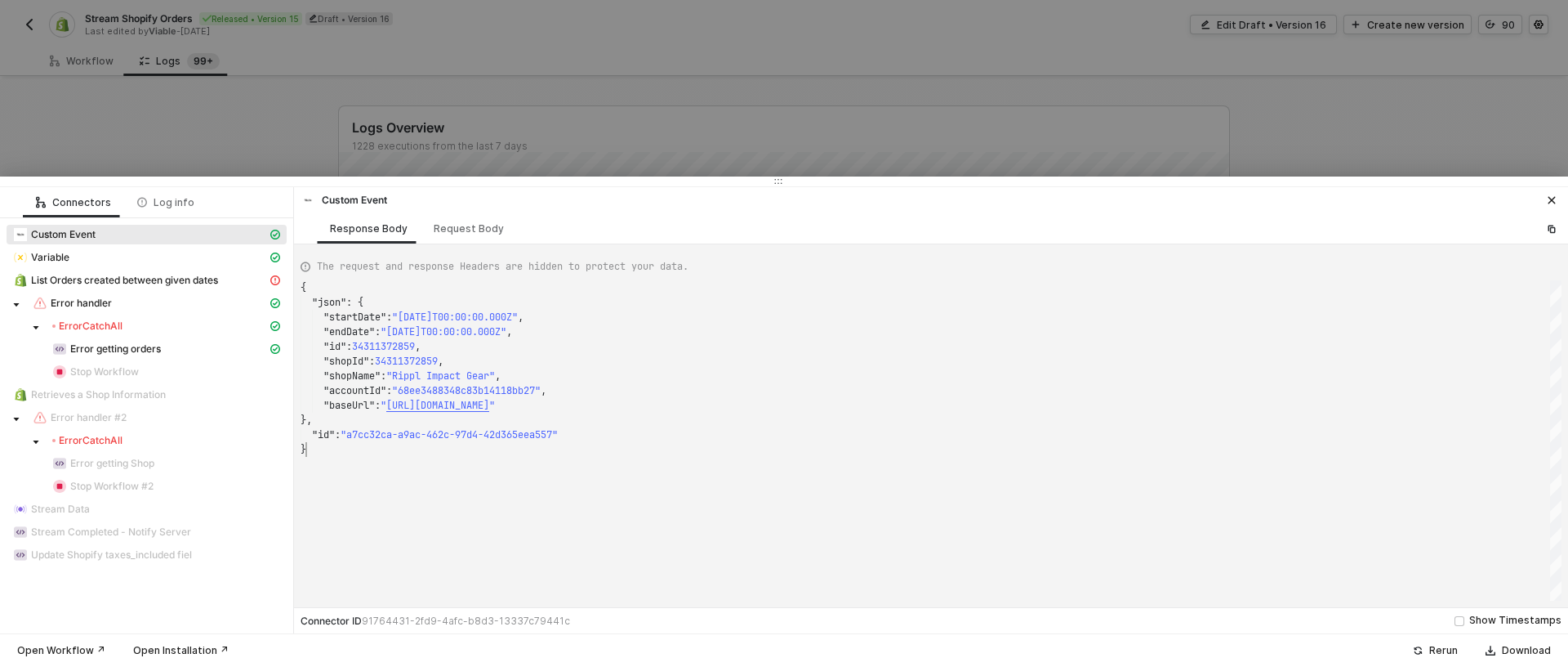
click at [601, 444] on div "}" at bounding box center [931, 449] width 1261 height 15
type textarea "{ "json": { "startDate": "[DATE]T00:00:00.000Z", "endDate": "[DATE]T00:00:00.00…"
click at [258, 84] on div at bounding box center [784, 334] width 1568 height 667
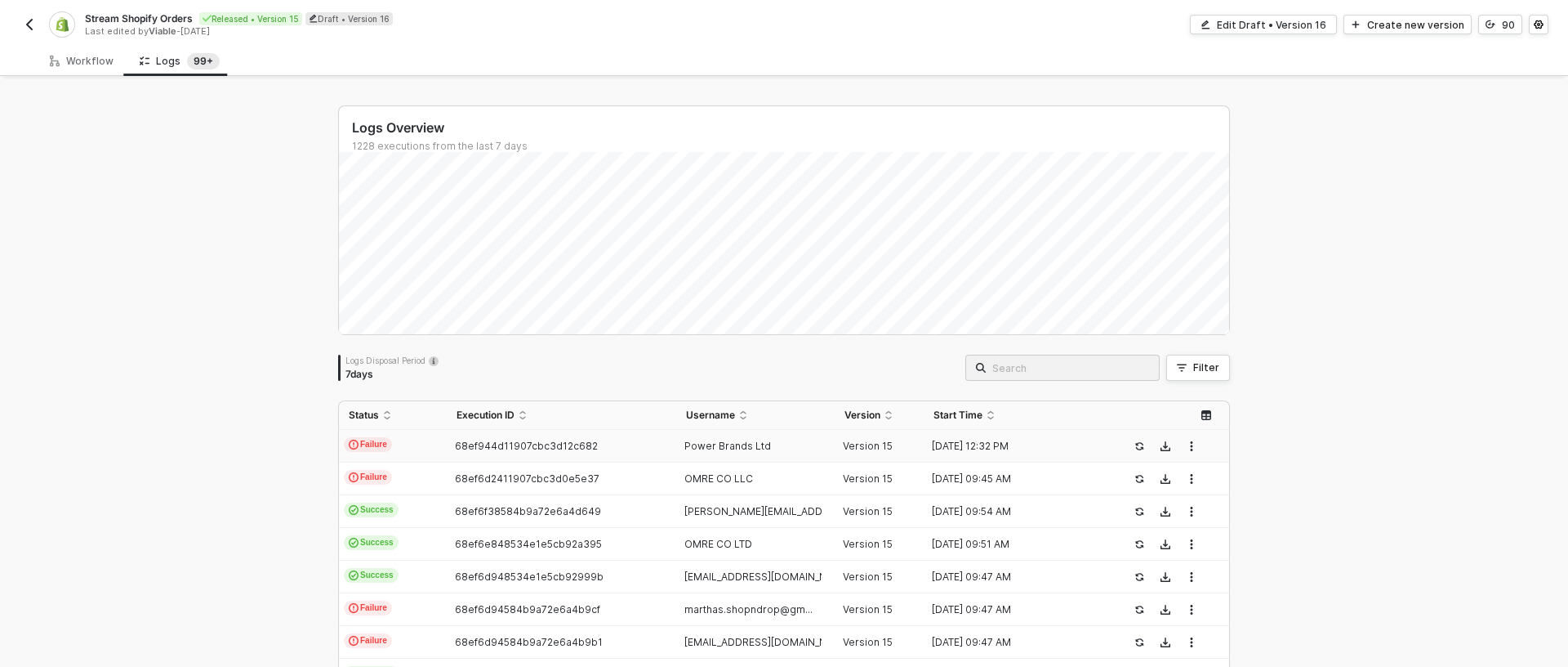
click at [557, 454] on td "68ef944d11907cbc3d12c682" at bounding box center [560, 446] width 229 height 33
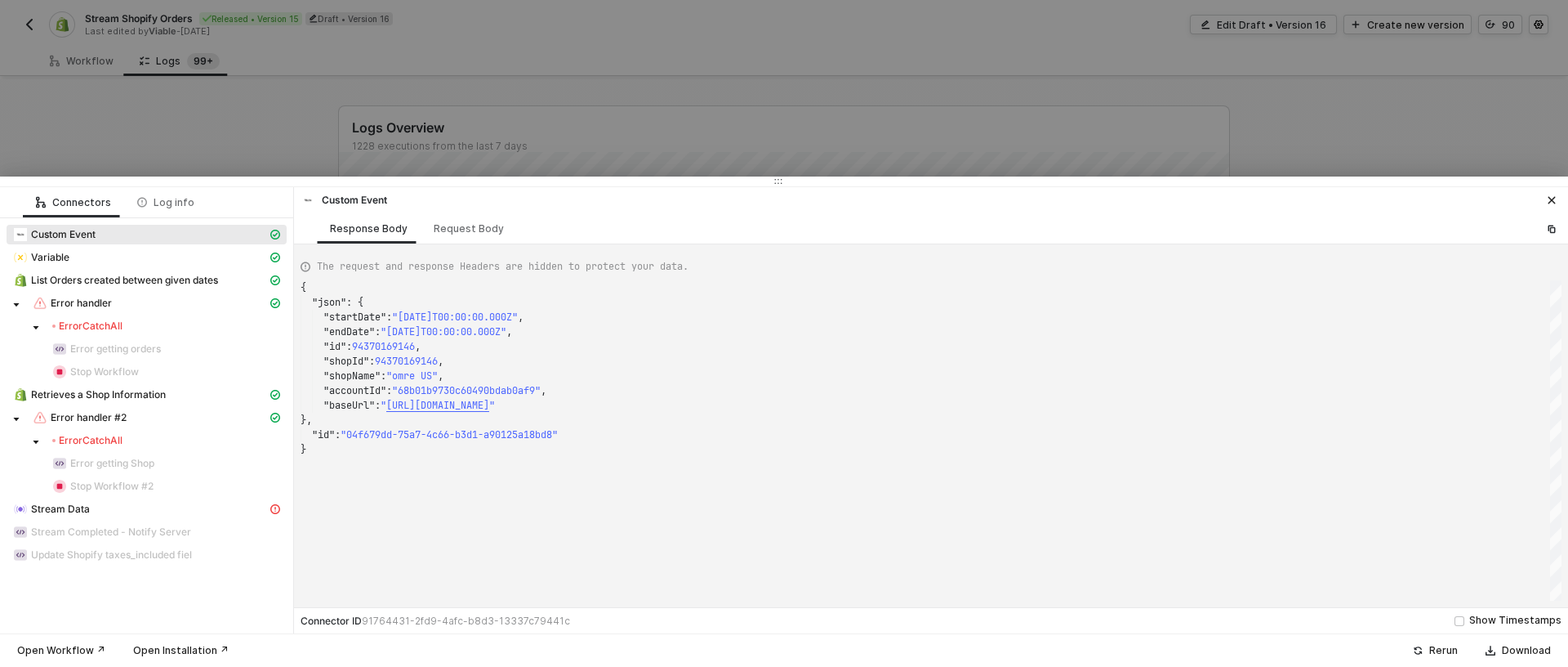
scroll to position [147, 0]
click at [177, 327] on div "Error CatchAll" at bounding box center [159, 326] width 215 height 13
click at [201, 283] on span "List Orders created between given dates" at bounding box center [124, 279] width 187 height 13
type textarea "{ "message": "ThrottleError: THROTTLED" }"
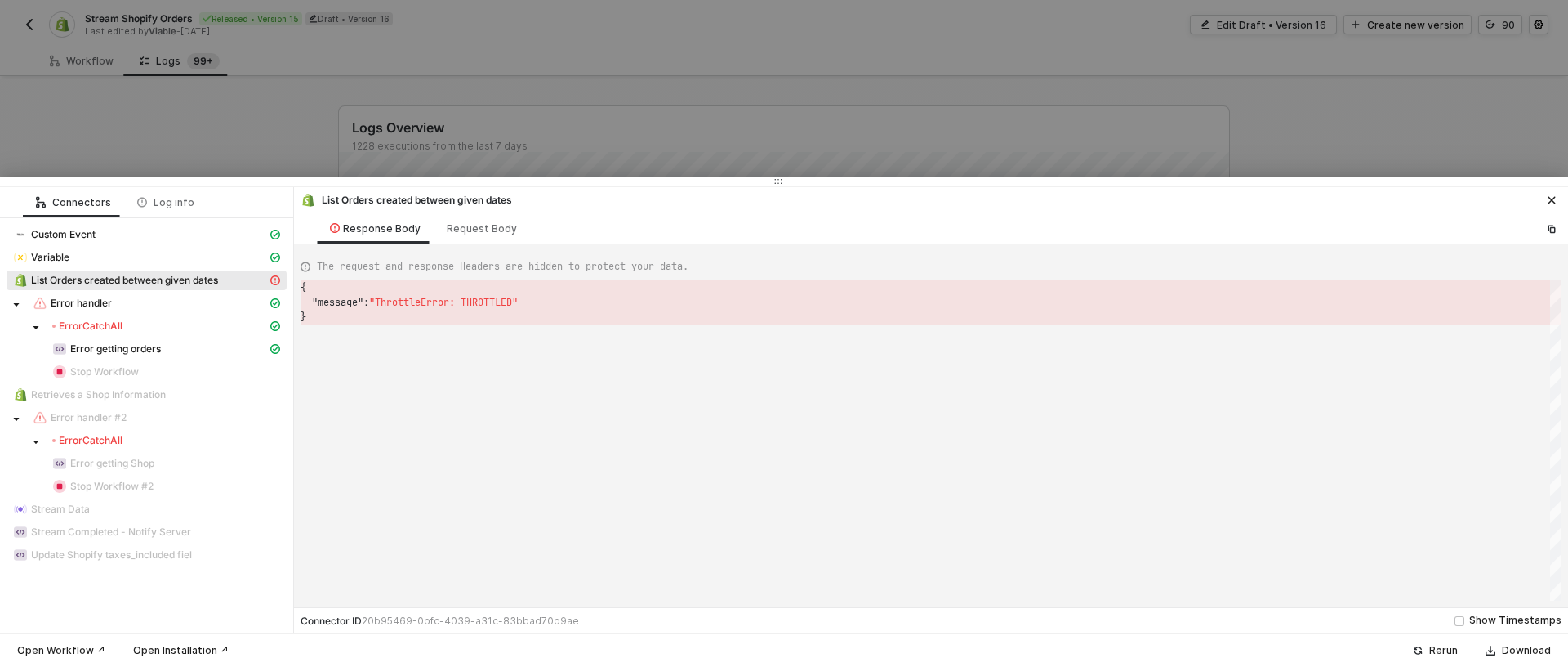
scroll to position [29, 0]
click at [516, 46] on div at bounding box center [784, 334] width 1568 height 667
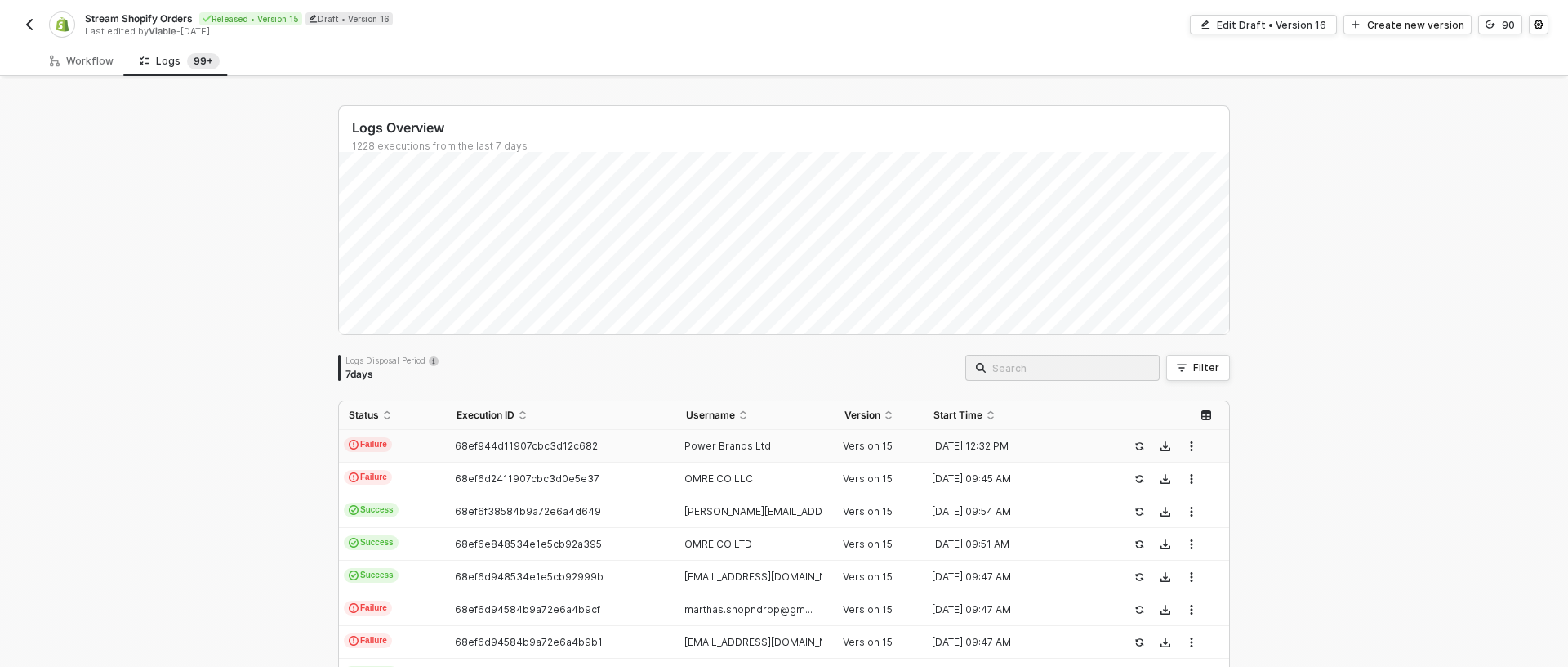
click at [650, 440] on div "68ef944d11907cbc3d12c682" at bounding box center [554, 446] width 216 height 13
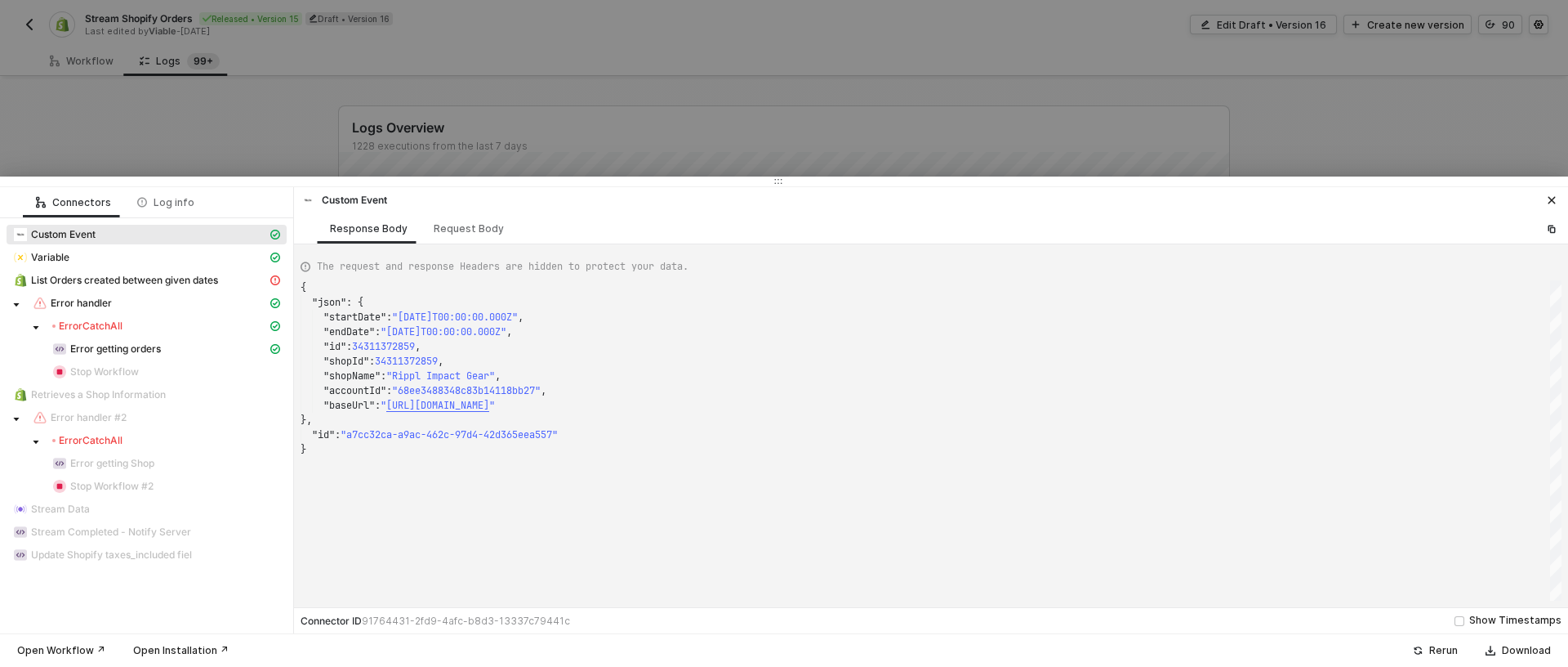
scroll to position [147, 0]
click at [153, 326] on div "Error CatchAll" at bounding box center [159, 326] width 215 height 13
click at [111, 323] on div "Error CatchAll" at bounding box center [87, 326] width 70 height 13
click at [141, 293] on span "Error handler" at bounding box center [156, 303] width 260 height 20
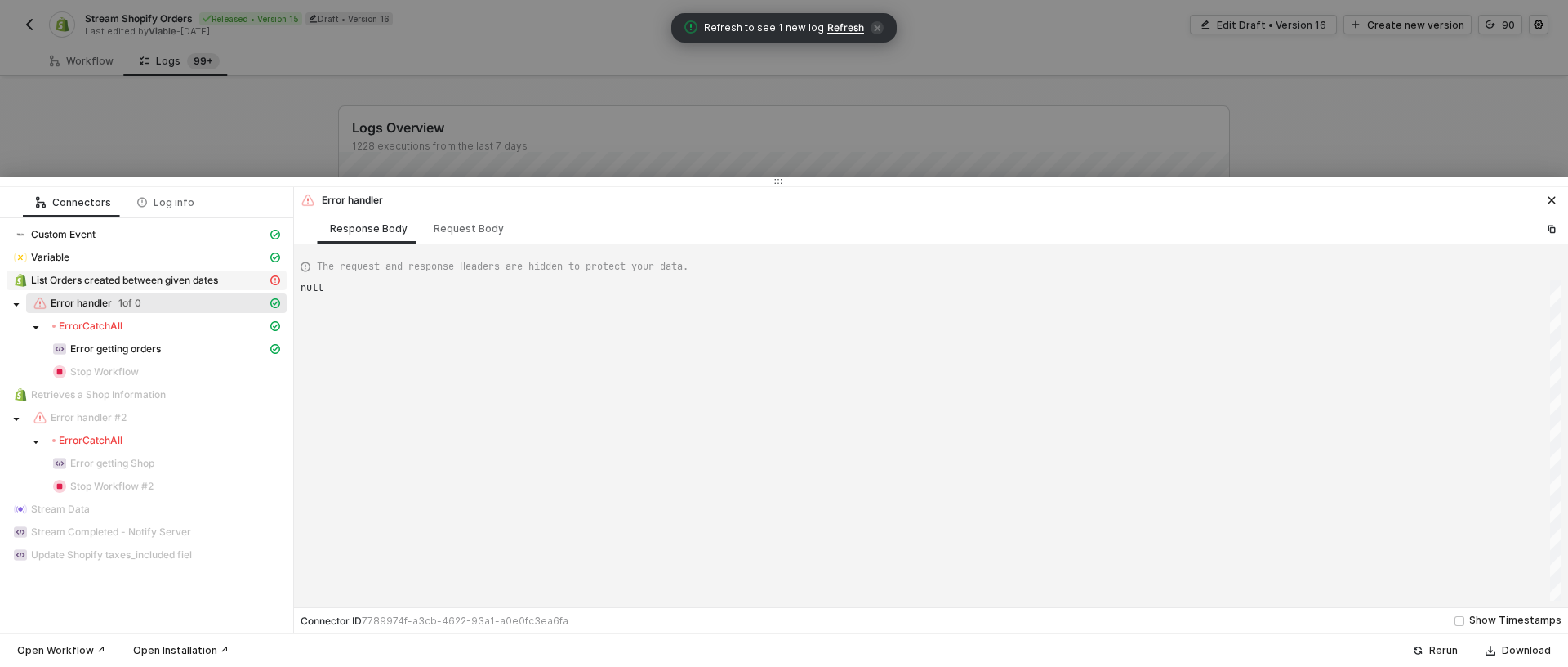
click at [141, 282] on span "List Orders created between given dates" at bounding box center [124, 279] width 187 height 13
type textarea "{ "message": "ThrottleError: THROTTLED" }"
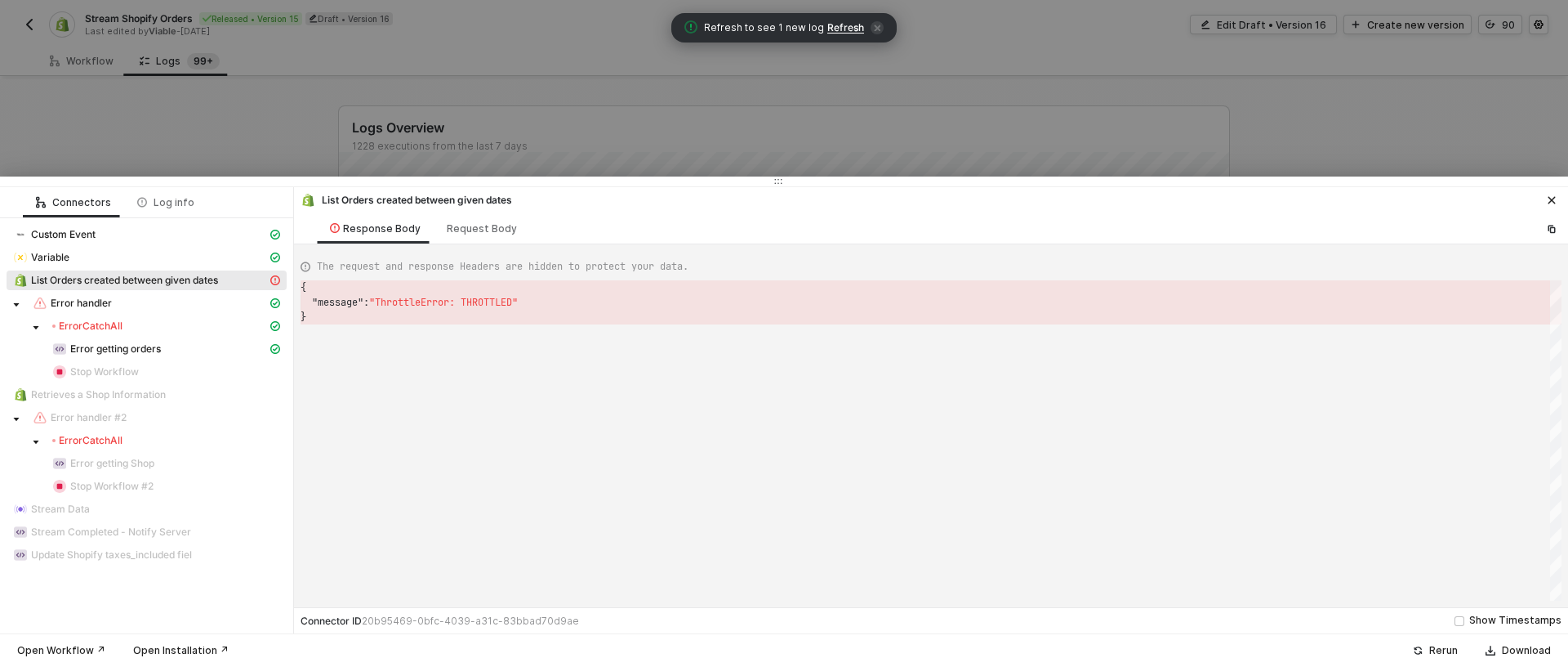
scroll to position [29, 0]
click at [164, 204] on div "Log info" at bounding box center [165, 202] width 57 height 13
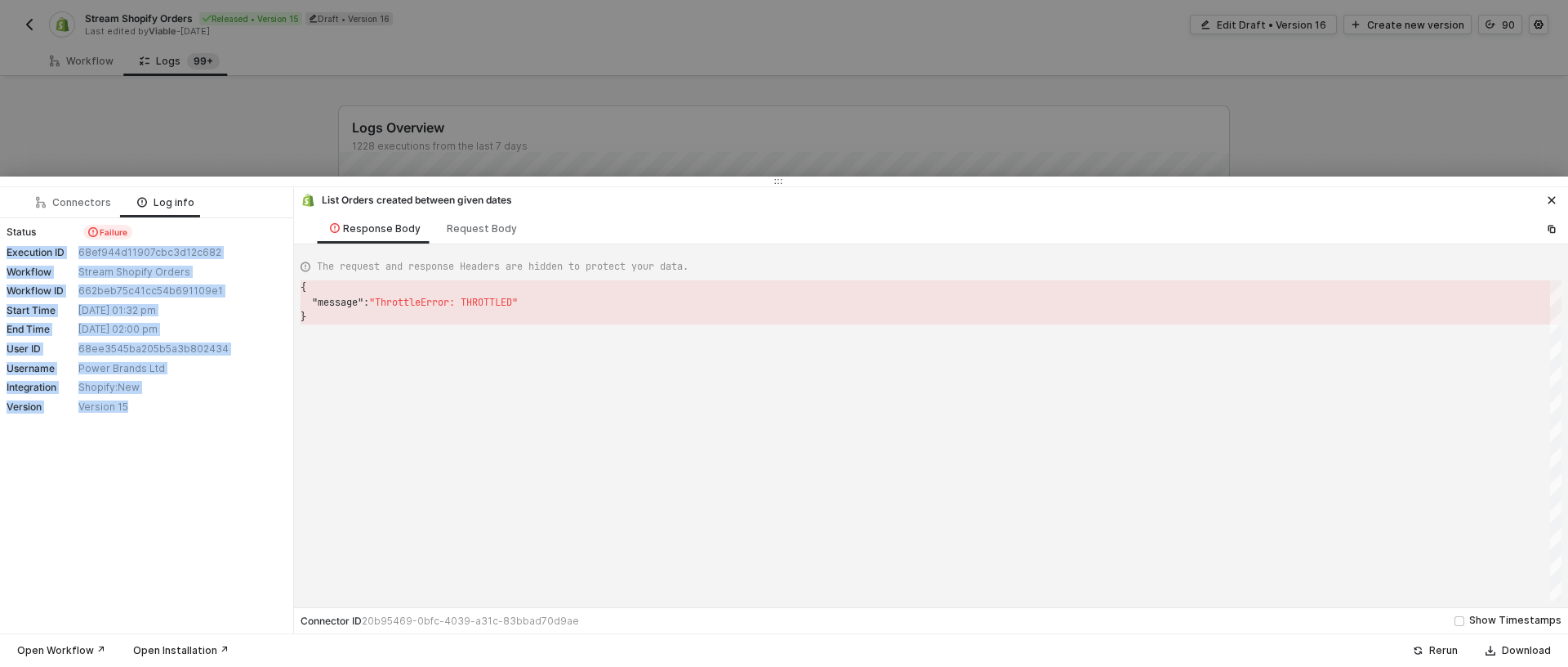
copy div "Execution ID 68ef944d11907cbc3d12c682 Workflow Stream Shopify Orders Workflow I…"
drag, startPoint x: 147, startPoint y: 416, endPoint x: 459, endPoint y: 33, distance: 494.0
click at [0, 253] on div "Status Failure Execution ID 68ef944d11907cbc3d12c682 Workflow Stream Shopify Or…" at bounding box center [147, 318] width 293 height 201
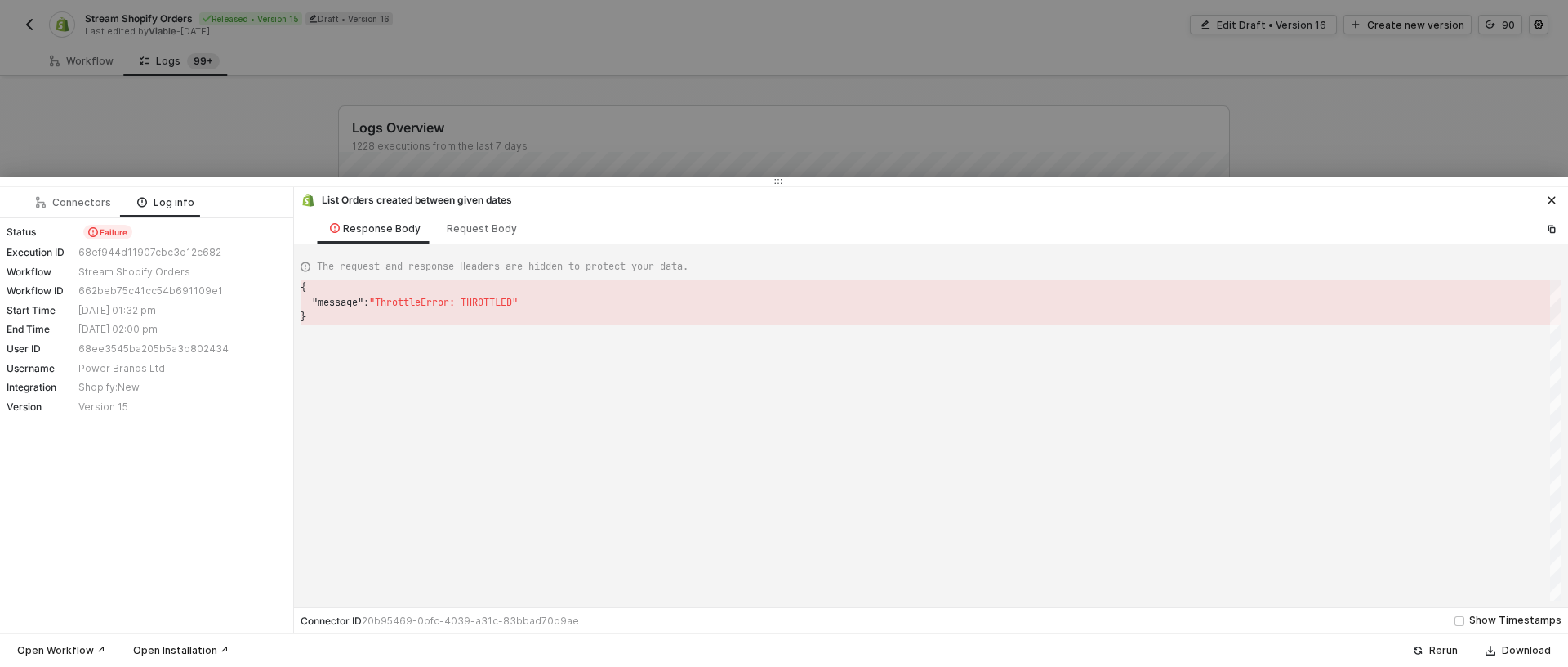
click at [460, 140] on div at bounding box center [784, 334] width 1568 height 667
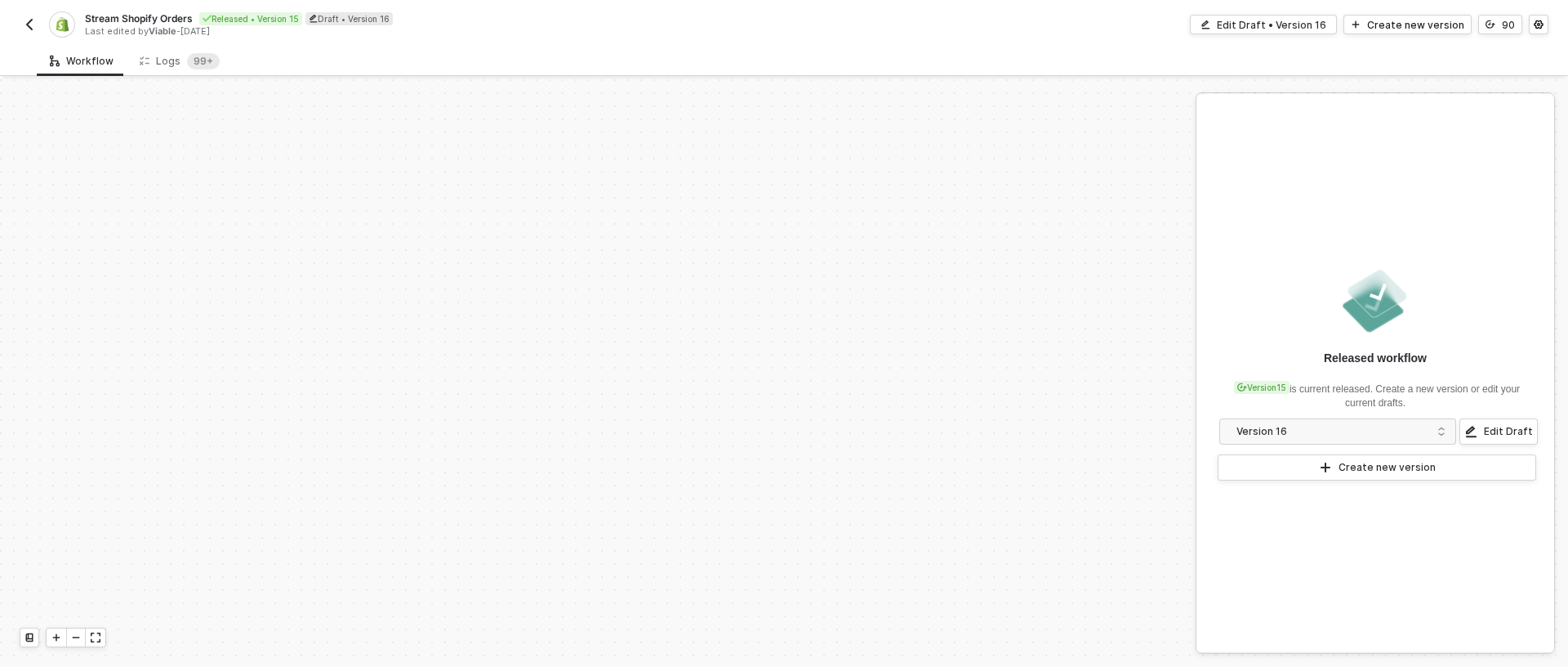
scroll to position [677, 0]
drag, startPoint x: 114, startPoint y: 62, endPoint x: 148, endPoint y: 62, distance: 34.0
click at [132, 63] on div "Workflow Logs 99+" at bounding box center [135, 60] width 196 height 30
click at [149, 62] on div "Logs 99+" at bounding box center [179, 61] width 80 height 16
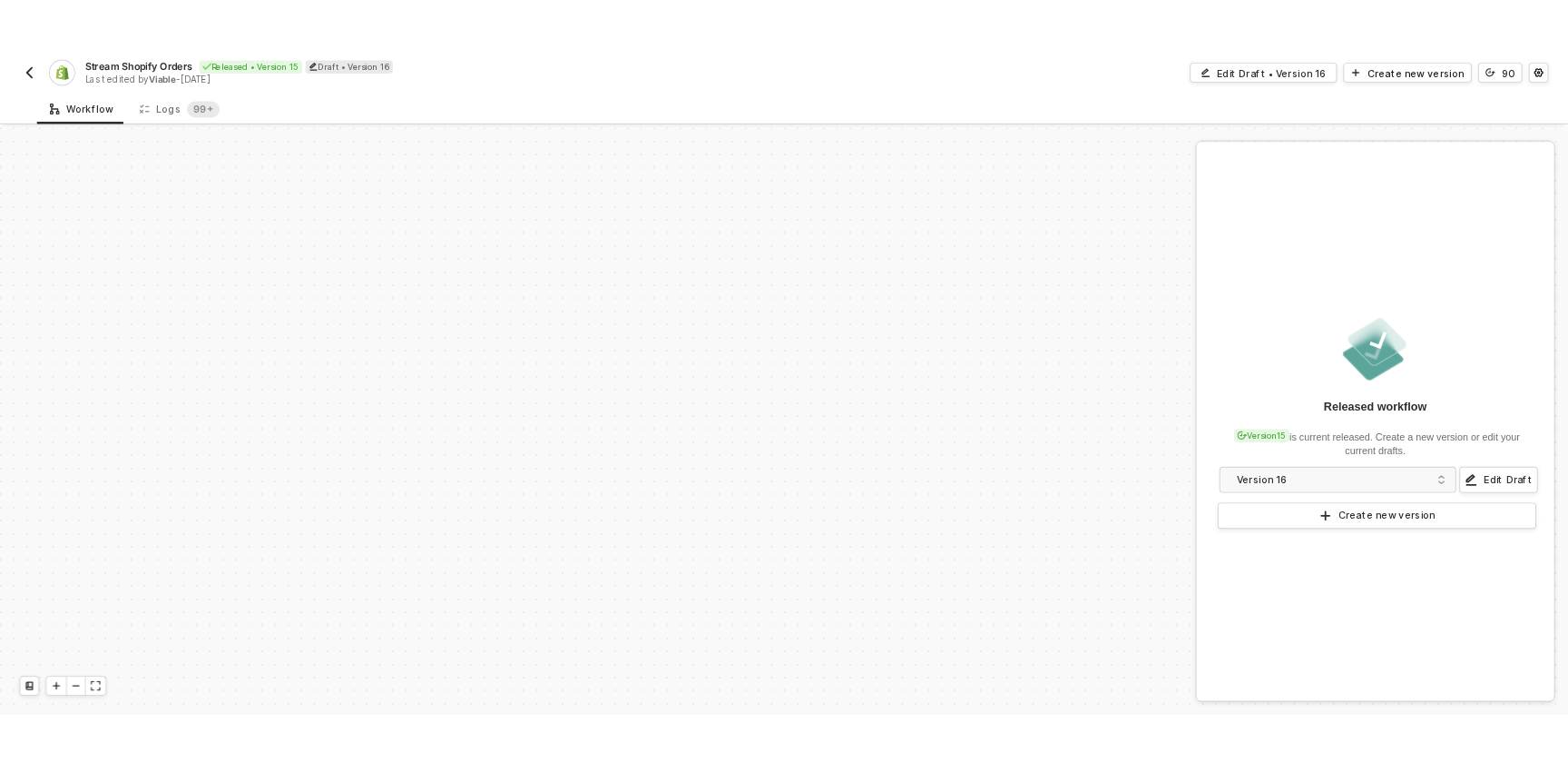
scroll to position [753, 0]
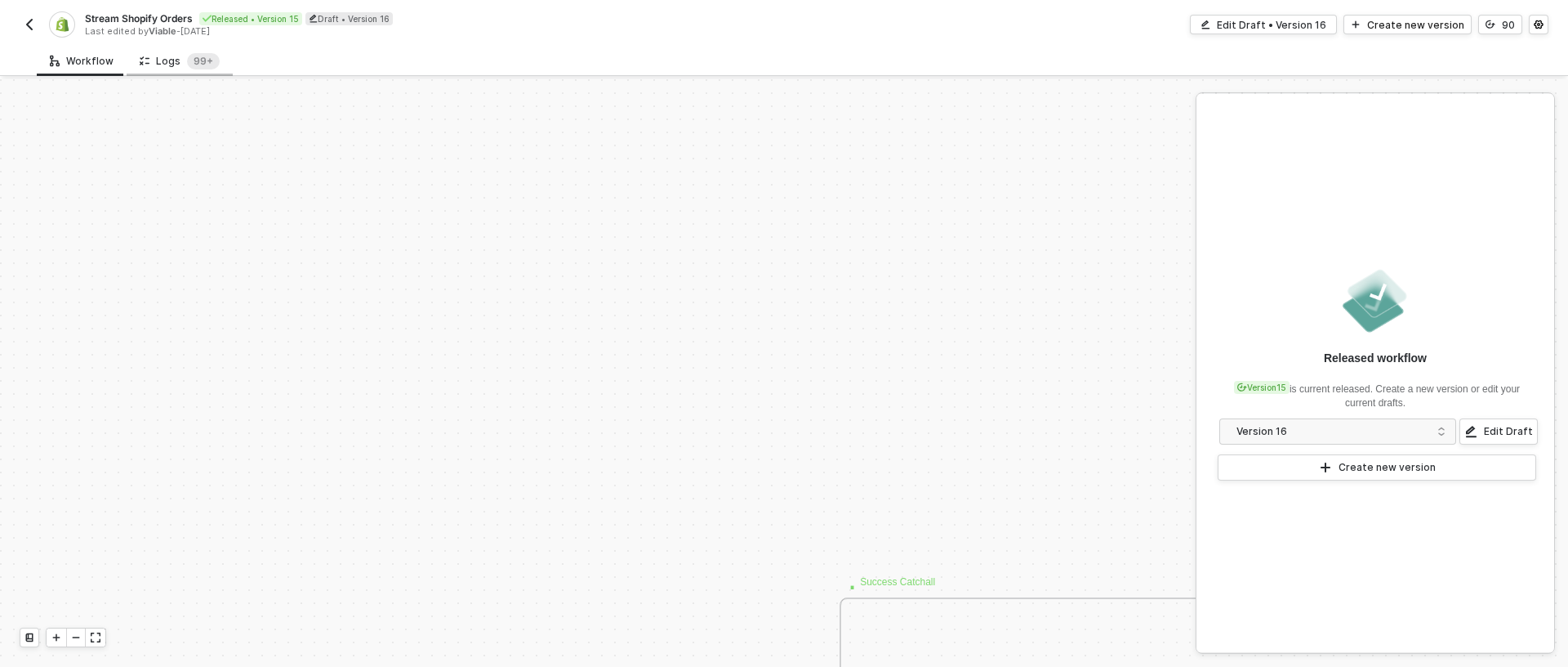
click at [165, 56] on div "Logs 99+" at bounding box center [179, 61] width 80 height 16
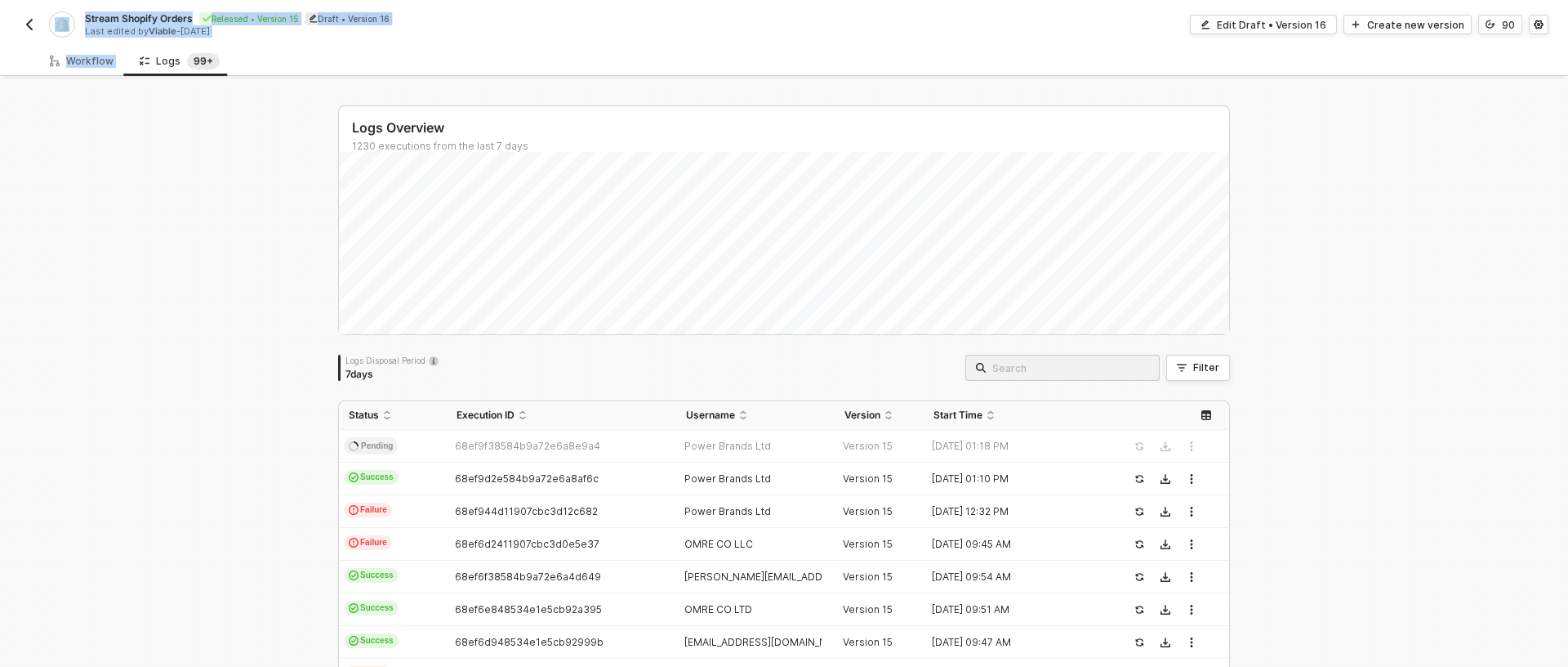
drag, startPoint x: -841, startPoint y: -119, endPoint x: -1402, endPoint y: -102, distance: 561.3
click at [0, 0] on html "Alloy Stream Shopify Orders Released • Version 15 Draft • Version 16 Last edite…" at bounding box center [784, 334] width 1568 height 667
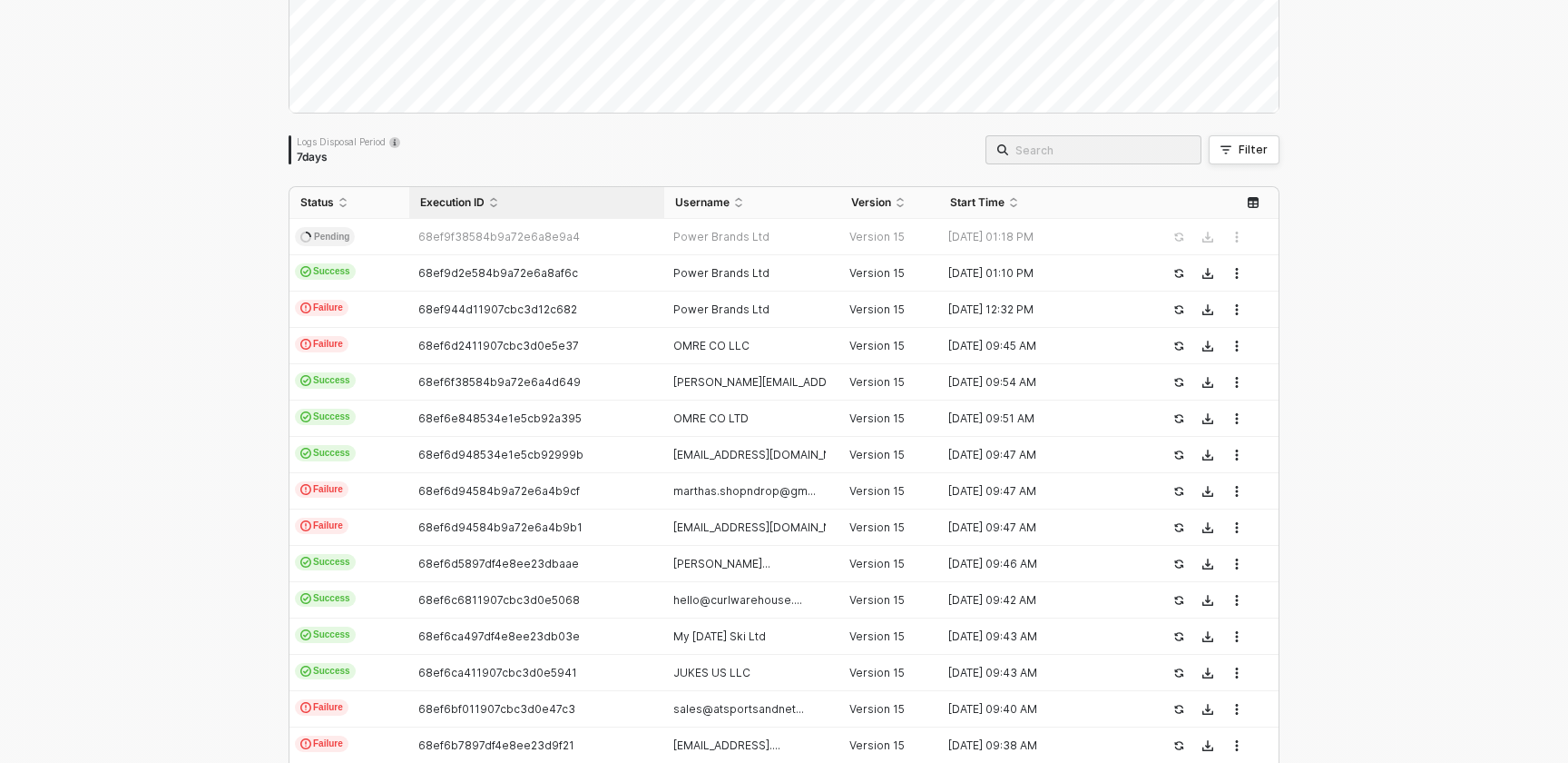
scroll to position [274, 0]
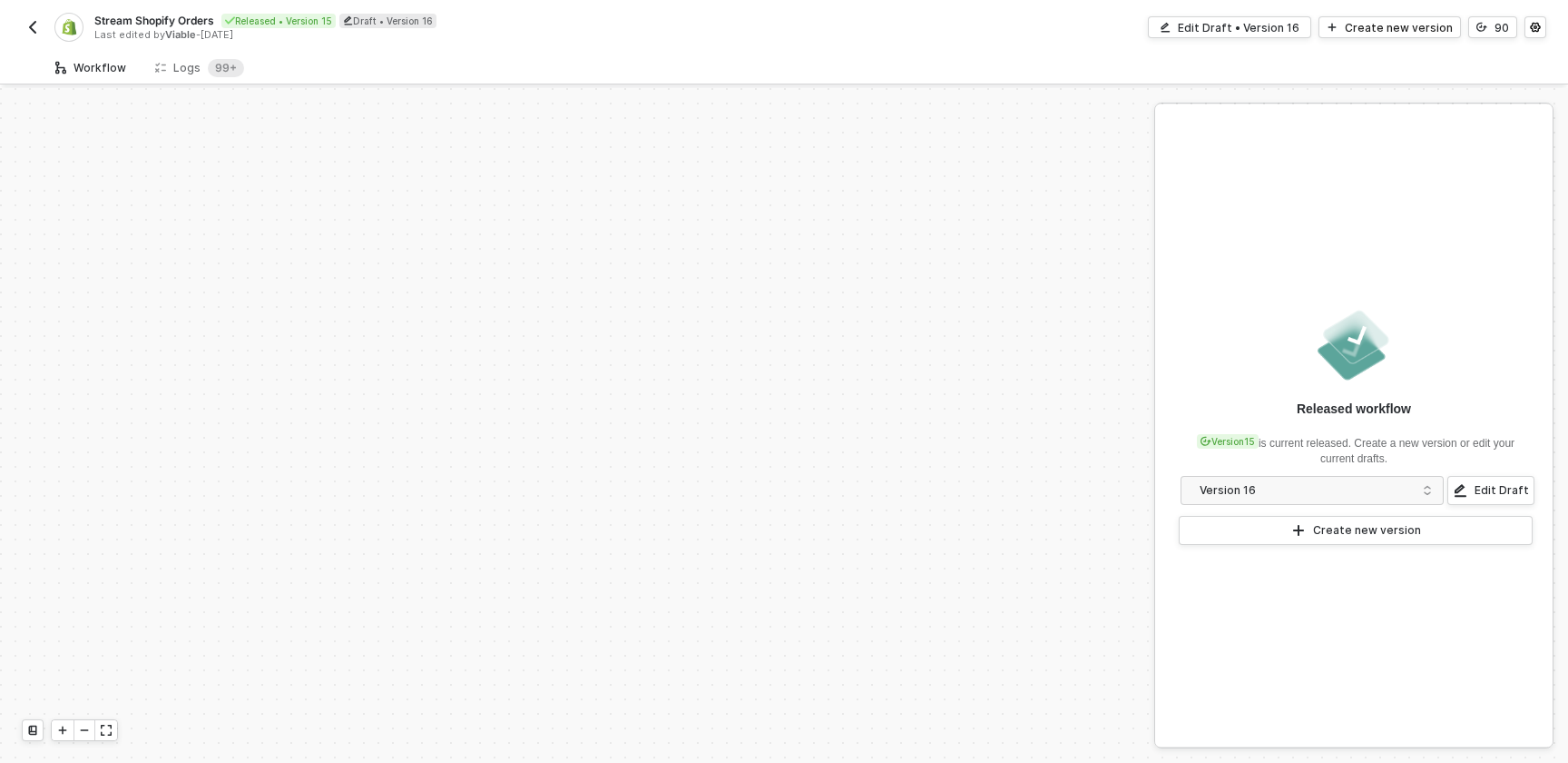
scroll to position [758, 0]
click at [190, 51] on div "Logs 99+" at bounding box center [200, 67] width 118 height 33
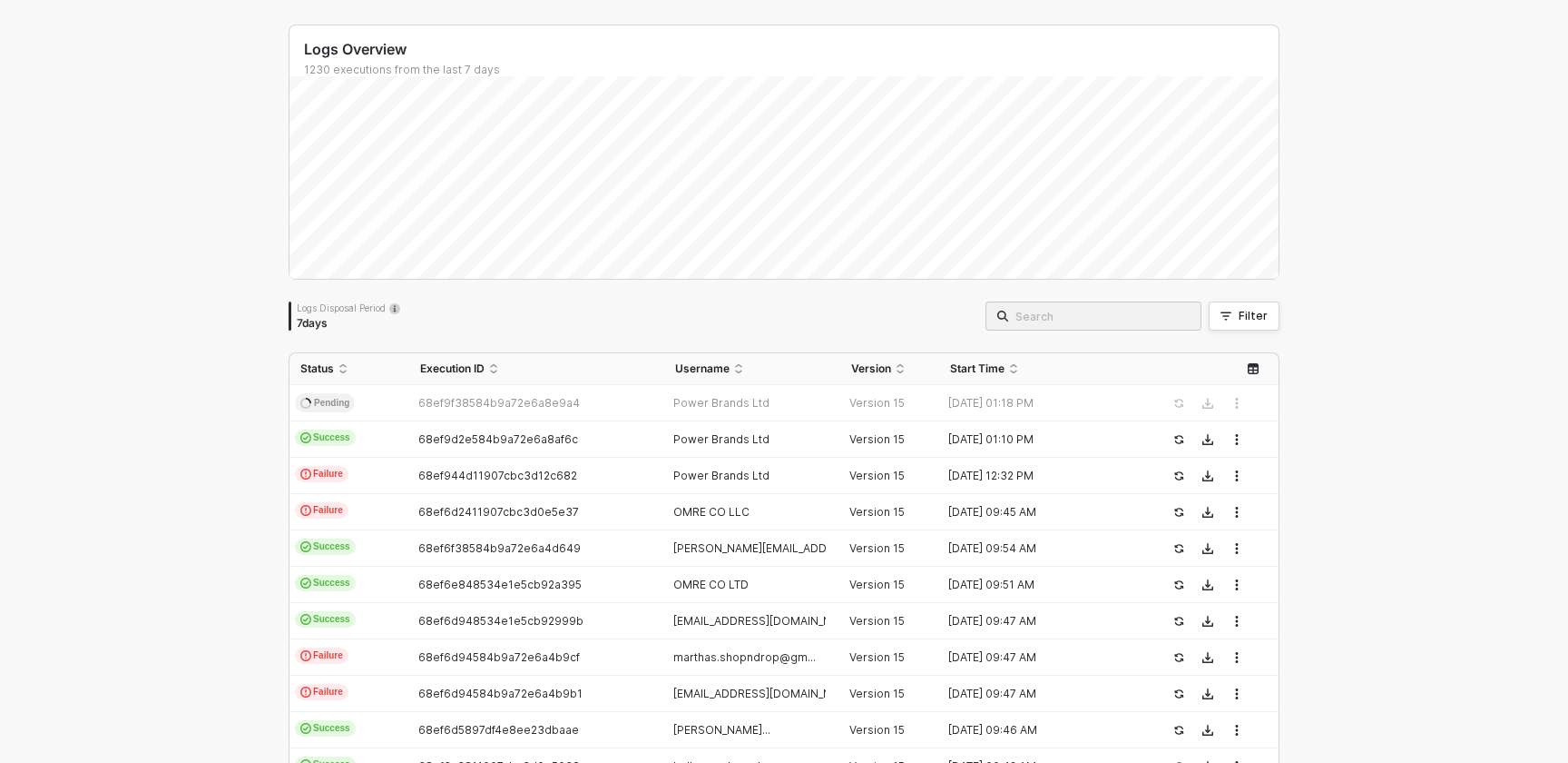
scroll to position [160, 0]
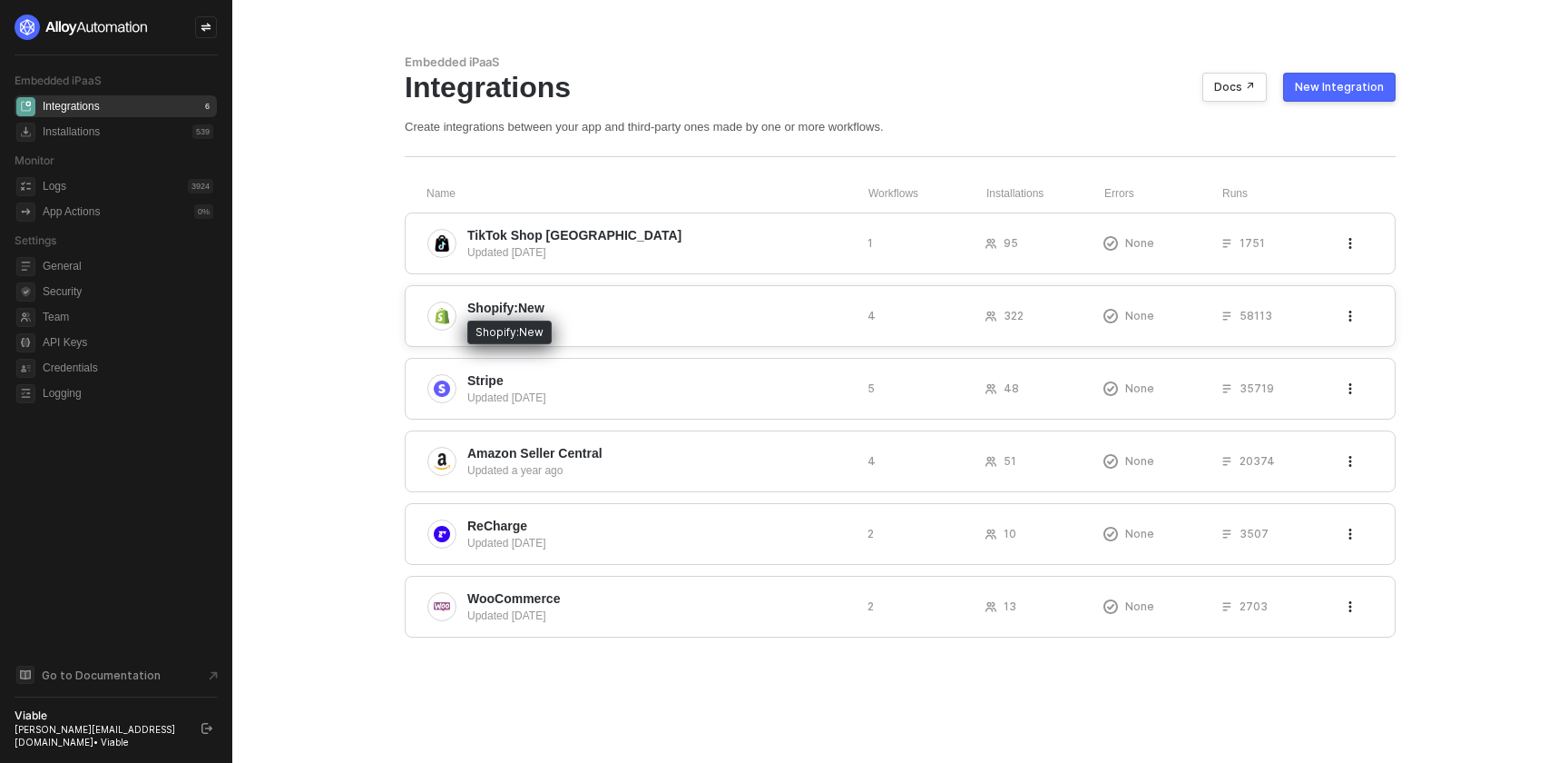
click at [531, 310] on span "Shopify:New" at bounding box center [506, 308] width 77 height 18
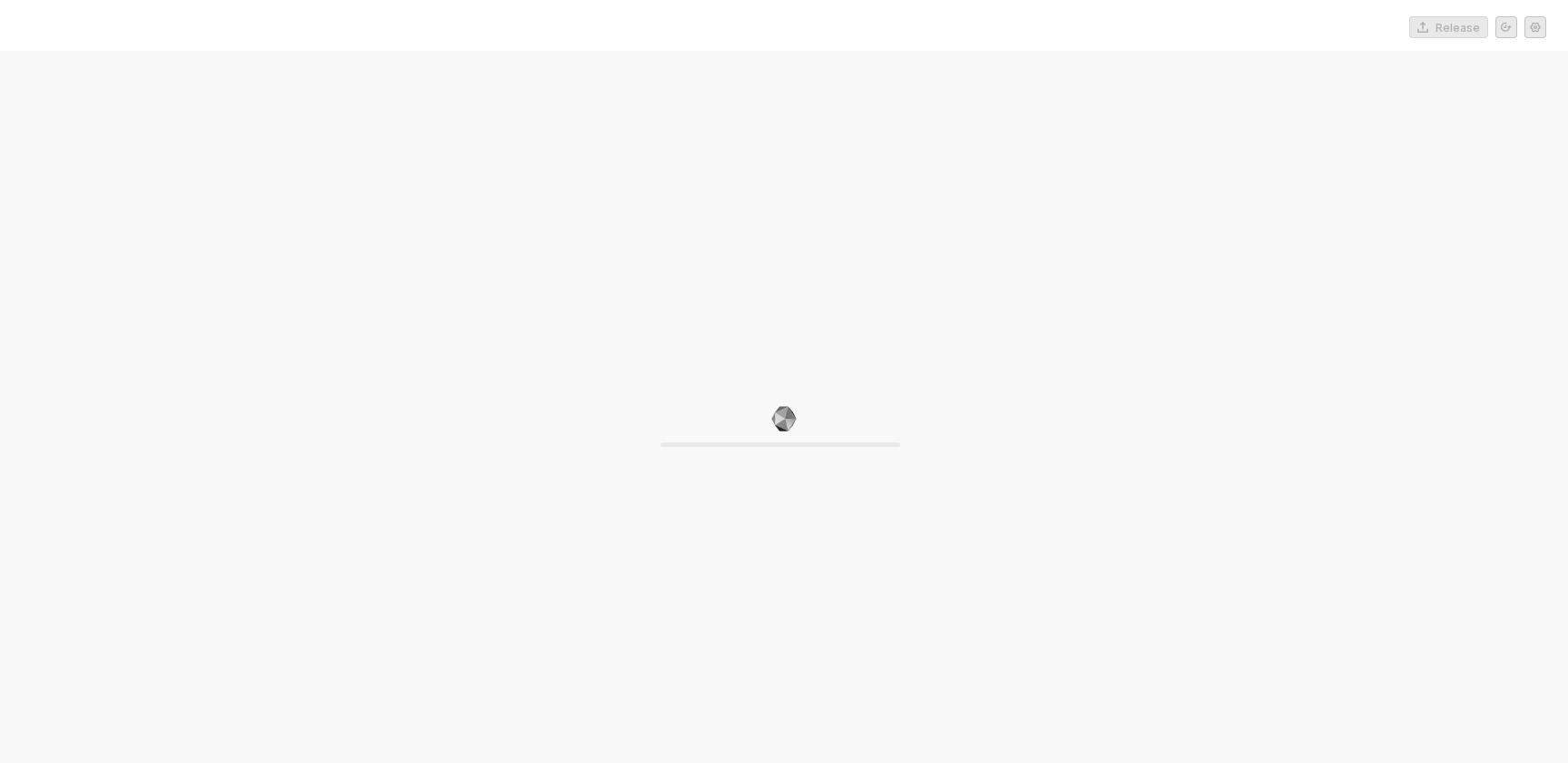
click at [506, 270] on div "0%" at bounding box center [784, 432] width 1568 height 763
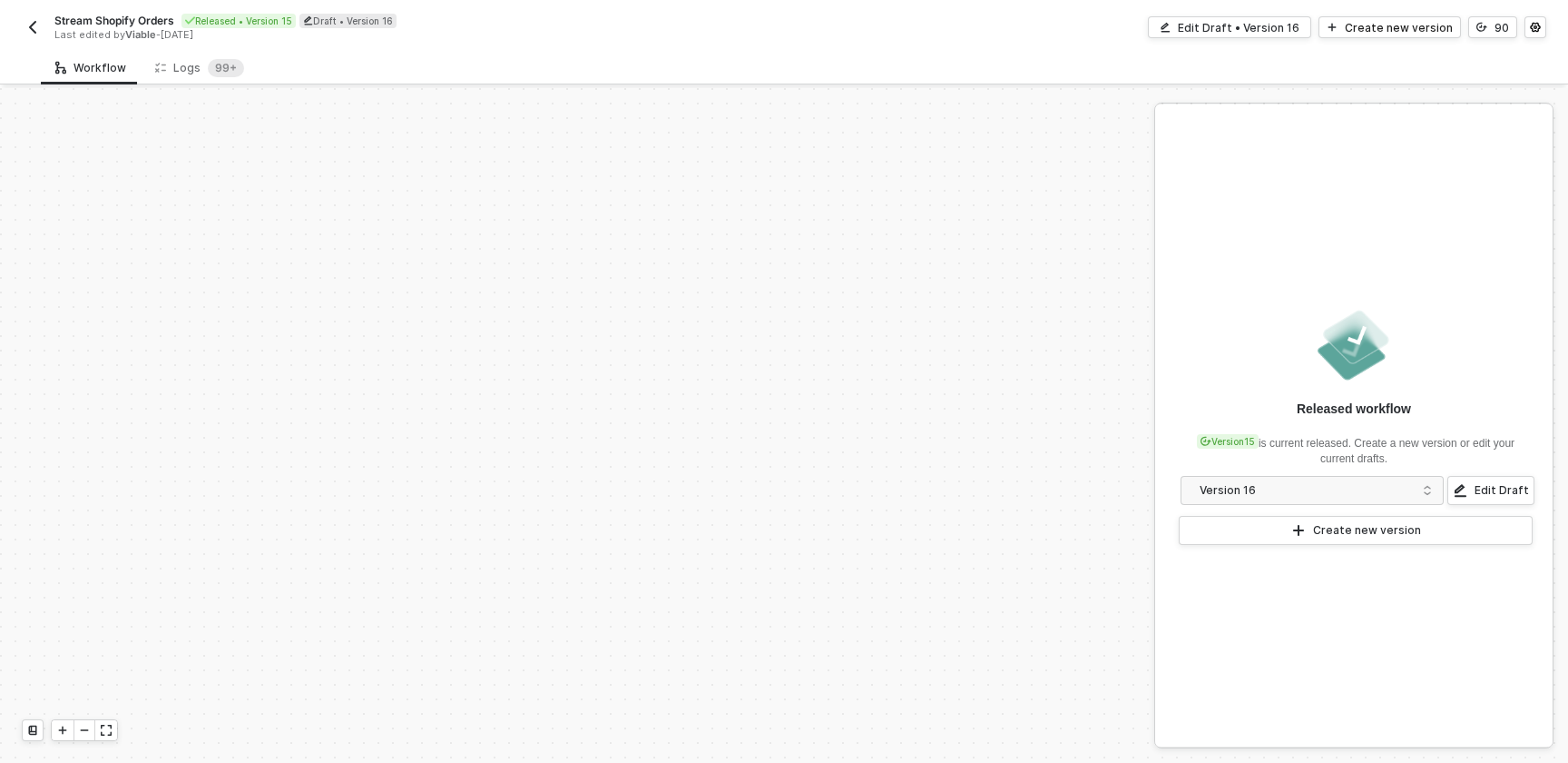
scroll to position [758, 0]
click at [201, 70] on div "Logs 99+" at bounding box center [199, 68] width 89 height 18
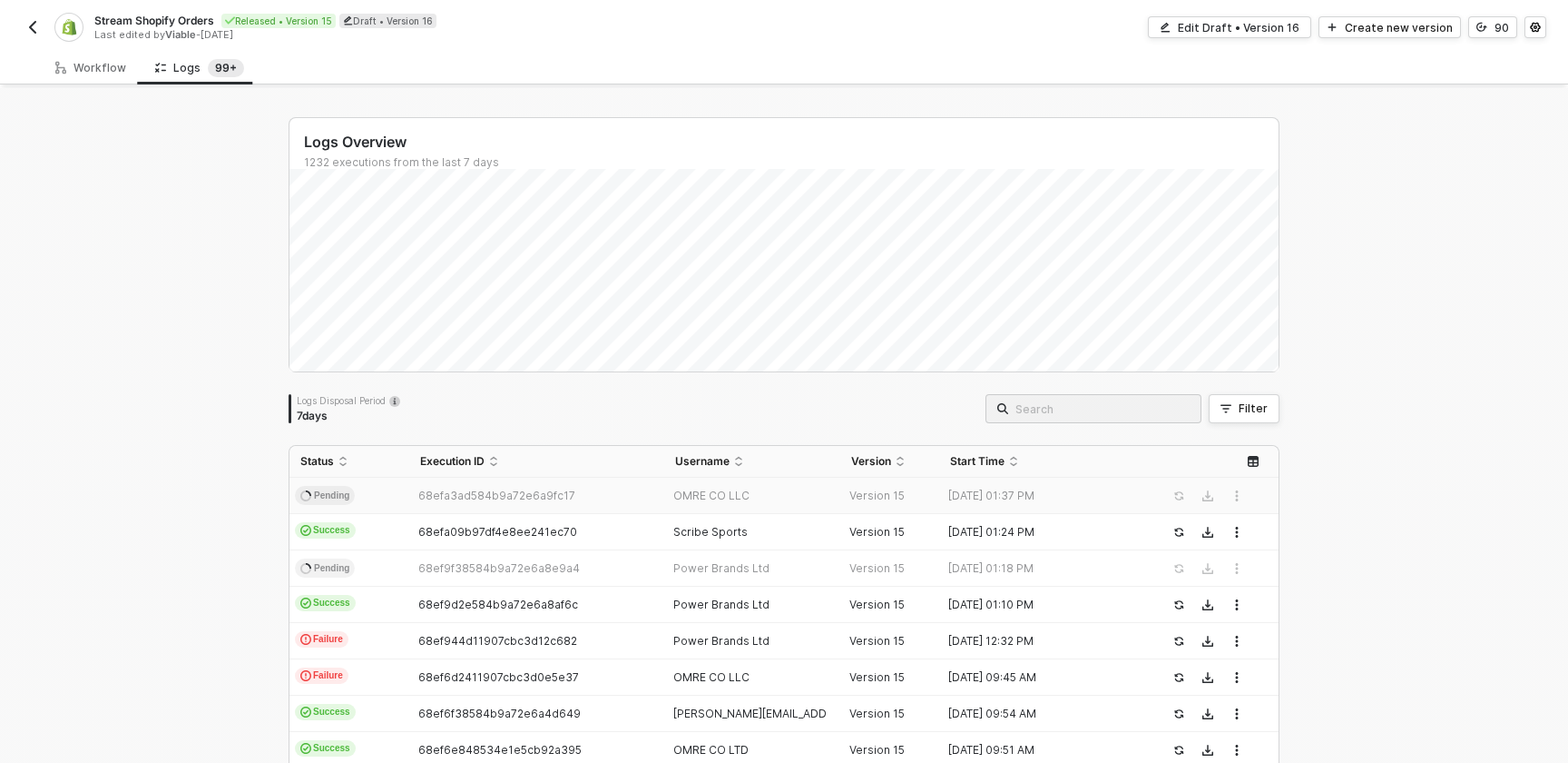
click at [1120, 414] on input "search" at bounding box center [1102, 408] width 174 height 20
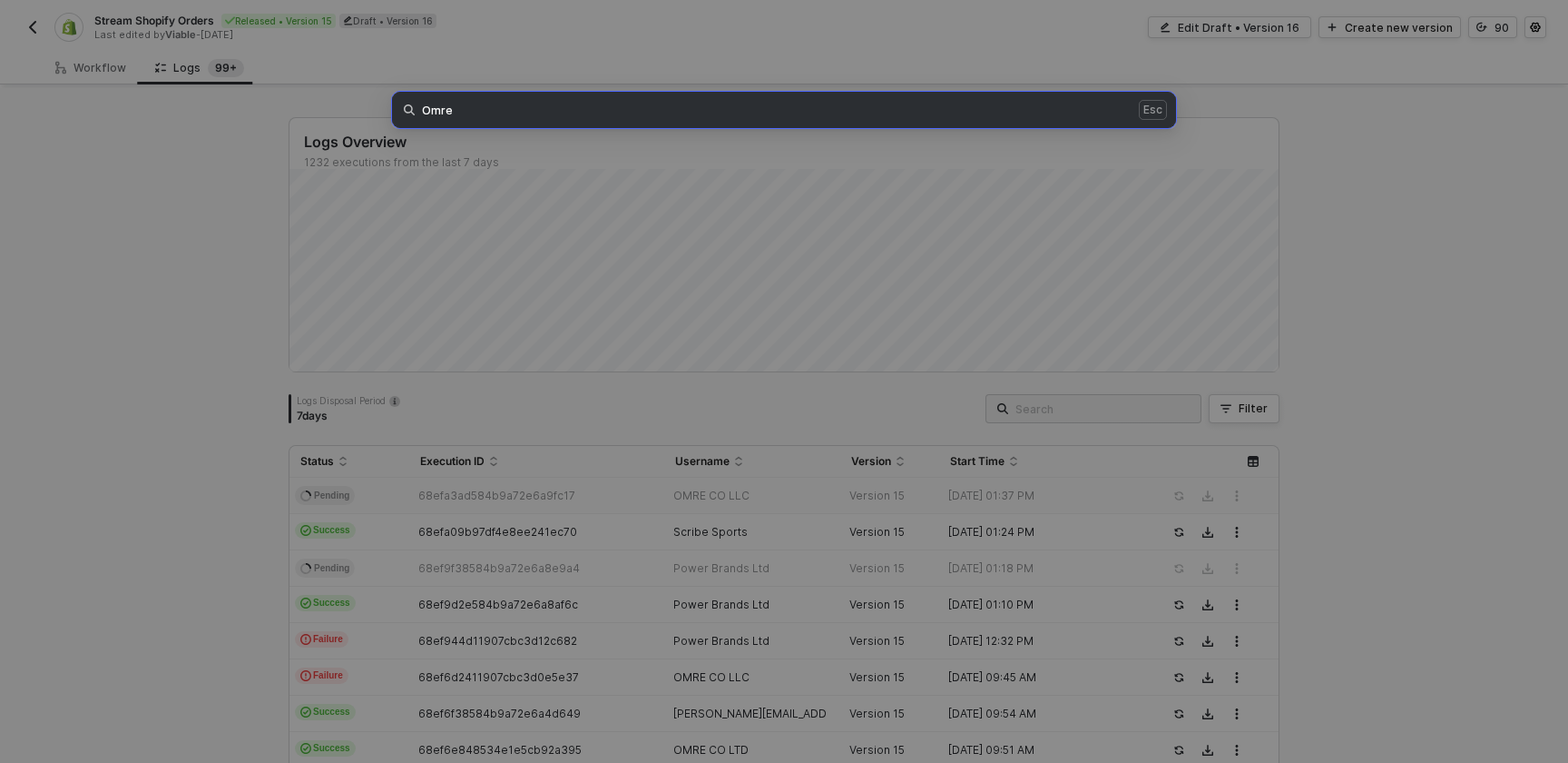
type input "Omre"
click at [773, 660] on div "Omre Esc" at bounding box center [784, 381] width 1568 height 763
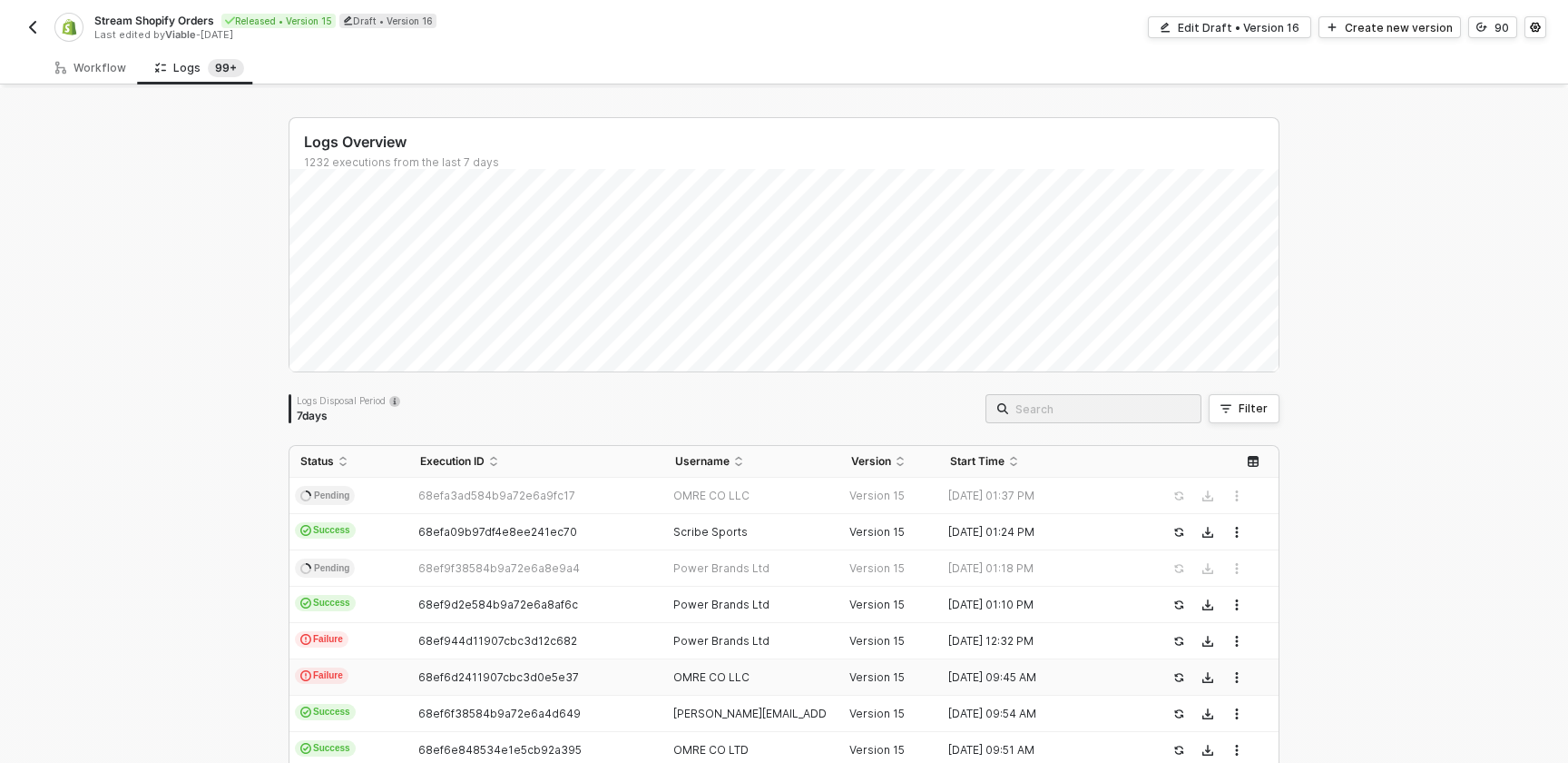
click at [773, 678] on div "OMRE CO LLC" at bounding box center [745, 676] width 163 height 14
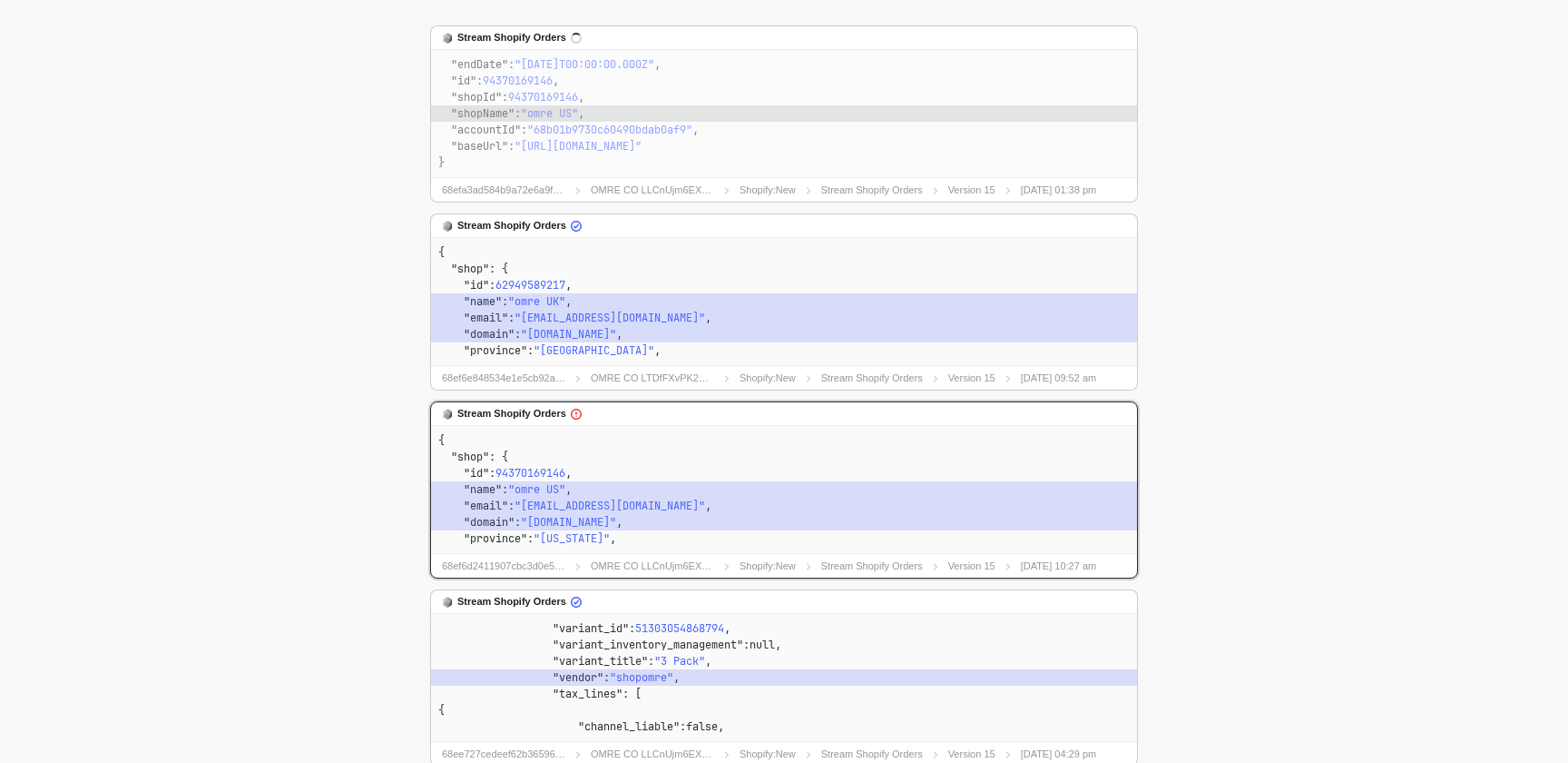
scroll to position [234, 0]
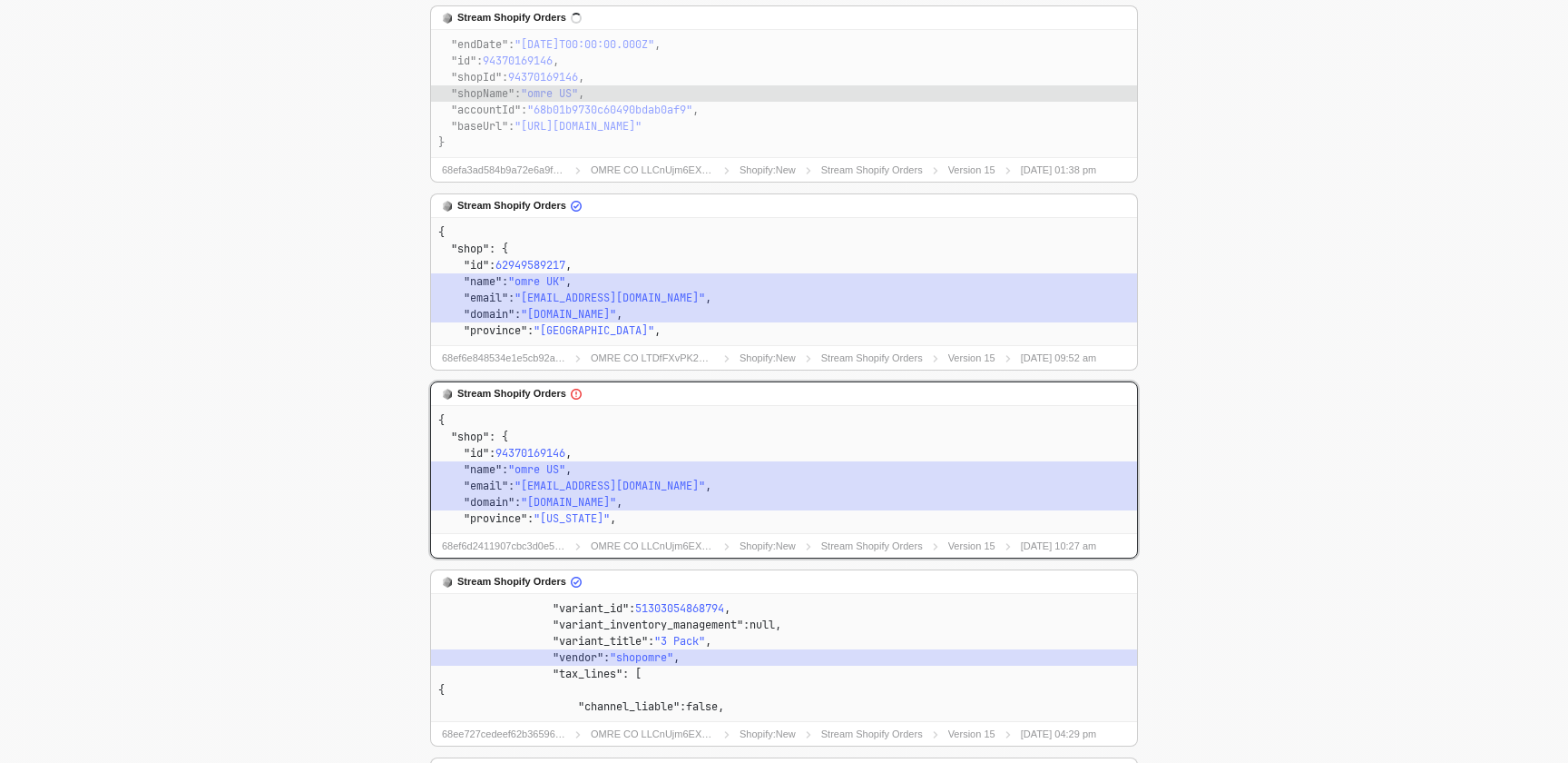
click at [1072, 532] on pre "{ "shop" : { "id" : 94370169146 , "name" : "omre US" , "email" : "[EMAIL_ADDRES…" at bounding box center [784, 469] width 705 height 129
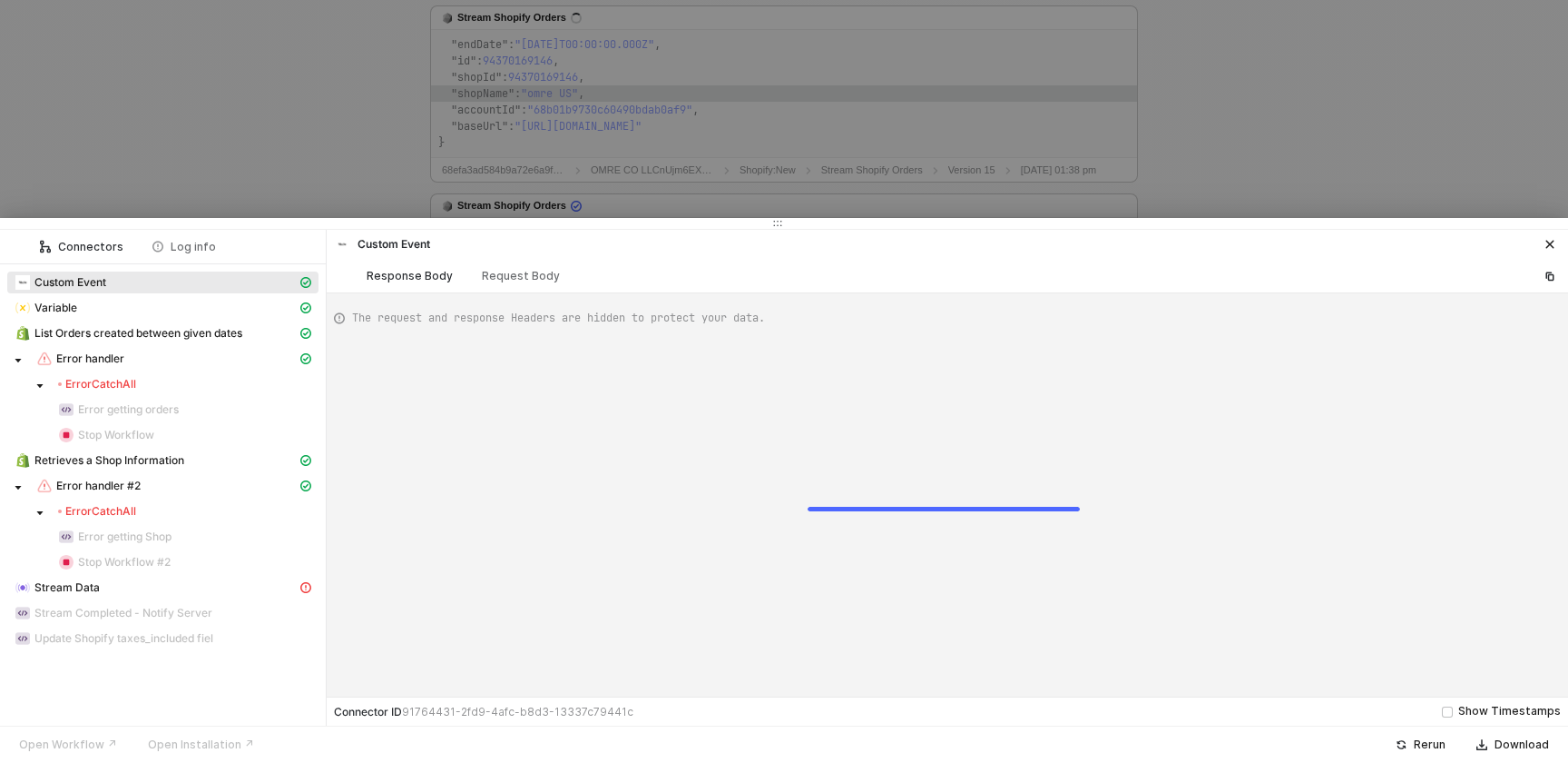
scroll to position [164, 0]
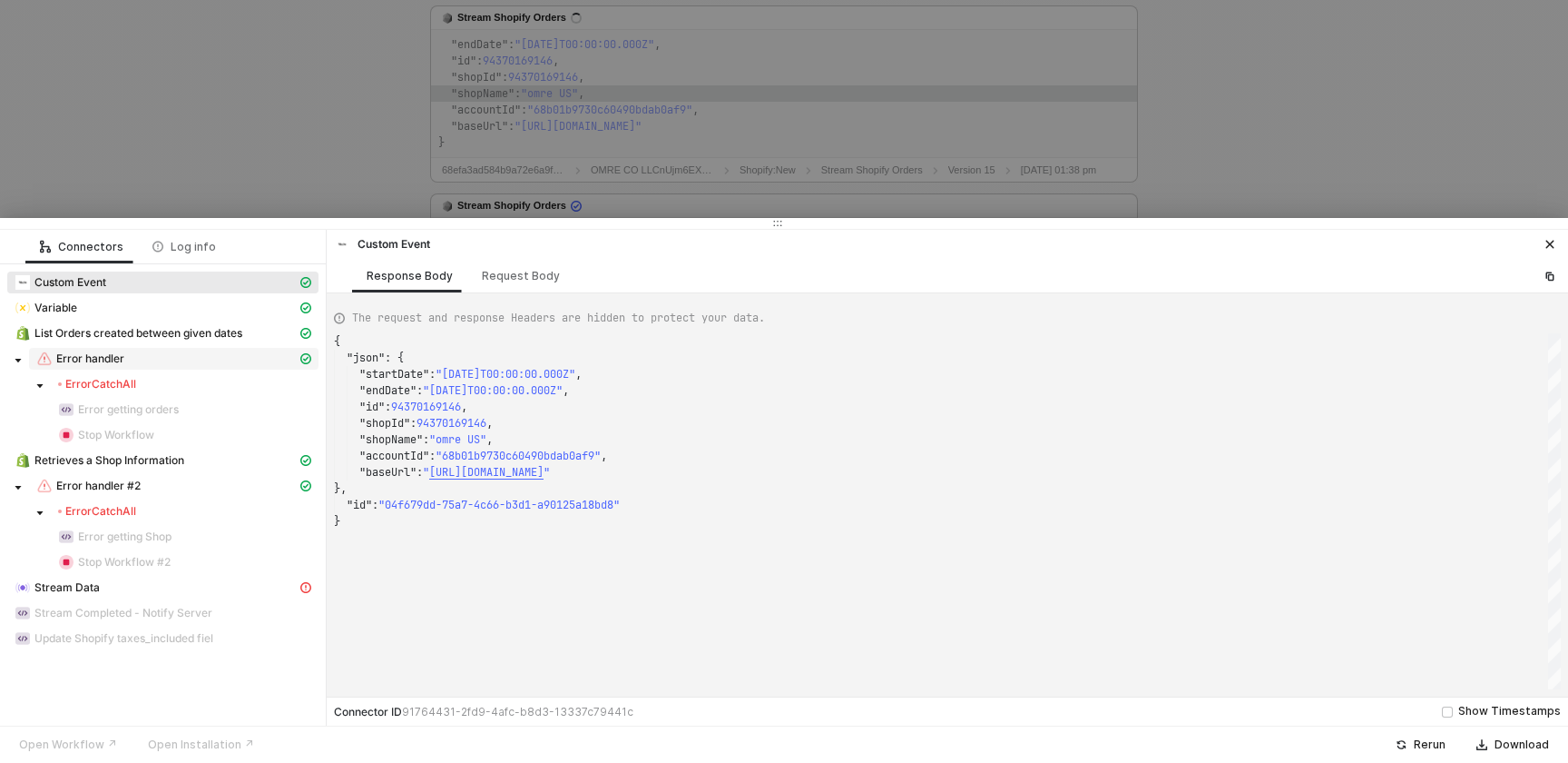
click at [257, 355] on div "Error handler" at bounding box center [167, 358] width 261 height 16
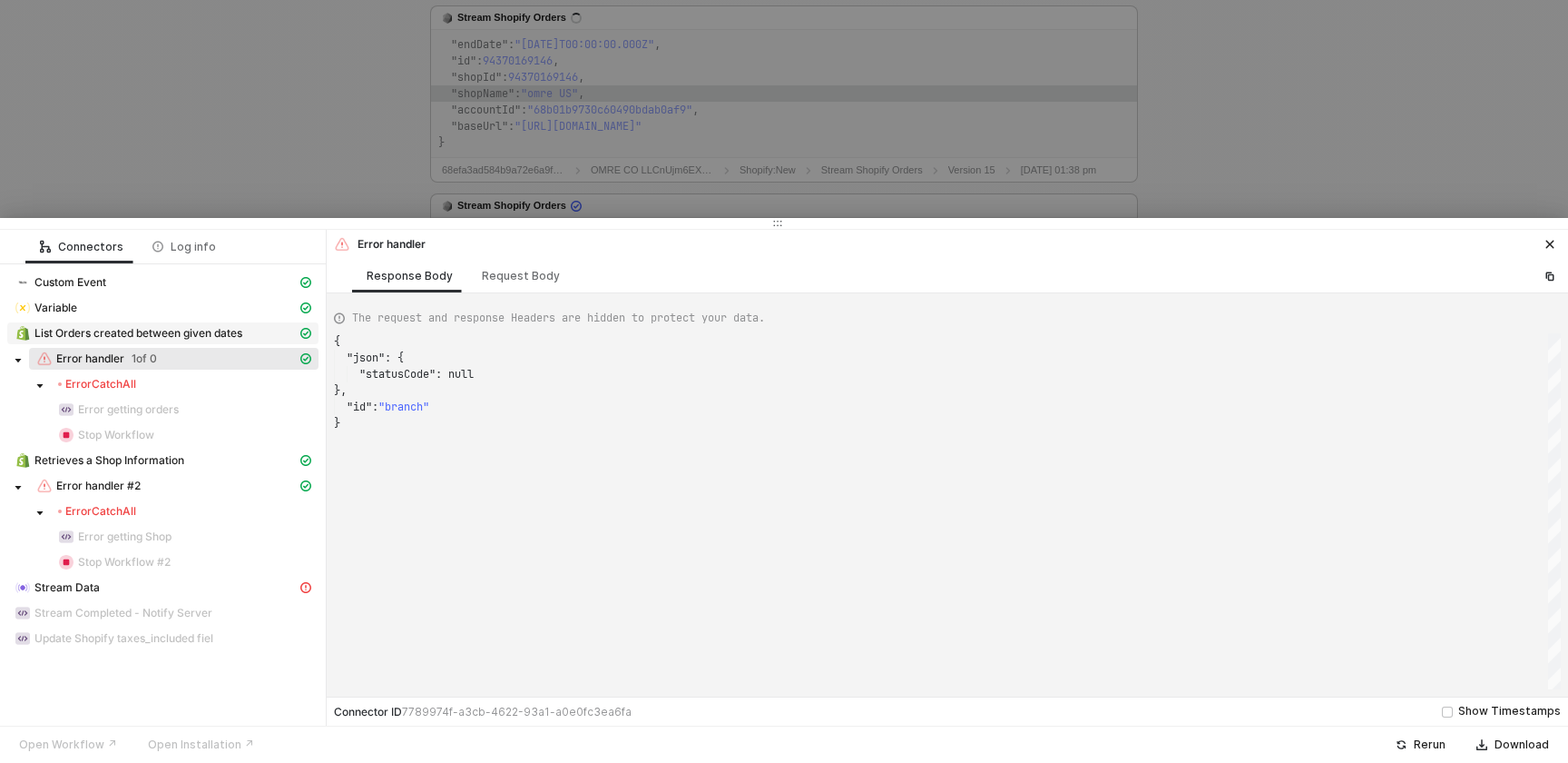
click at [248, 335] on div "List Orders created between given dates" at bounding box center [155, 332] width 282 height 16
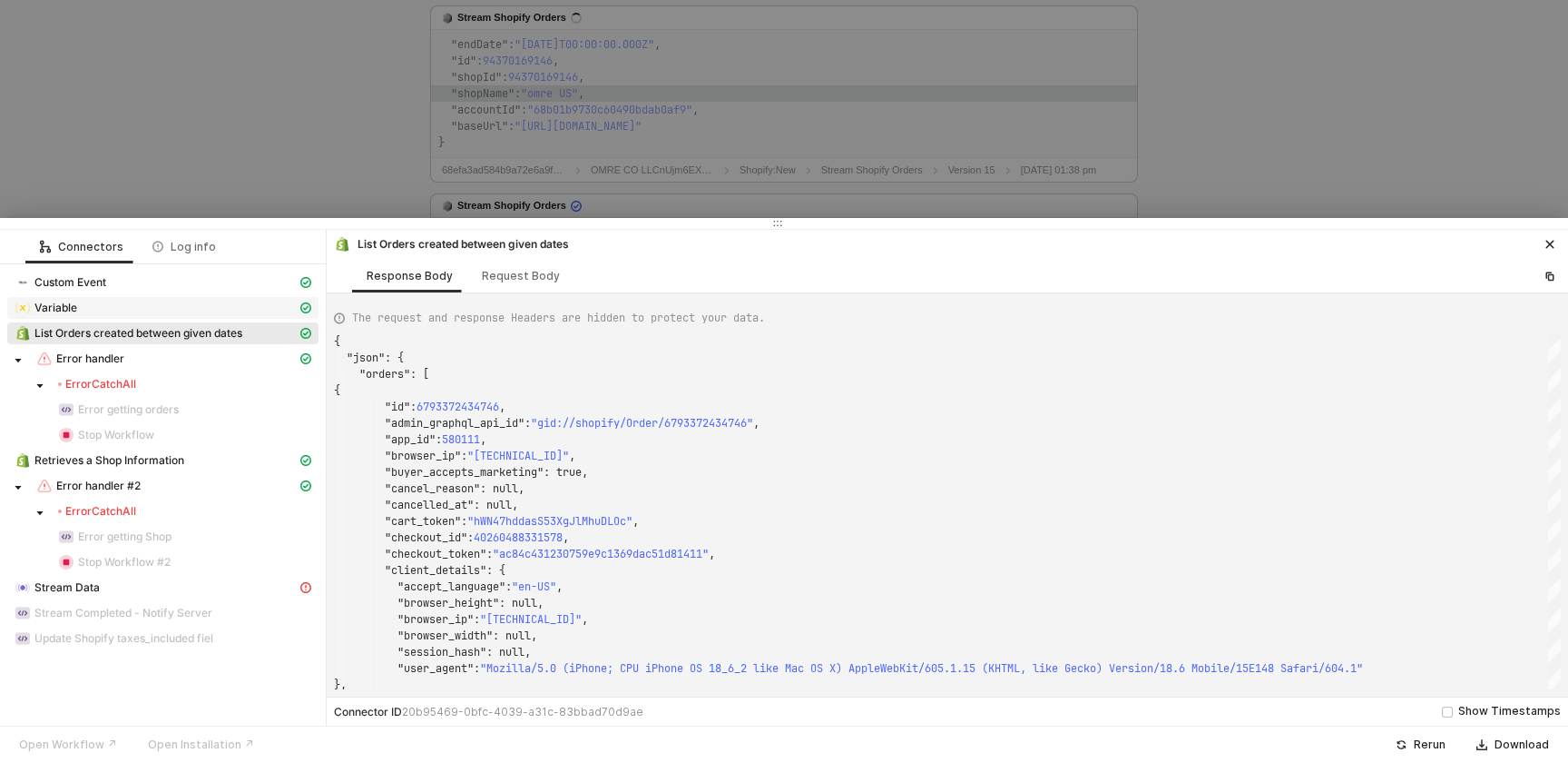
click at [234, 300] on div "Variable" at bounding box center [155, 308] width 282 height 16
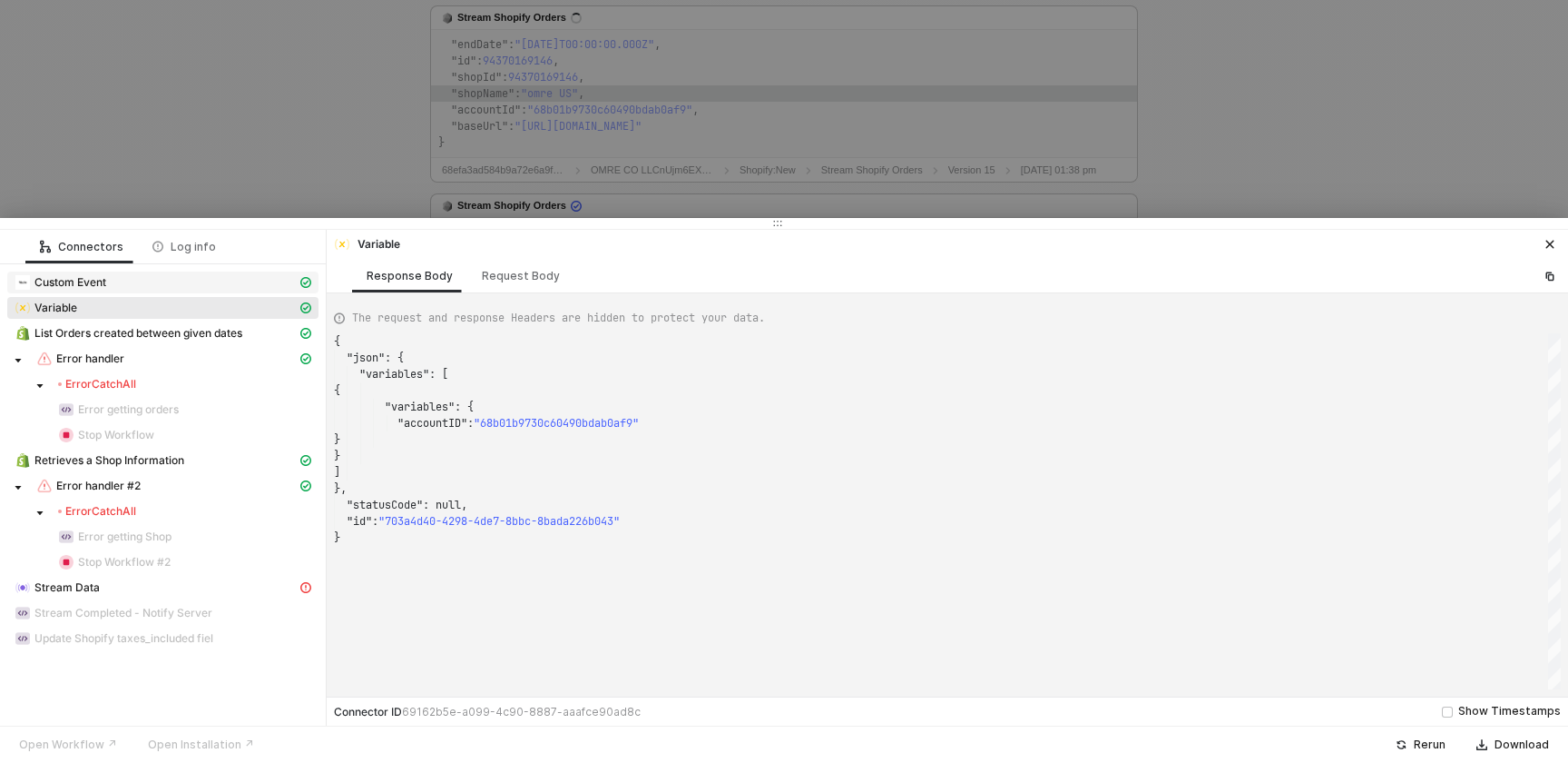
click at [234, 280] on div "Custom Event" at bounding box center [155, 282] width 282 height 16
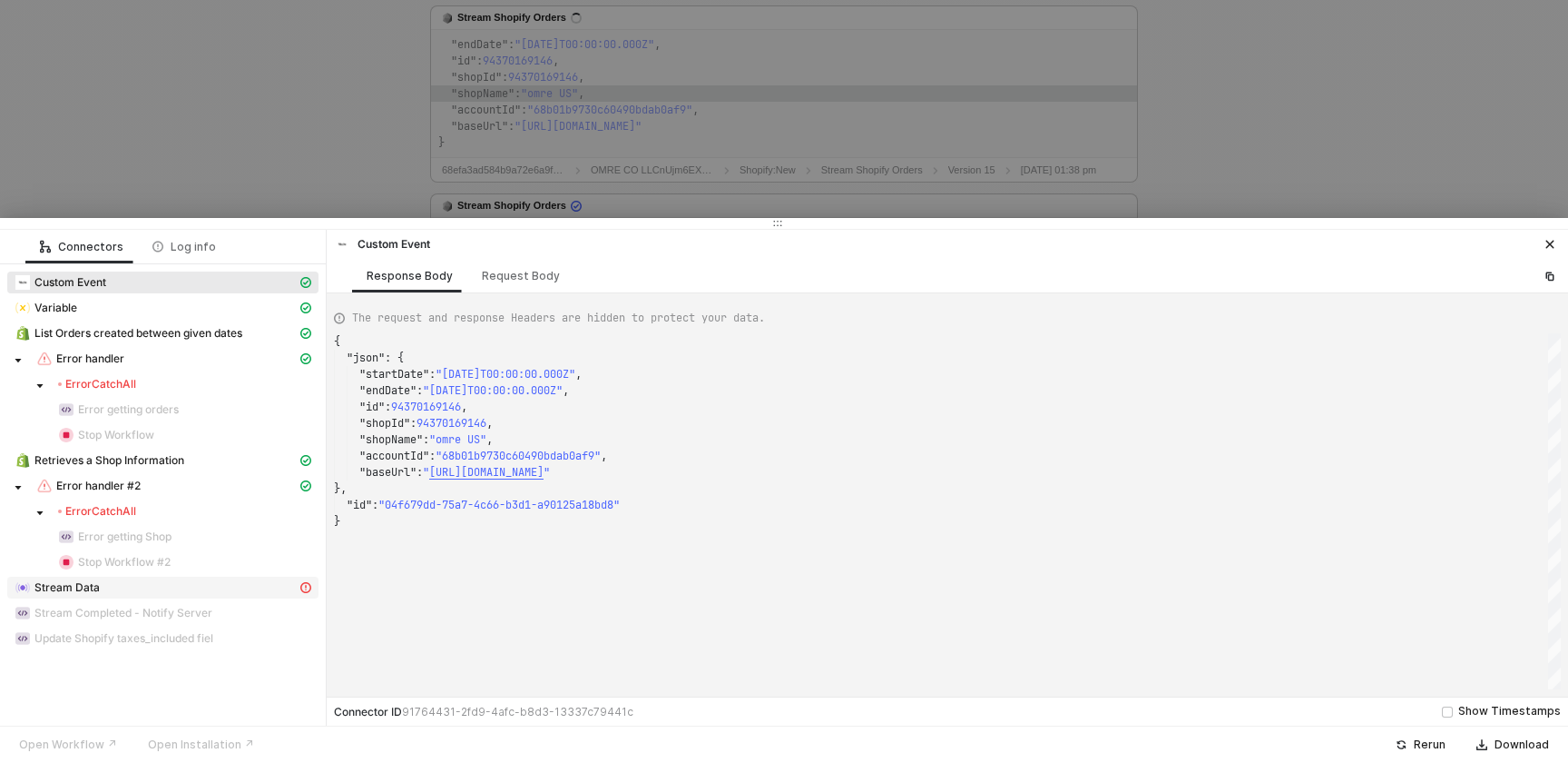
click at [176, 590] on div "Stream Data" at bounding box center [155, 587] width 282 height 16
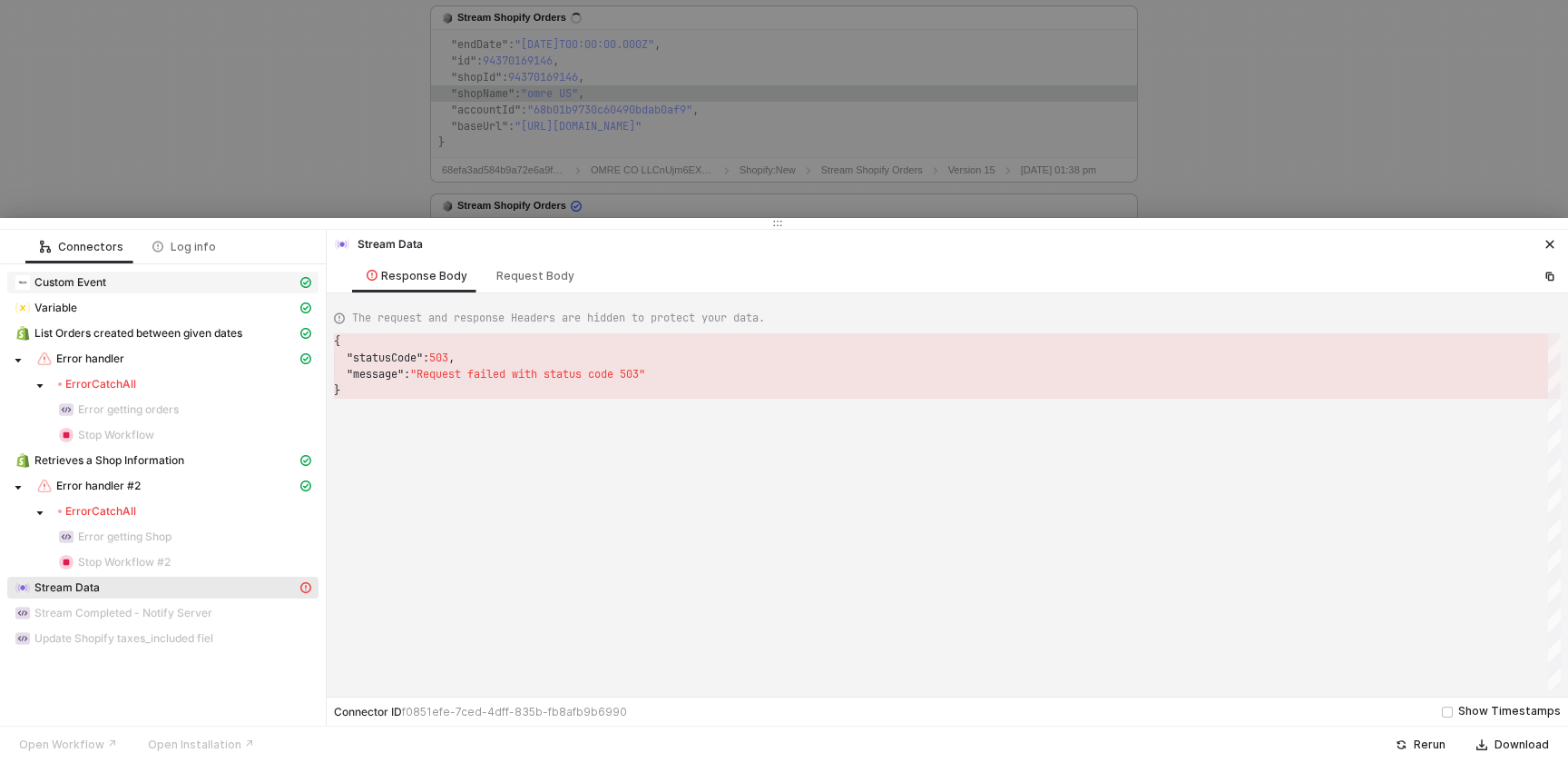
click at [249, 291] on span "Custom Event" at bounding box center [163, 282] width 311 height 22
type textarea "{ "json": { "startDate": "[DATE]T00:00:00.000Z", "endDate": "[DATE]T00:00:00.00…"
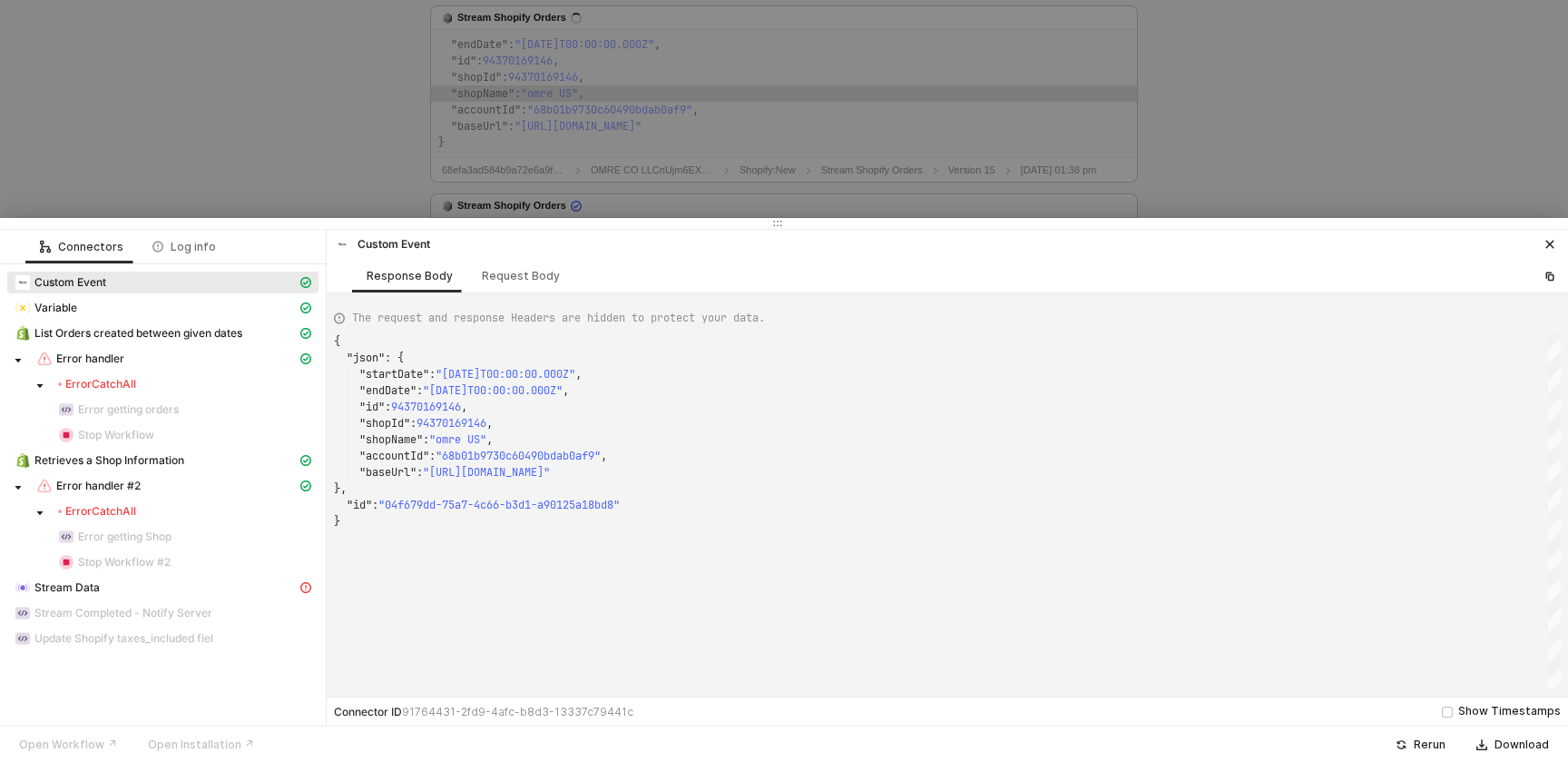
click at [385, 129] on div at bounding box center [784, 381] width 1568 height 763
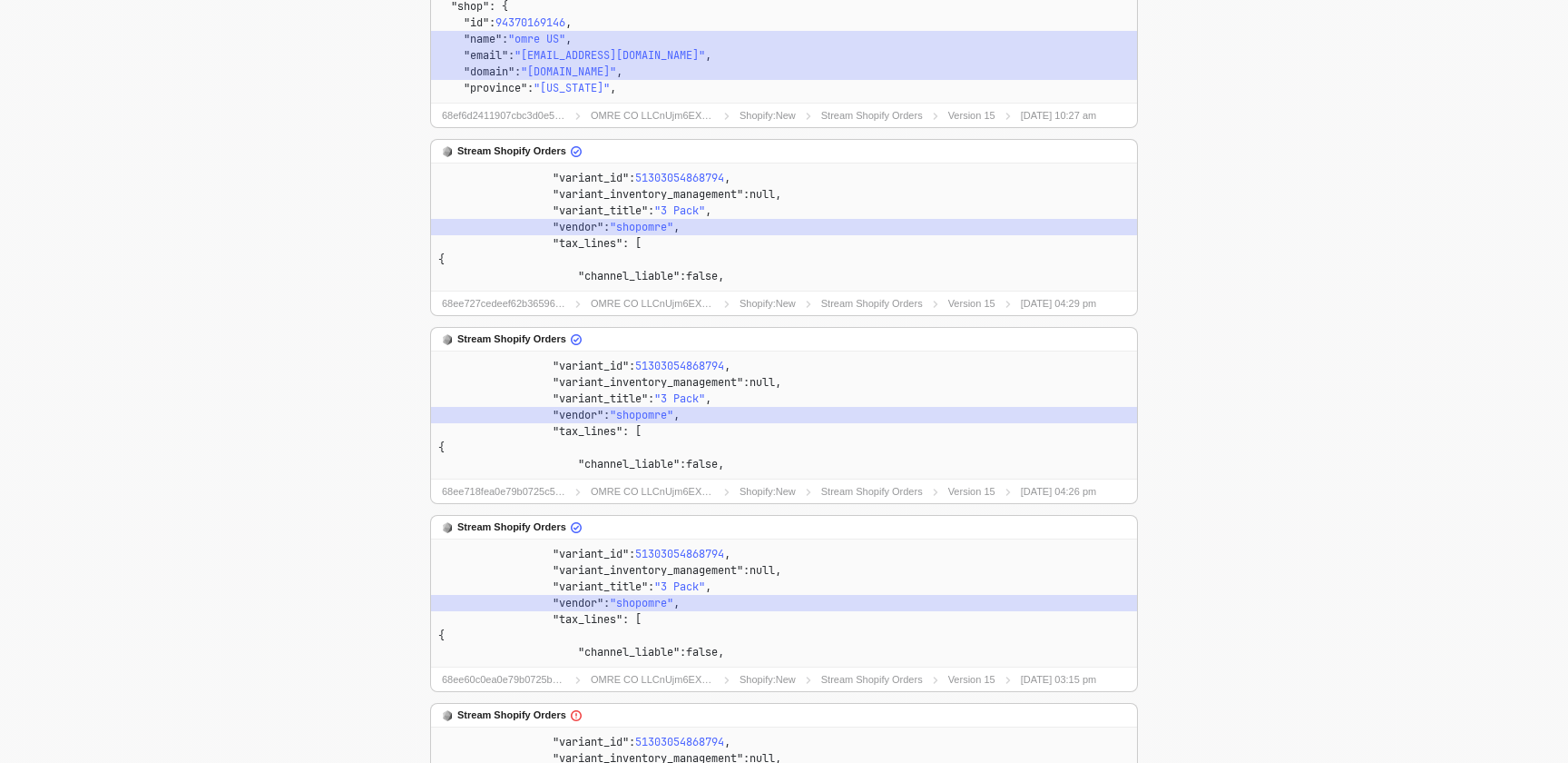
scroll to position [713, 0]
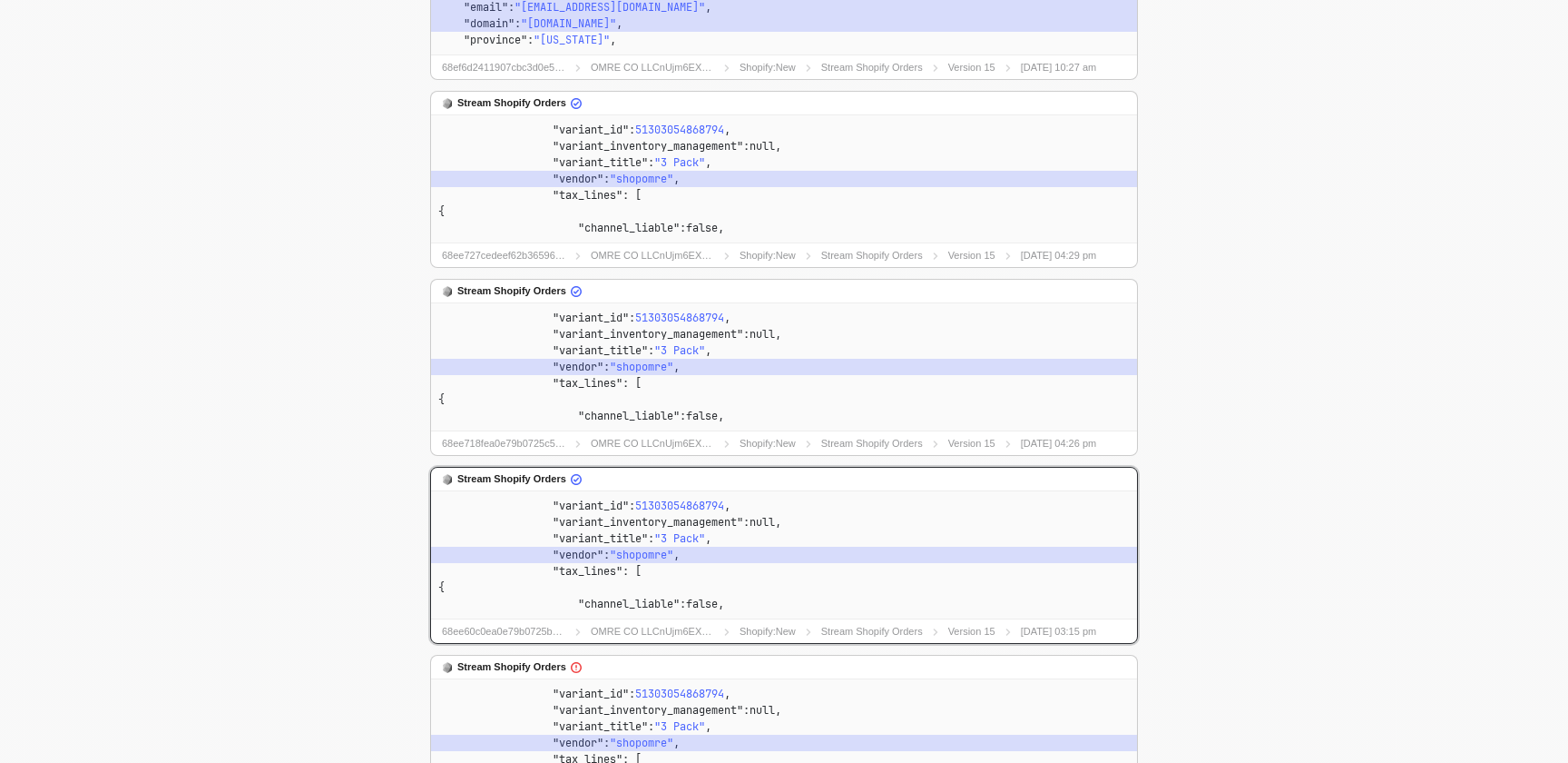
click at [982, 564] on code ""tax_lines" : [" at bounding box center [784, 571] width 691 height 16
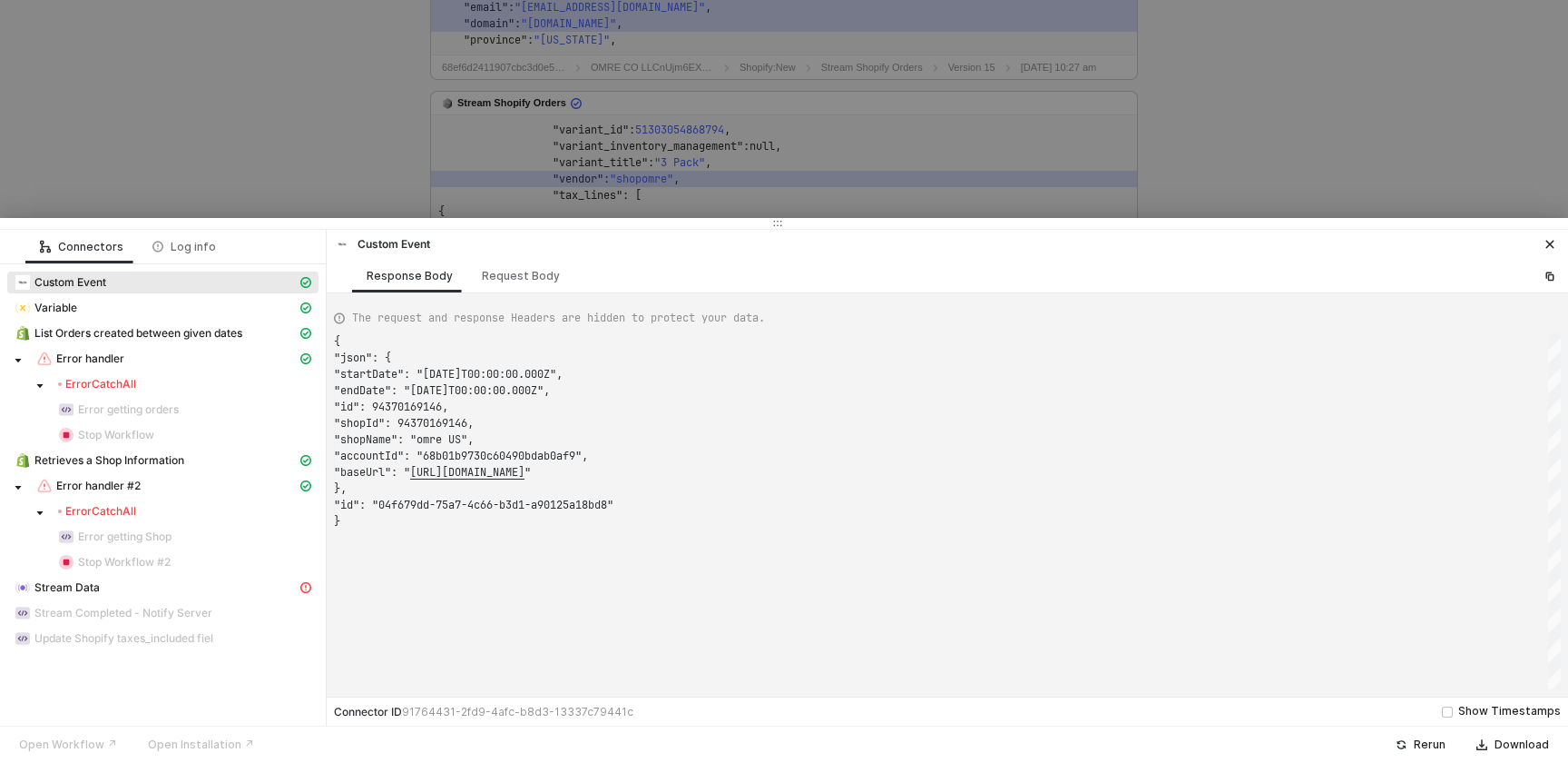
scroll to position [164, 0]
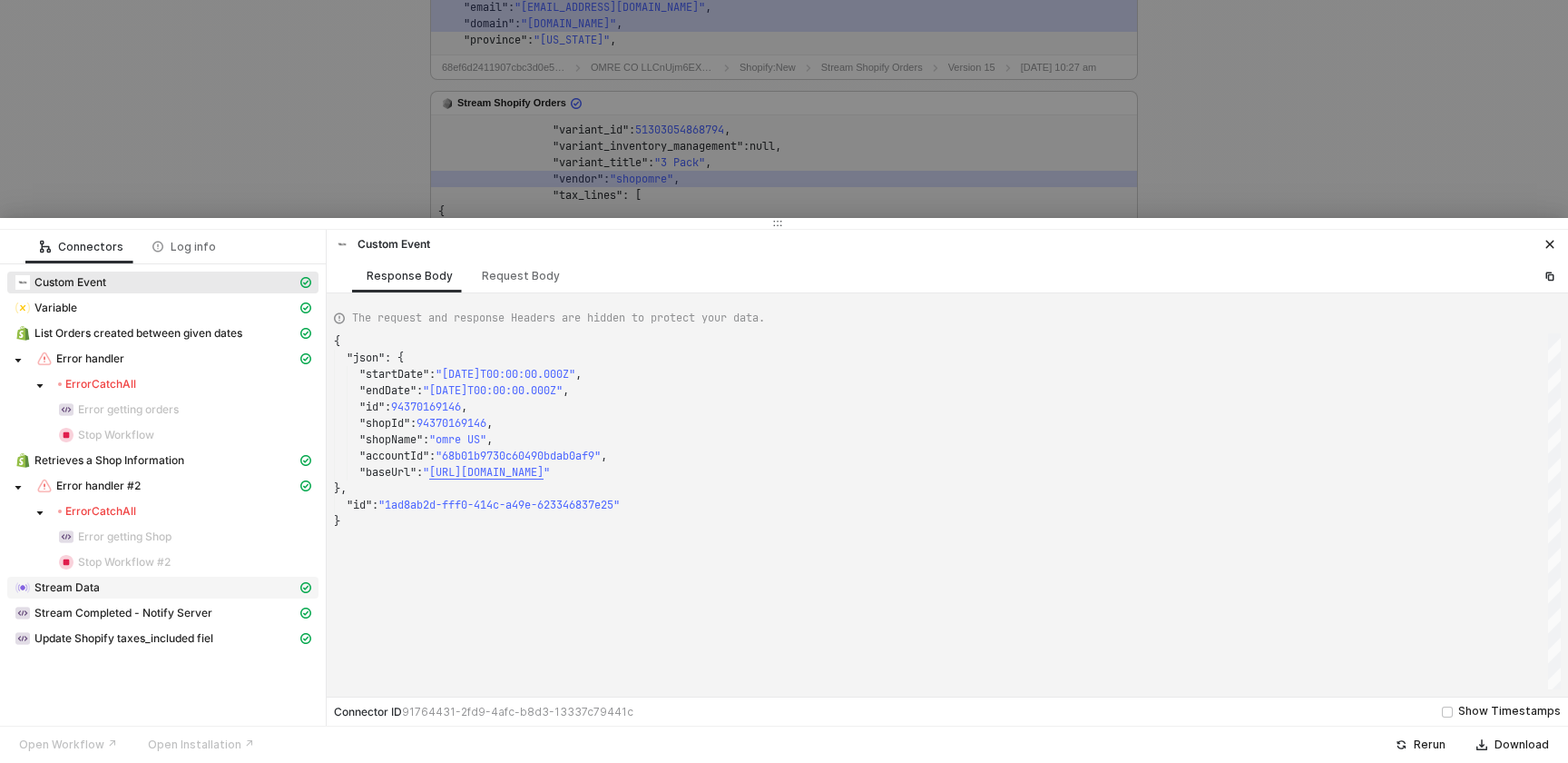
click at [106, 590] on div "Stream Data" at bounding box center [155, 587] width 282 height 16
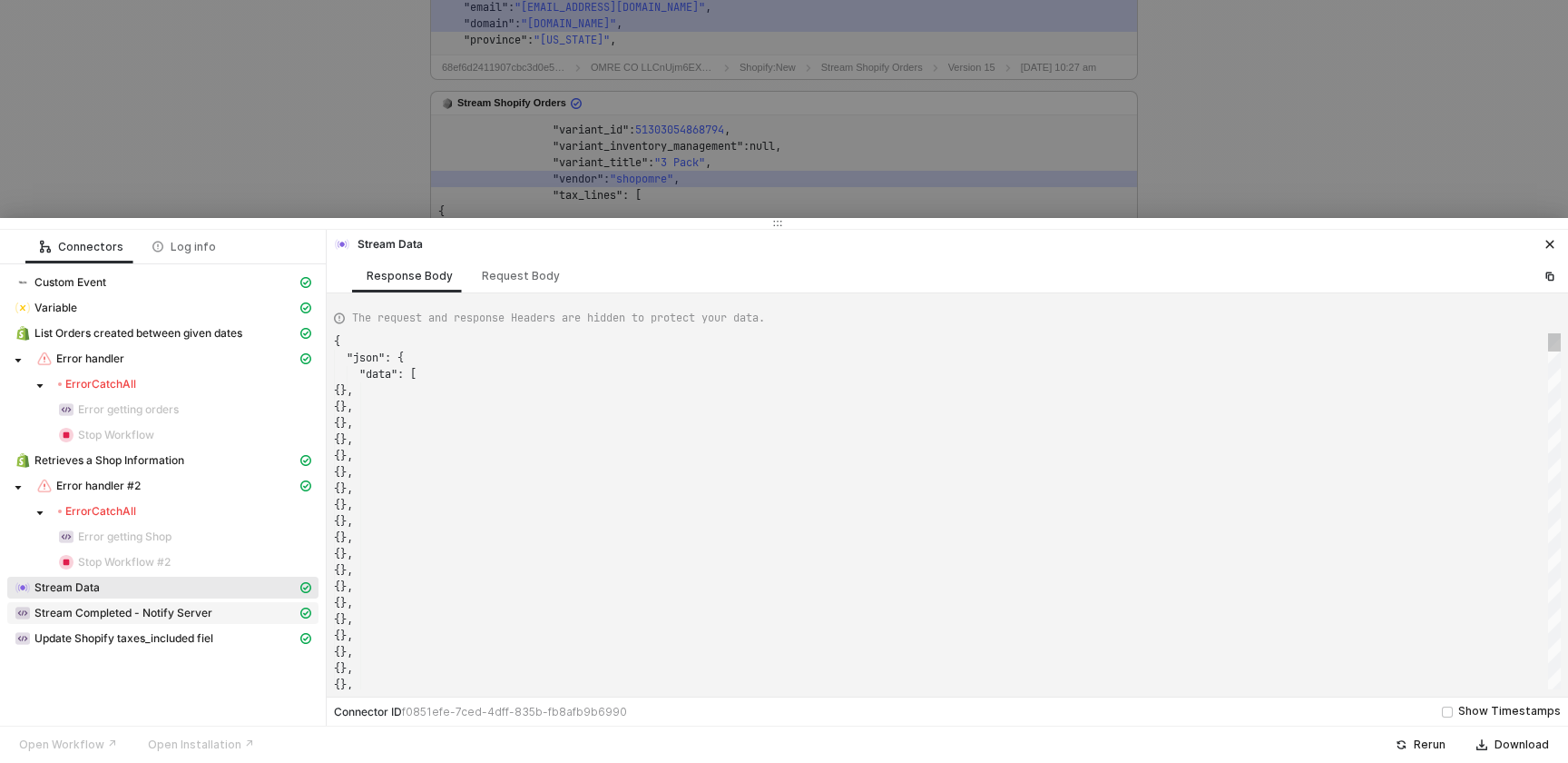
click at [108, 615] on span "Stream Completed - Notify Server" at bounding box center [123, 612] width 178 height 14
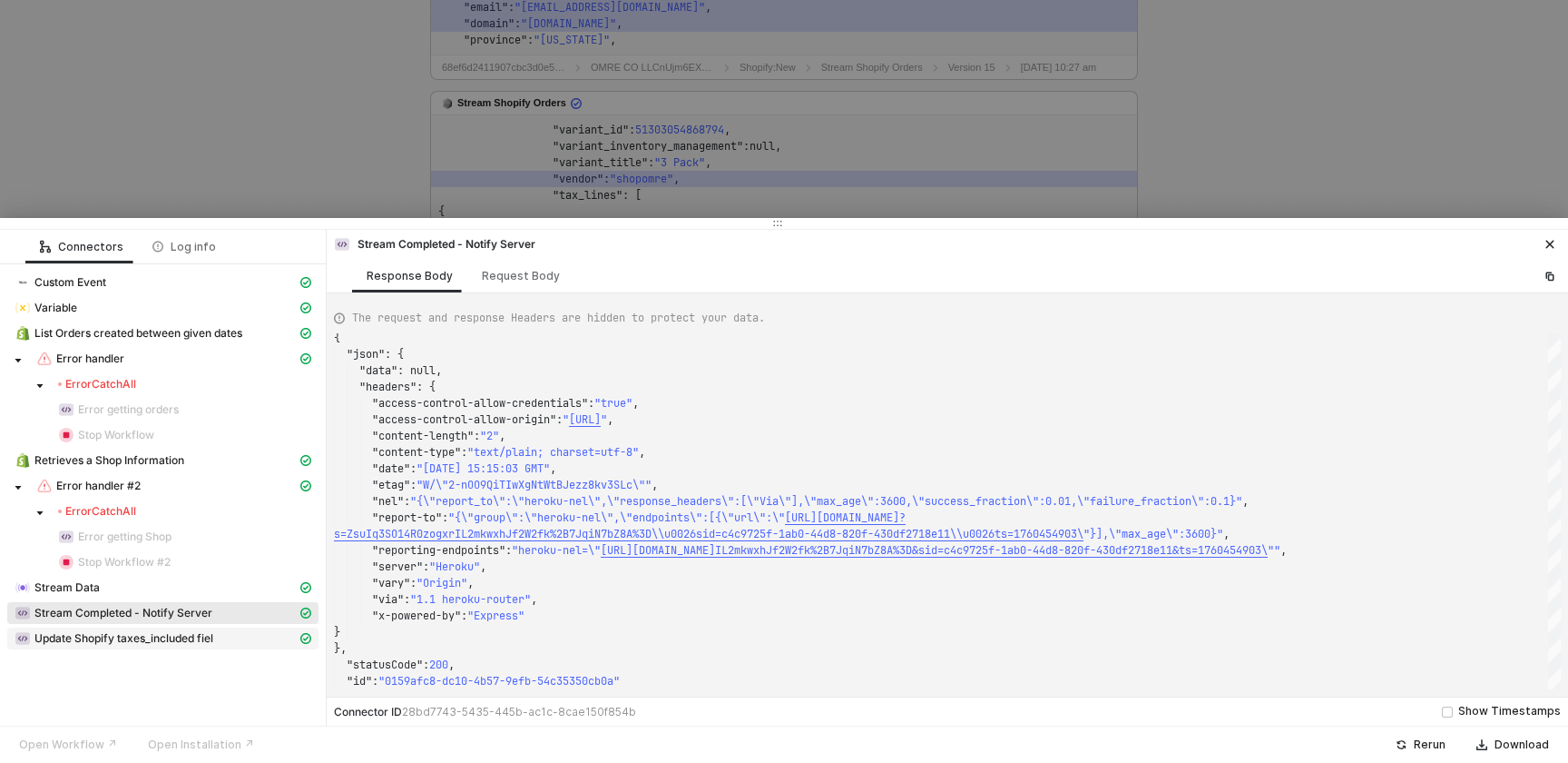
click at [204, 631] on span "Update Shopify taxes_included fiel" at bounding box center [124, 637] width 179 height 14
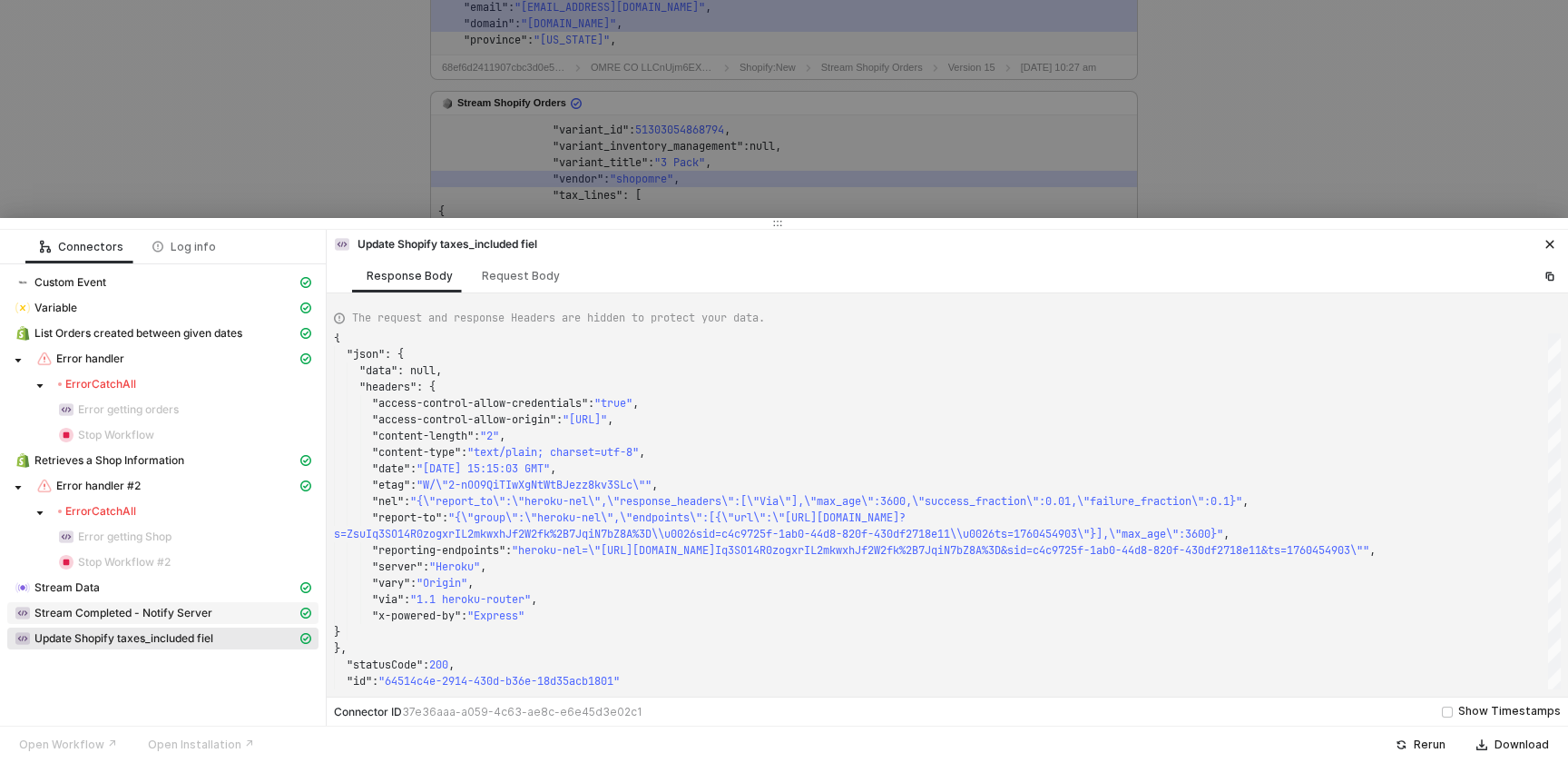
click at [205, 610] on span "Stream Completed - Notify Server" at bounding box center [123, 612] width 178 height 14
click at [203, 592] on div "Stream Data" at bounding box center [155, 587] width 282 height 16
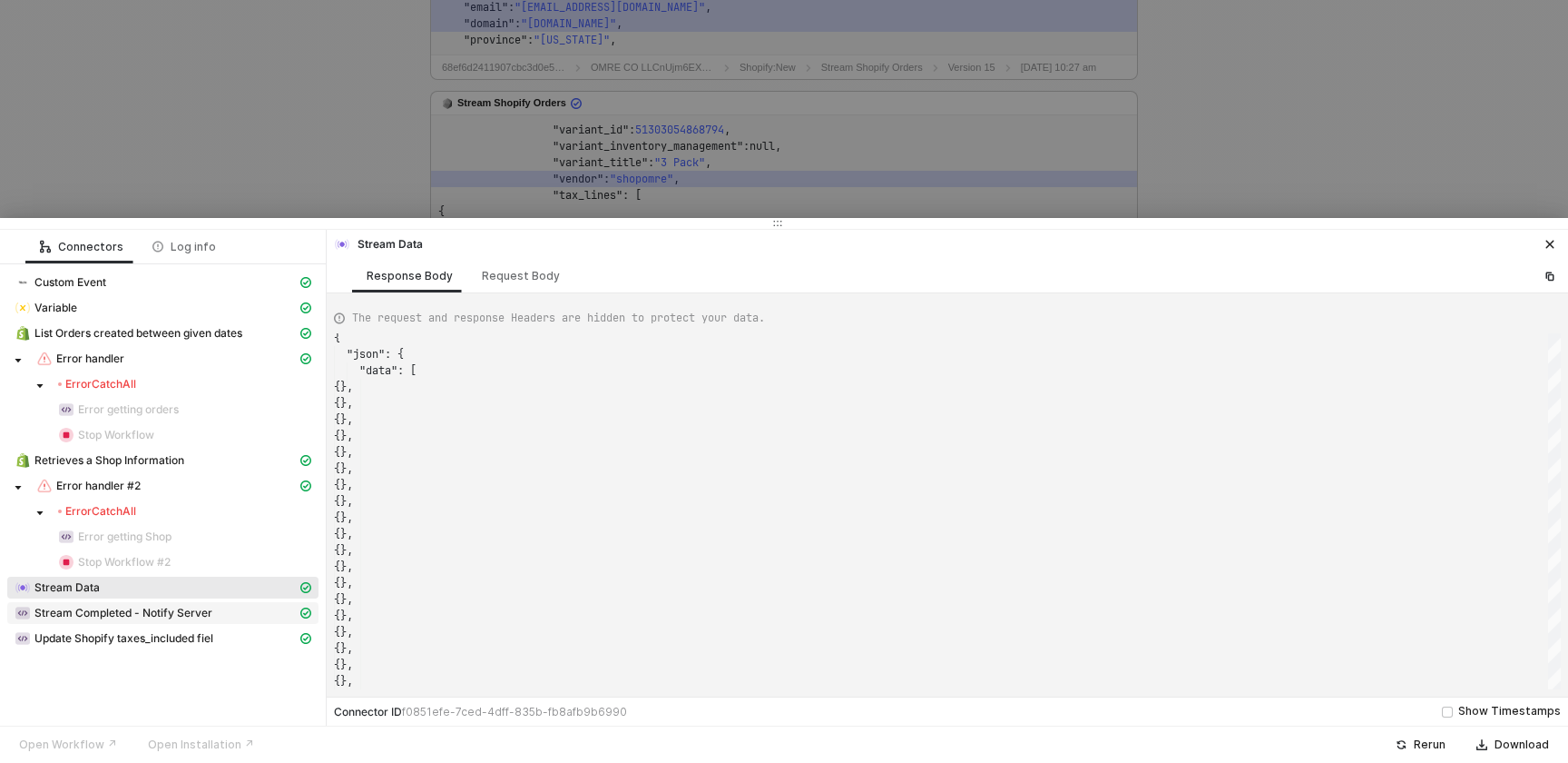
click at [199, 610] on span "Stream Completed - Notify Server" at bounding box center [123, 612] width 178 height 14
type textarea "{ "json": { "data": null, "headers": { "access-control-allow-credentials": "tru…"
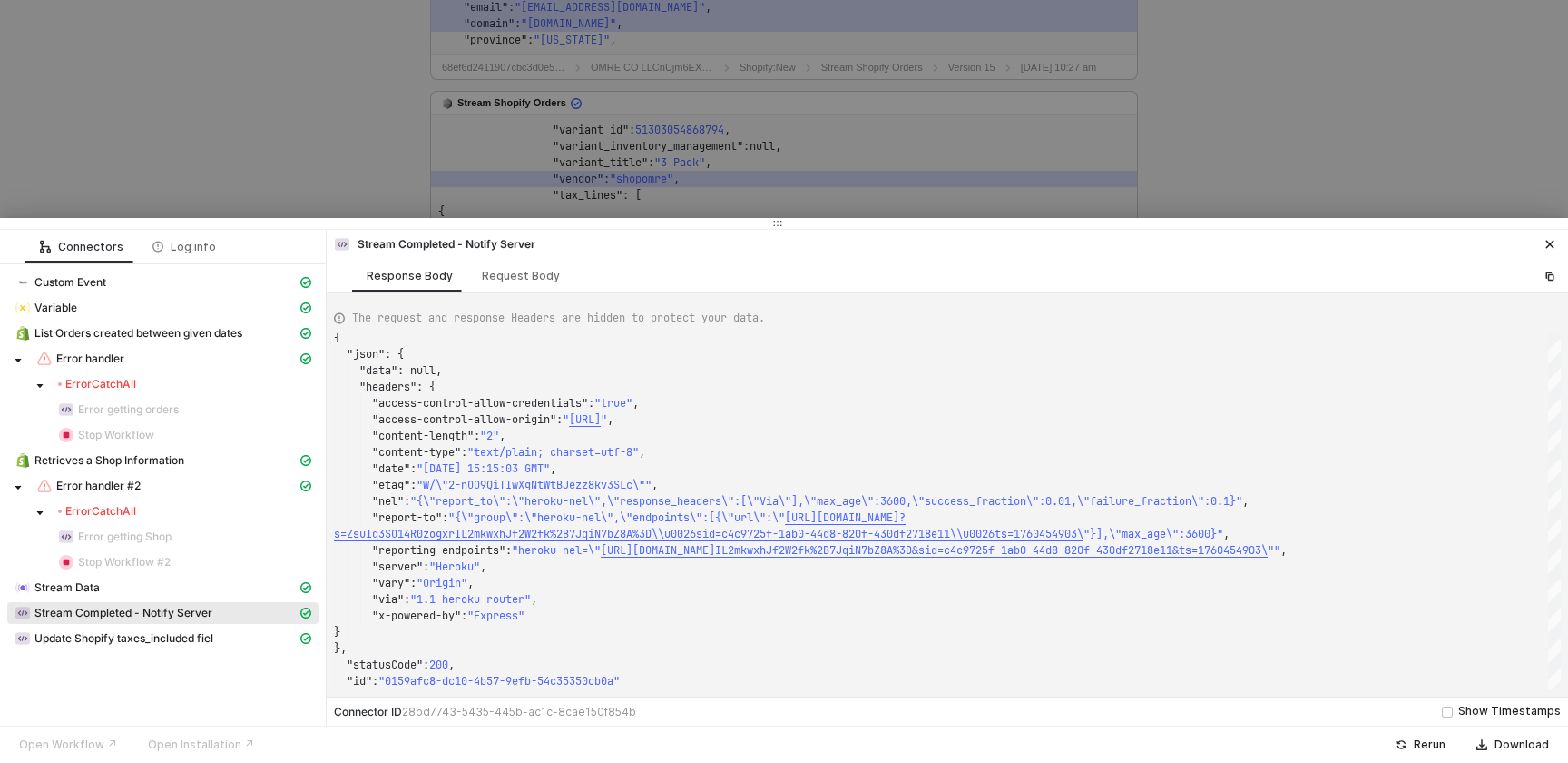
click at [576, 93] on div at bounding box center [784, 381] width 1568 height 763
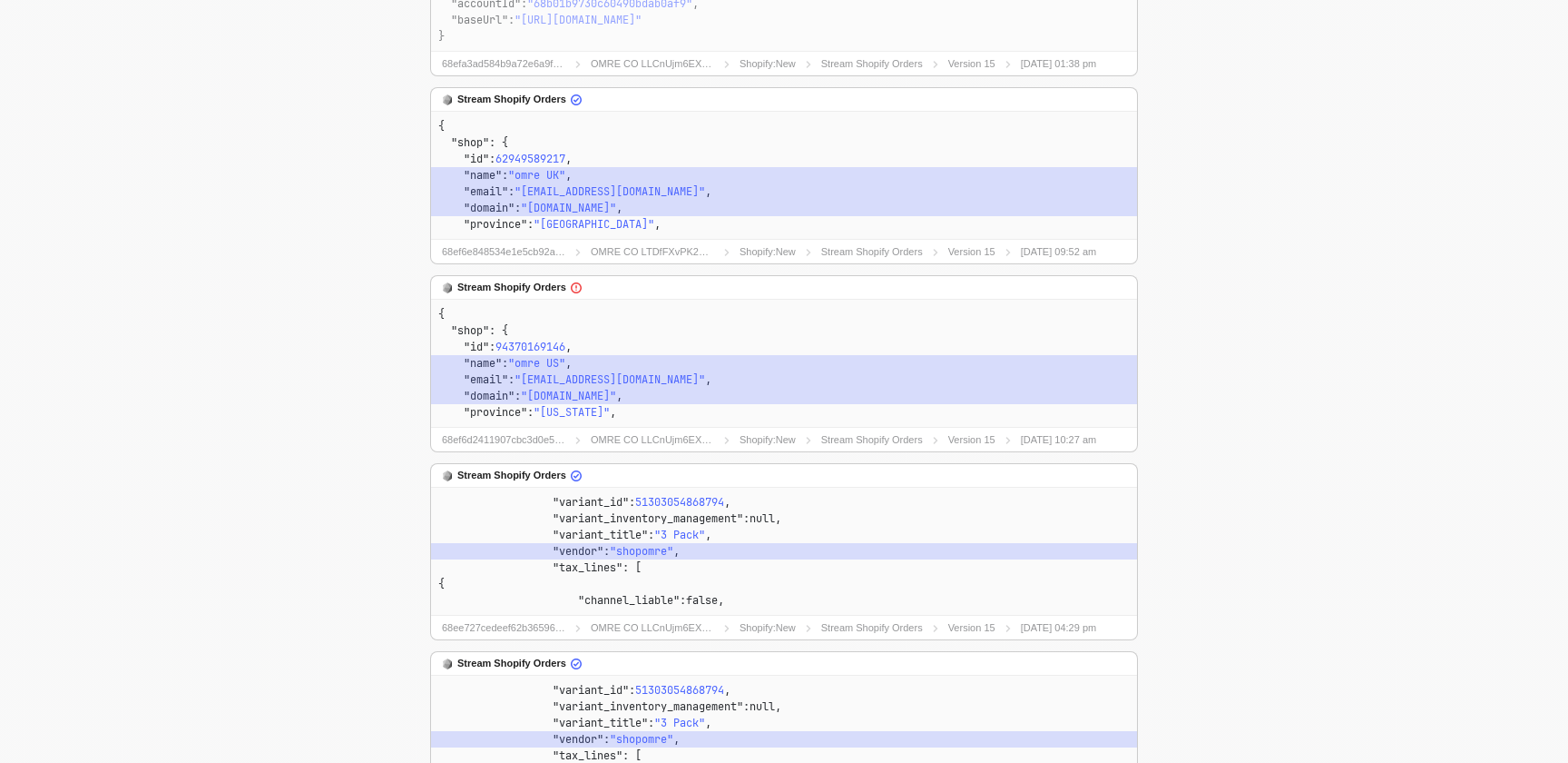
scroll to position [0, 0]
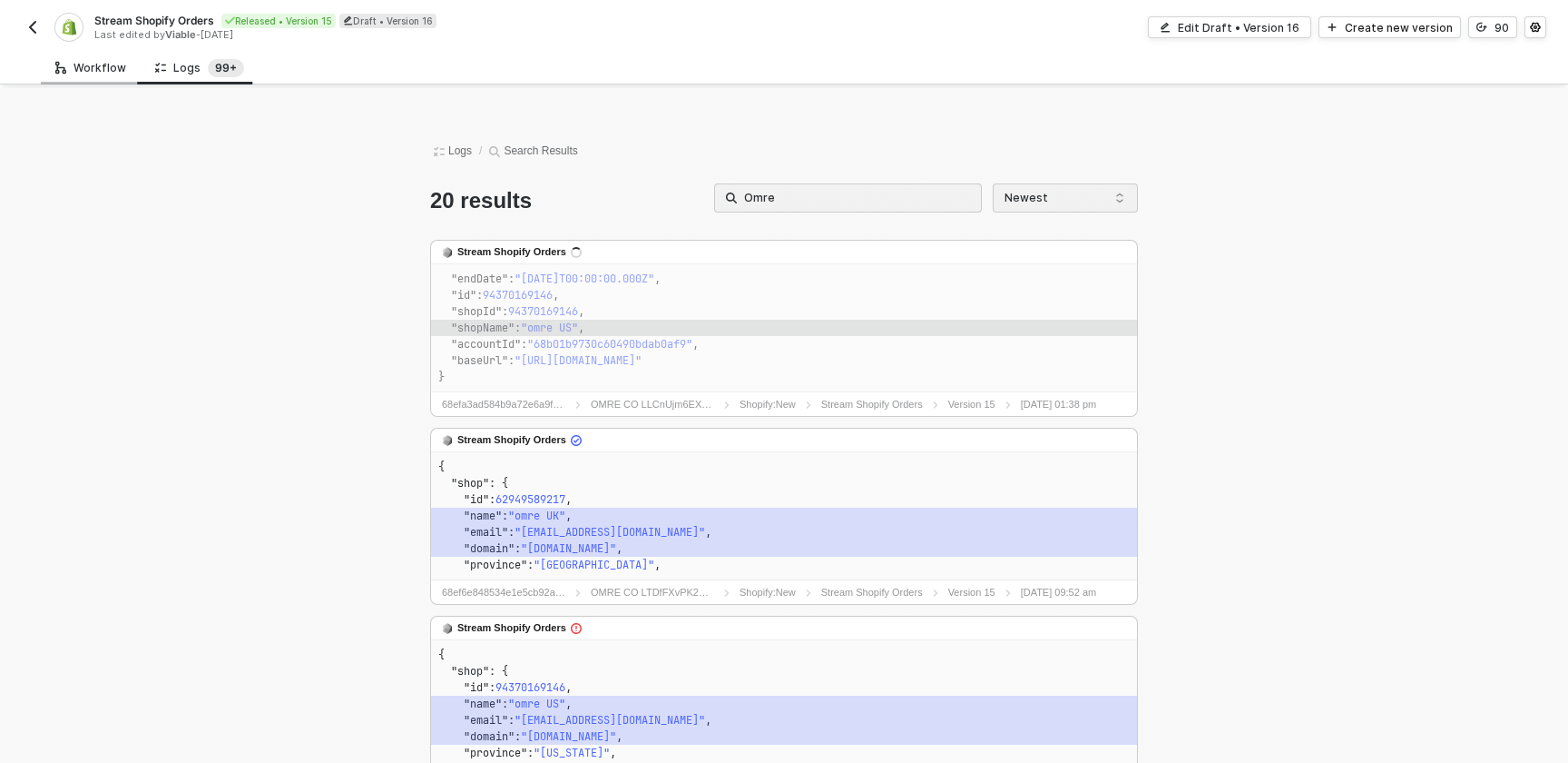
click at [50, 60] on div "Workflow" at bounding box center [90, 67] width 100 height 33
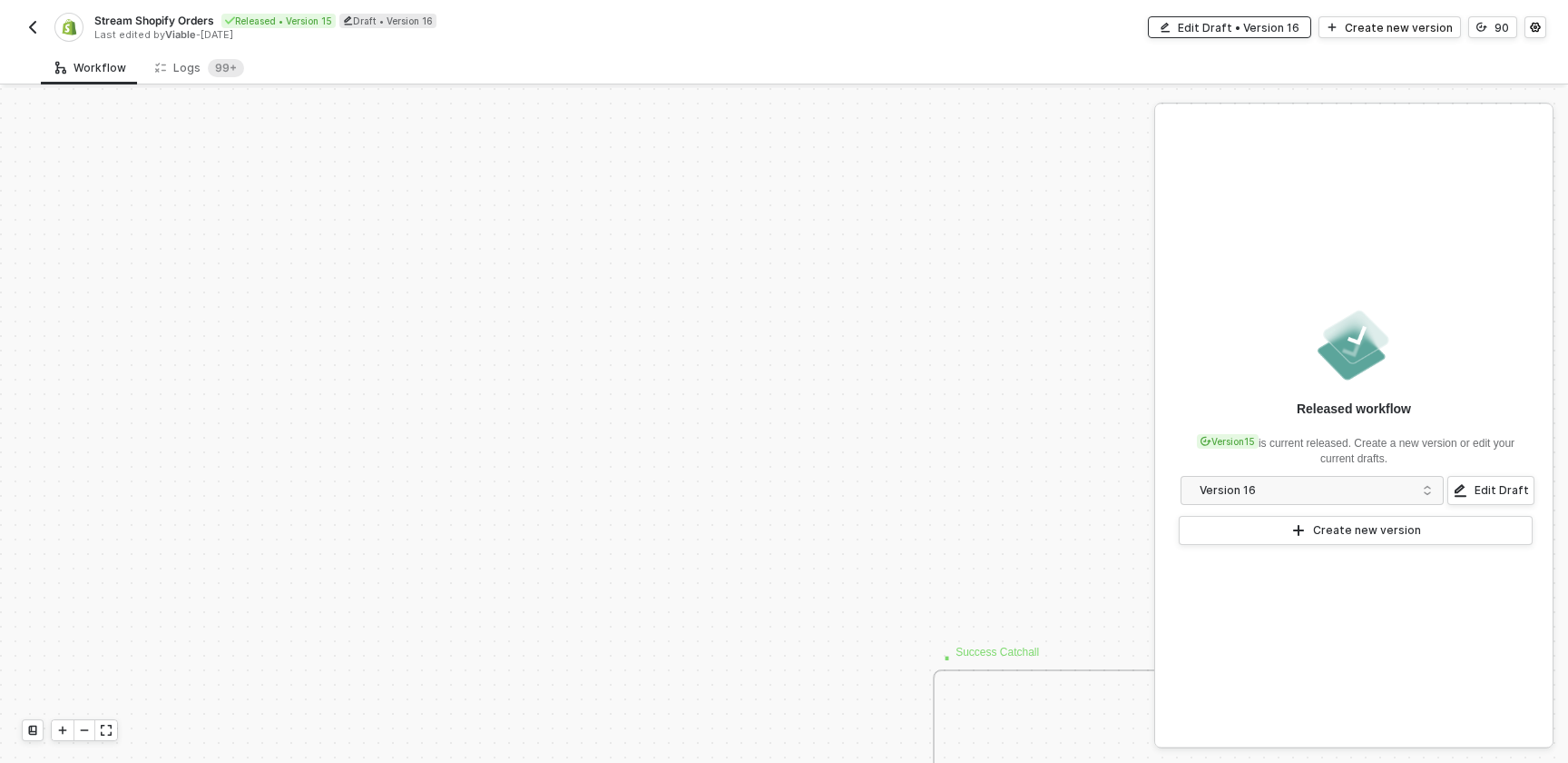
click at [1245, 28] on div "Edit Draft • Version 16" at bounding box center [1239, 28] width 122 height 15
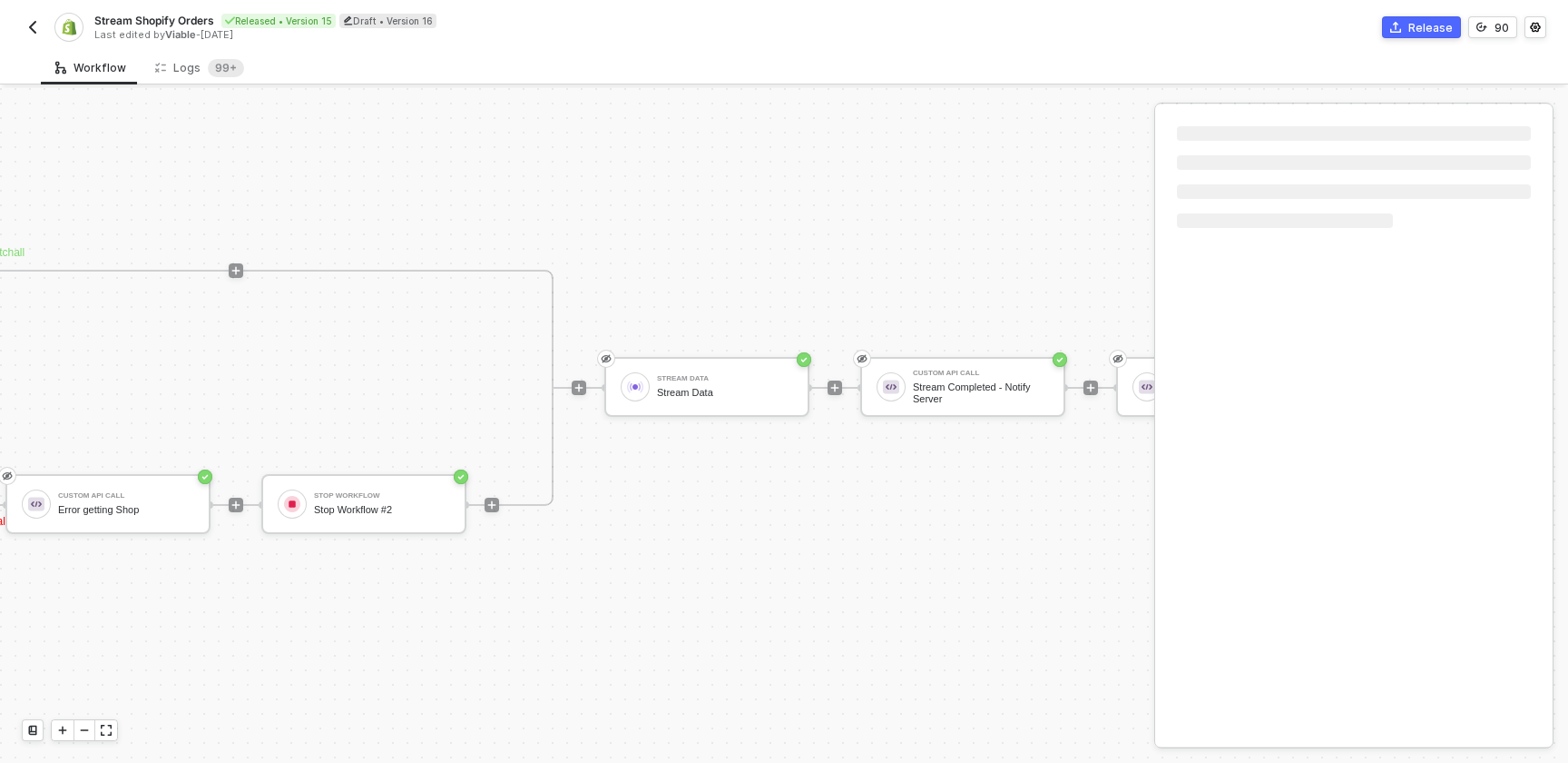
scroll to position [1216, 2594]
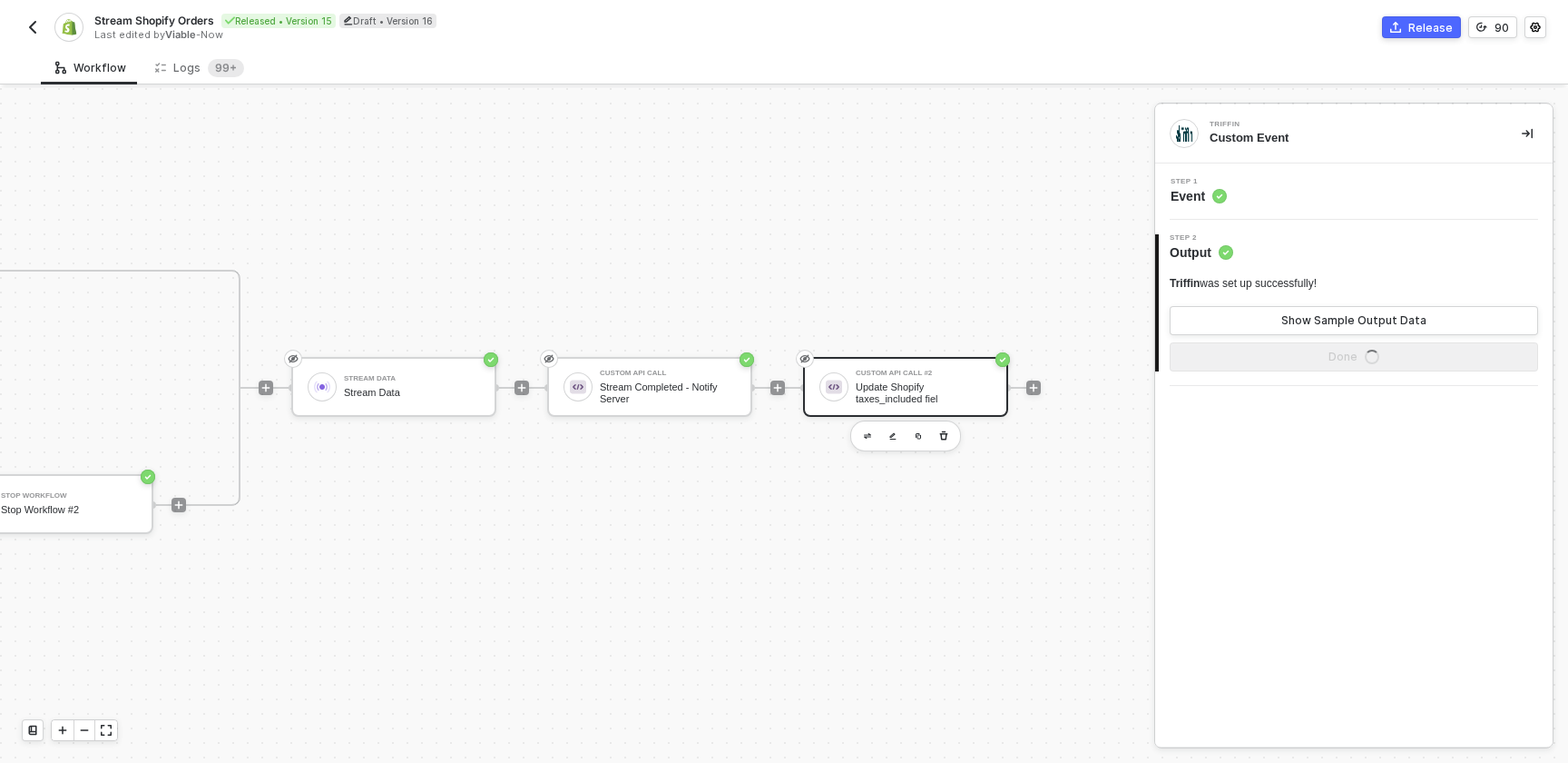
click at [911, 390] on div "Update Shopify taxes_included fiel" at bounding box center [923, 392] width 136 height 23
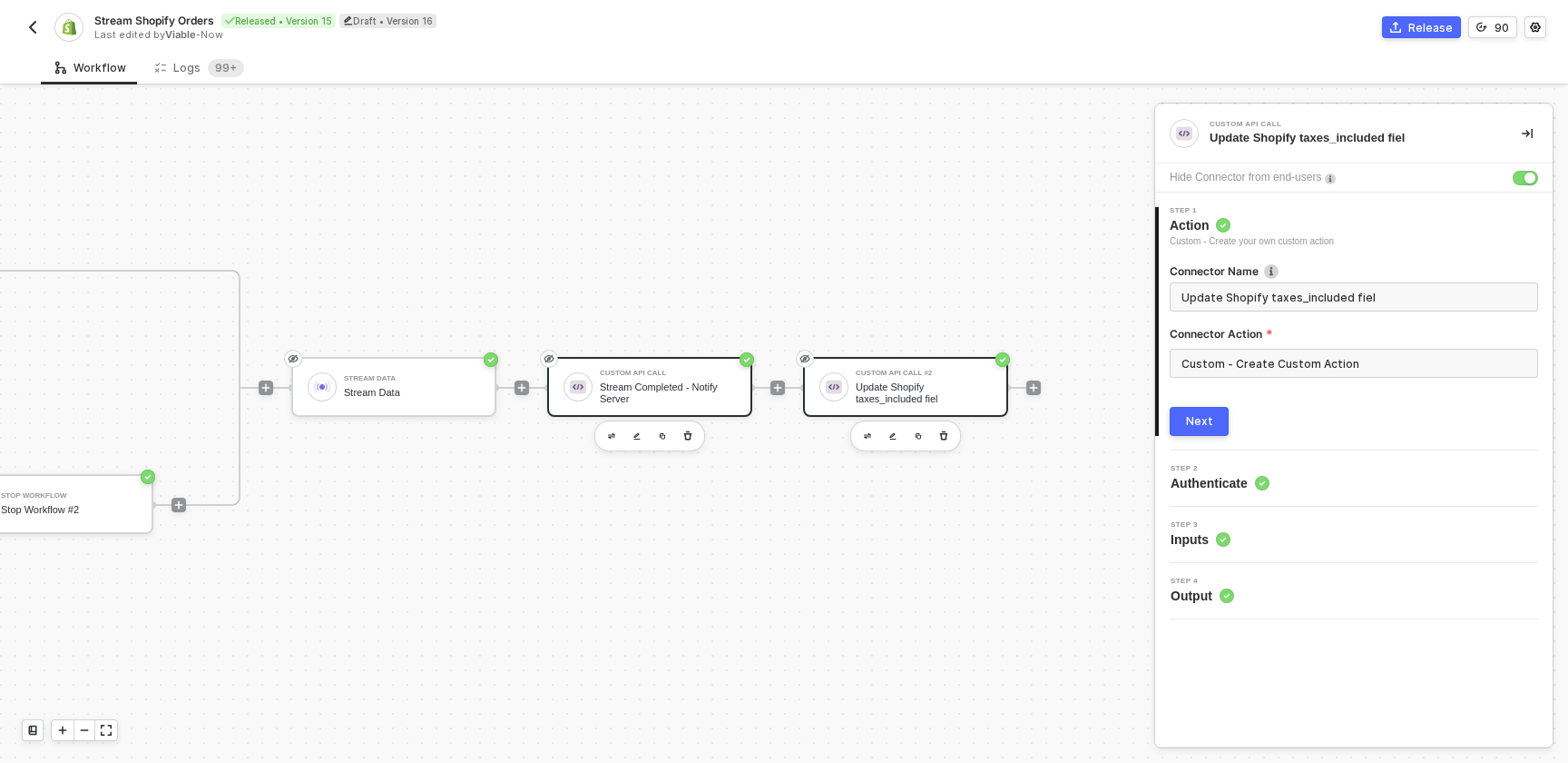
click at [672, 401] on div "Stream Completed - Notify Server" at bounding box center [667, 392] width 136 height 23
click at [1209, 493] on div "2 Step 2 Authenticate" at bounding box center [1353, 478] width 397 height 56
click at [1209, 489] on span "Authenticate" at bounding box center [1220, 483] width 99 height 18
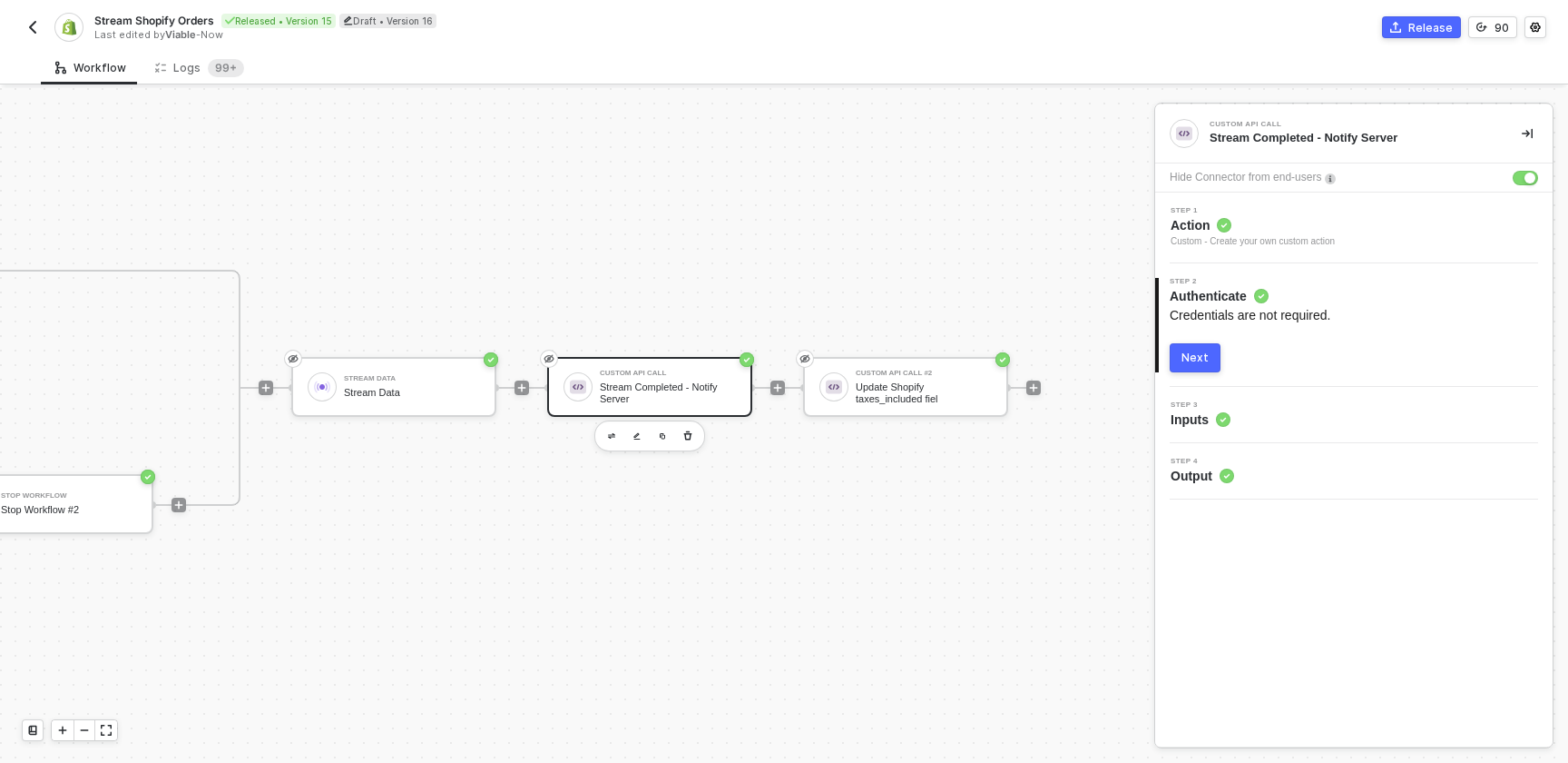
click at [1197, 424] on span "Inputs" at bounding box center [1200, 419] width 60 height 18
click at [1197, 416] on span "Inputs" at bounding box center [1200, 419] width 60 height 18
click at [1191, 368] on button "Next" at bounding box center [1195, 357] width 50 height 29
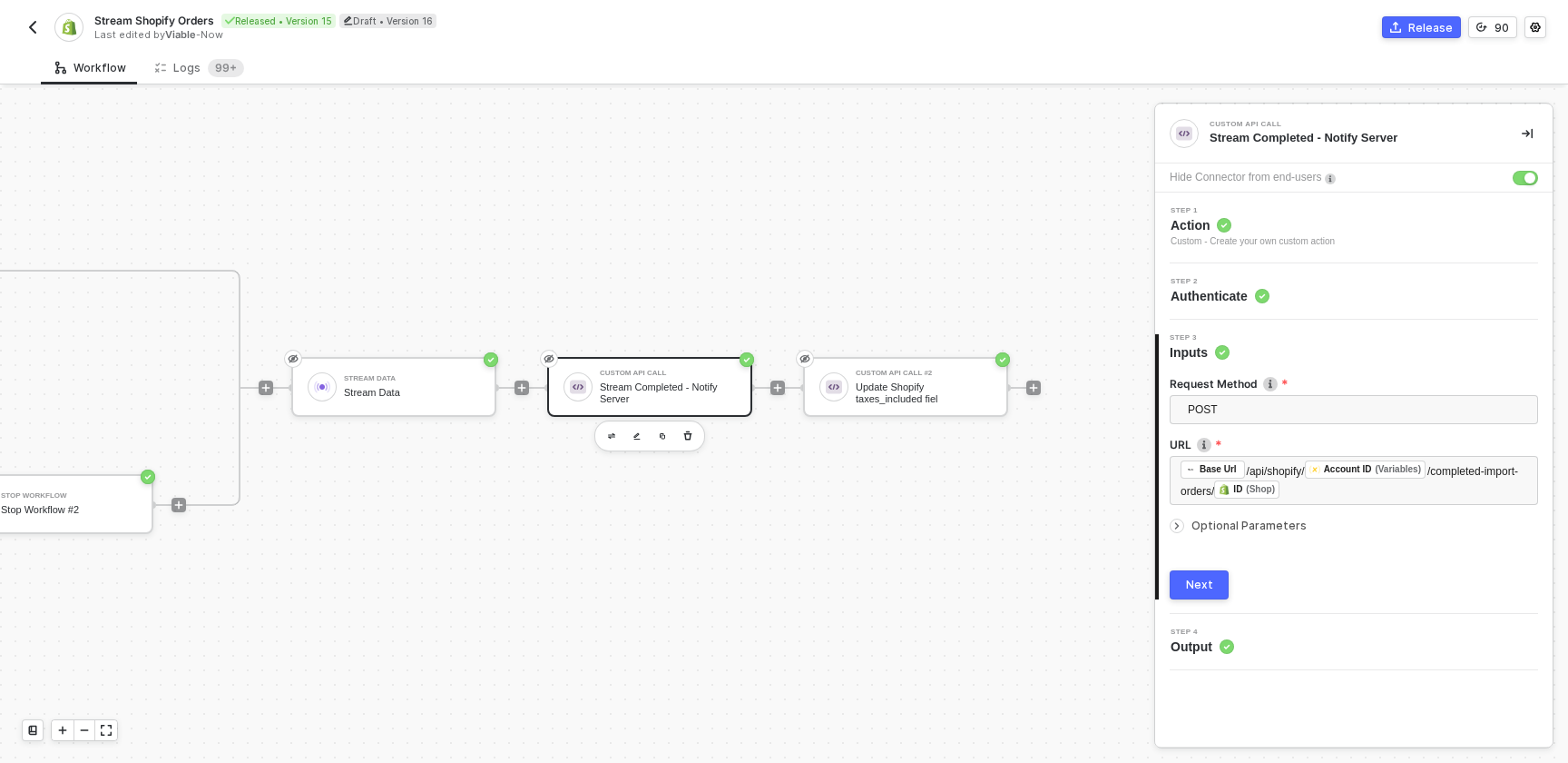
click at [1208, 580] on div "Next" at bounding box center [1200, 584] width 28 height 14
click at [1235, 529] on span "Optional Parameters" at bounding box center [1248, 525] width 115 height 13
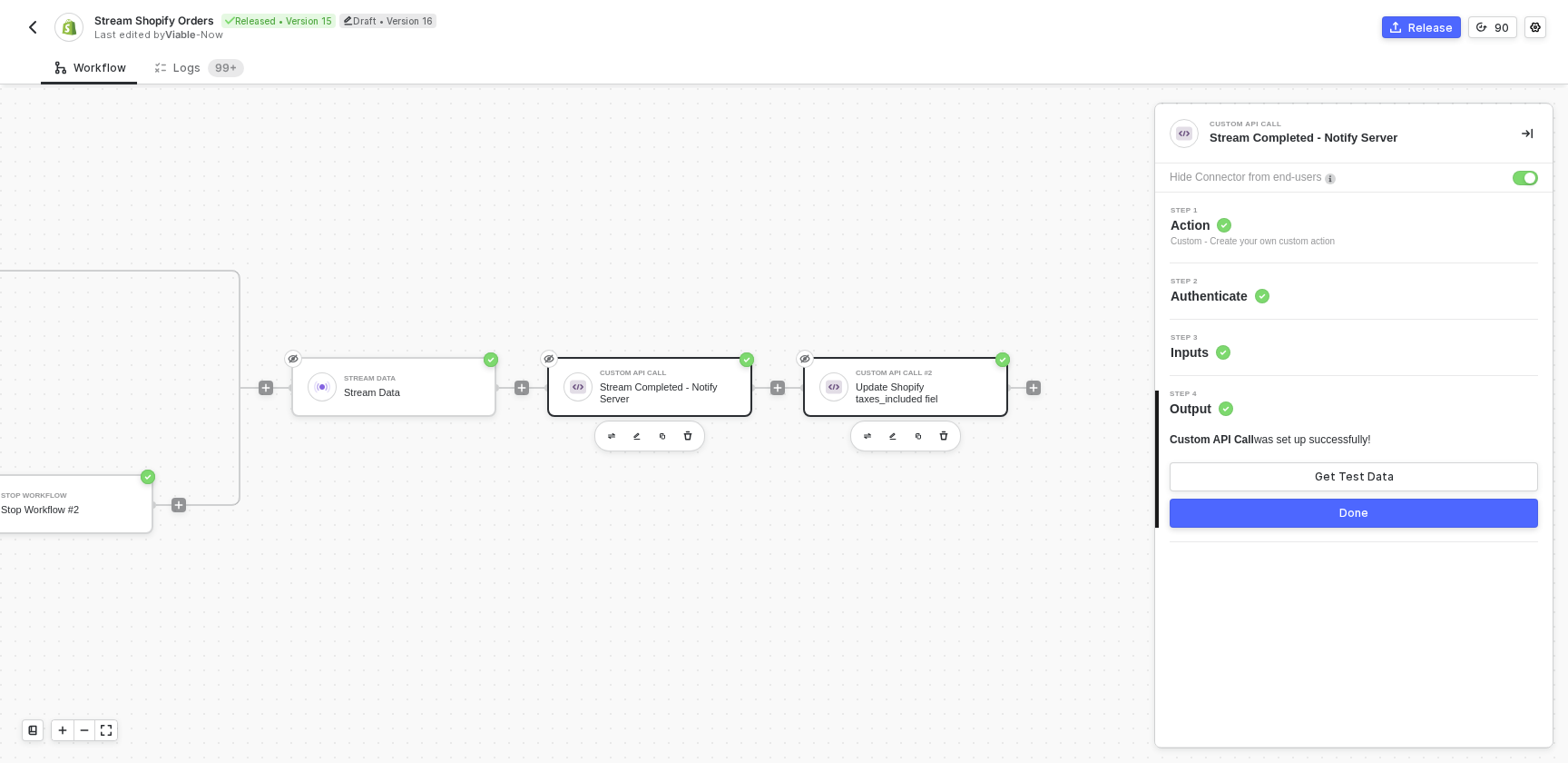
click at [852, 387] on div "Custom API Call #2 Update Shopify taxes_included fiel" at bounding box center [920, 387] width 144 height 34
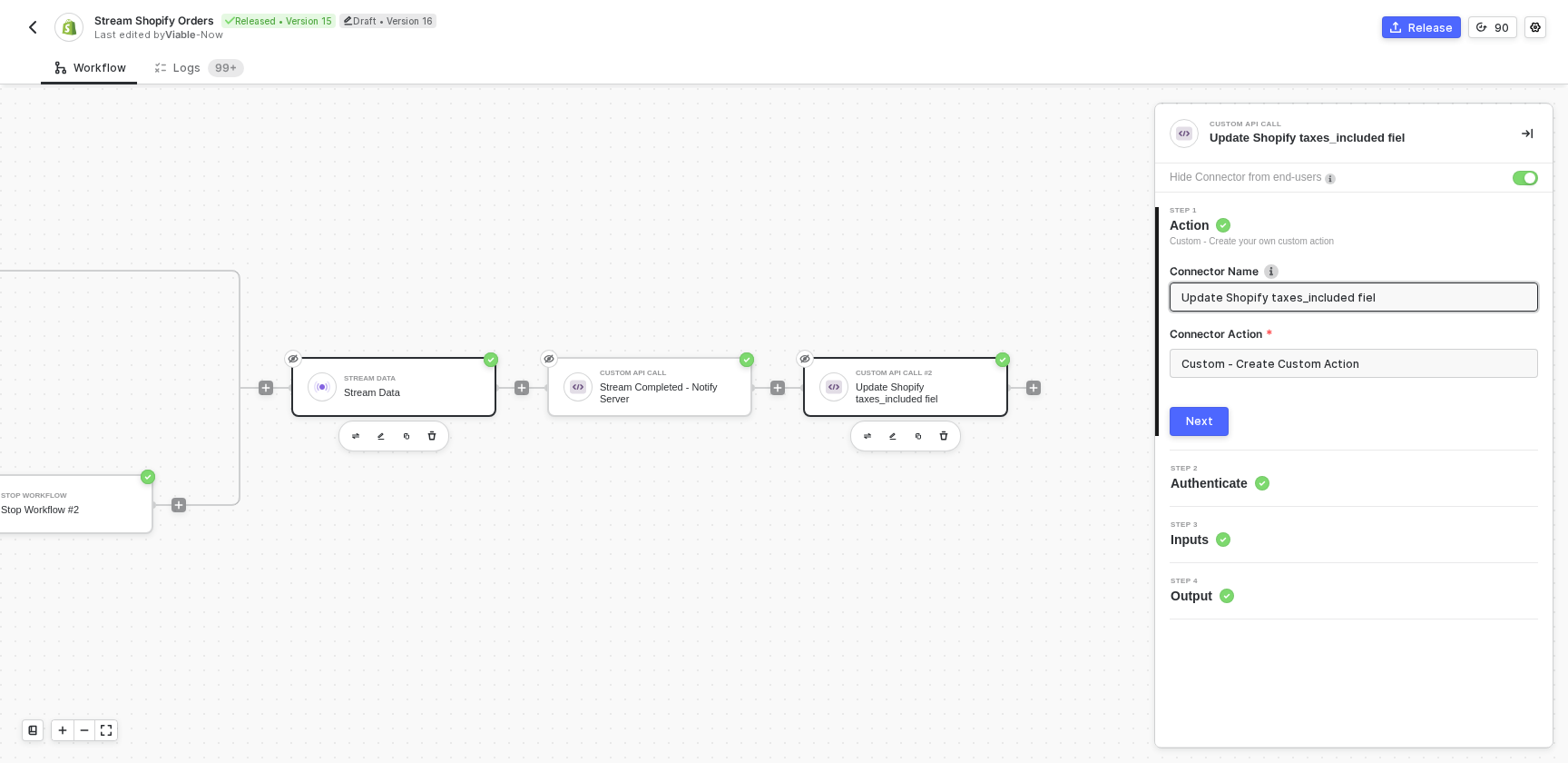
click at [430, 398] on div "Stream Data Stream Data" at bounding box center [411, 387] width 136 height 34
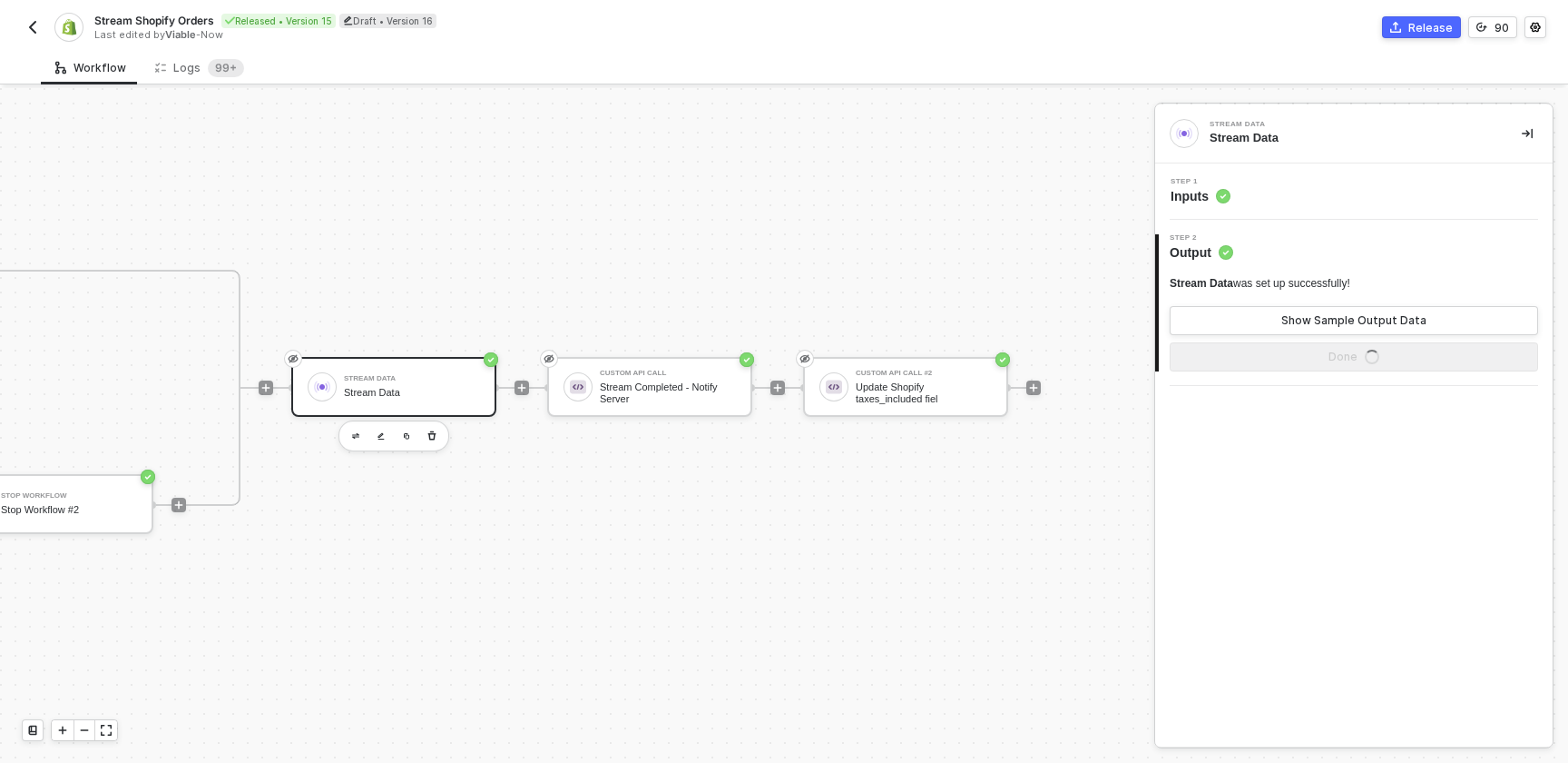
click at [1170, 201] on span "Inputs" at bounding box center [1200, 195] width 60 height 18
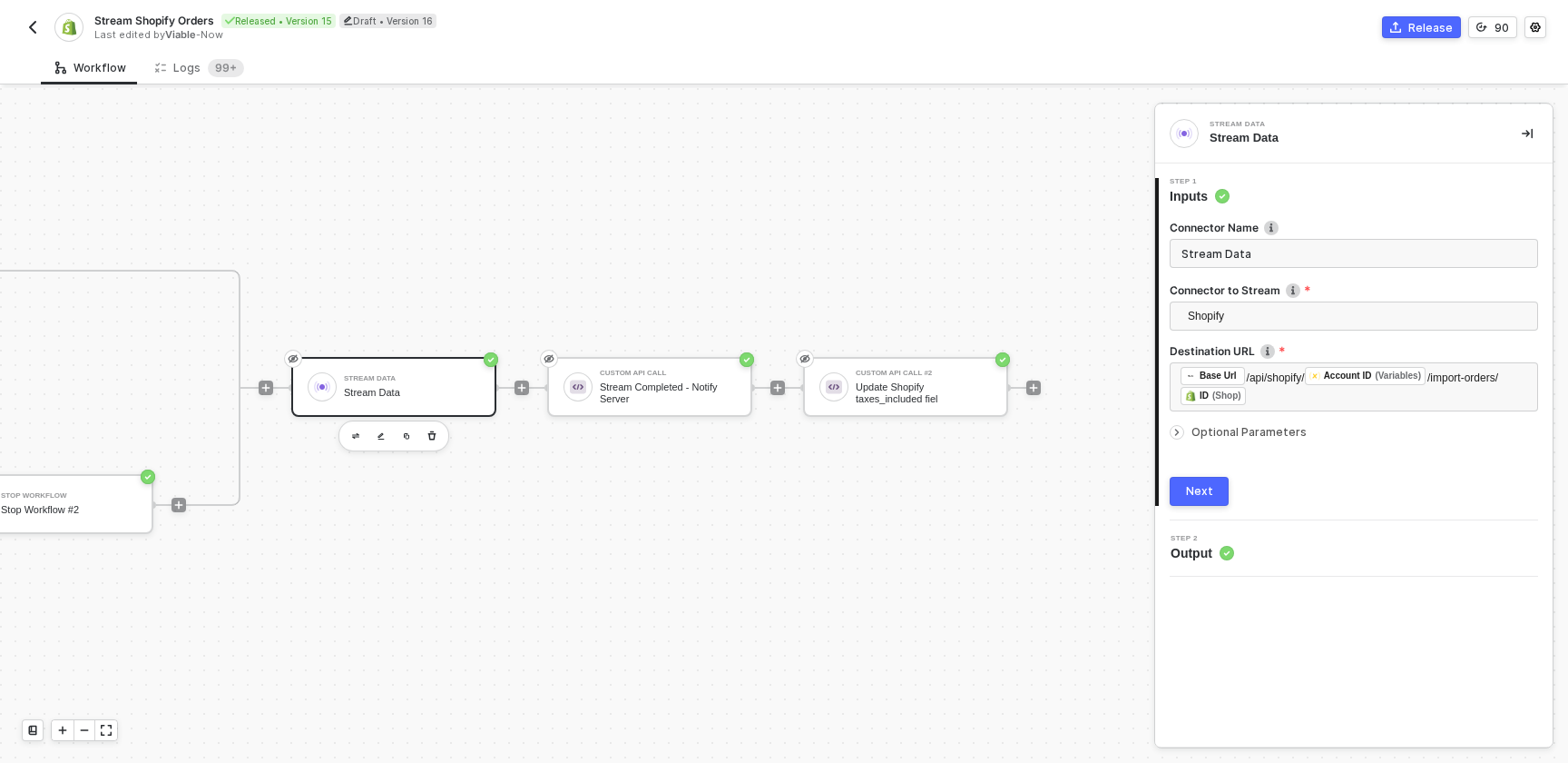
click at [1184, 436] on div at bounding box center [1181, 432] width 22 height 20
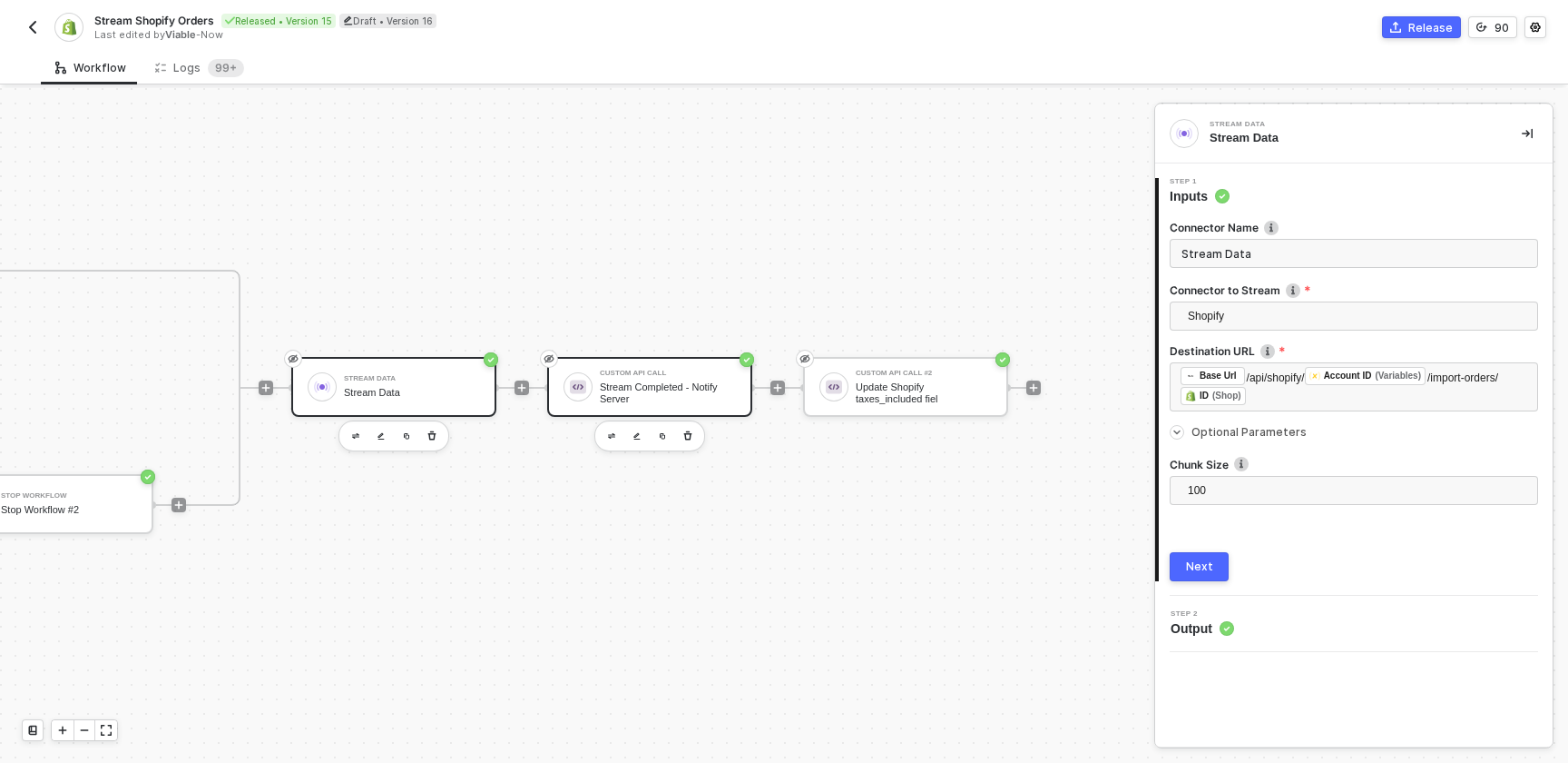
click at [609, 395] on div "Stream Completed - Notify Server" at bounding box center [667, 392] width 136 height 23
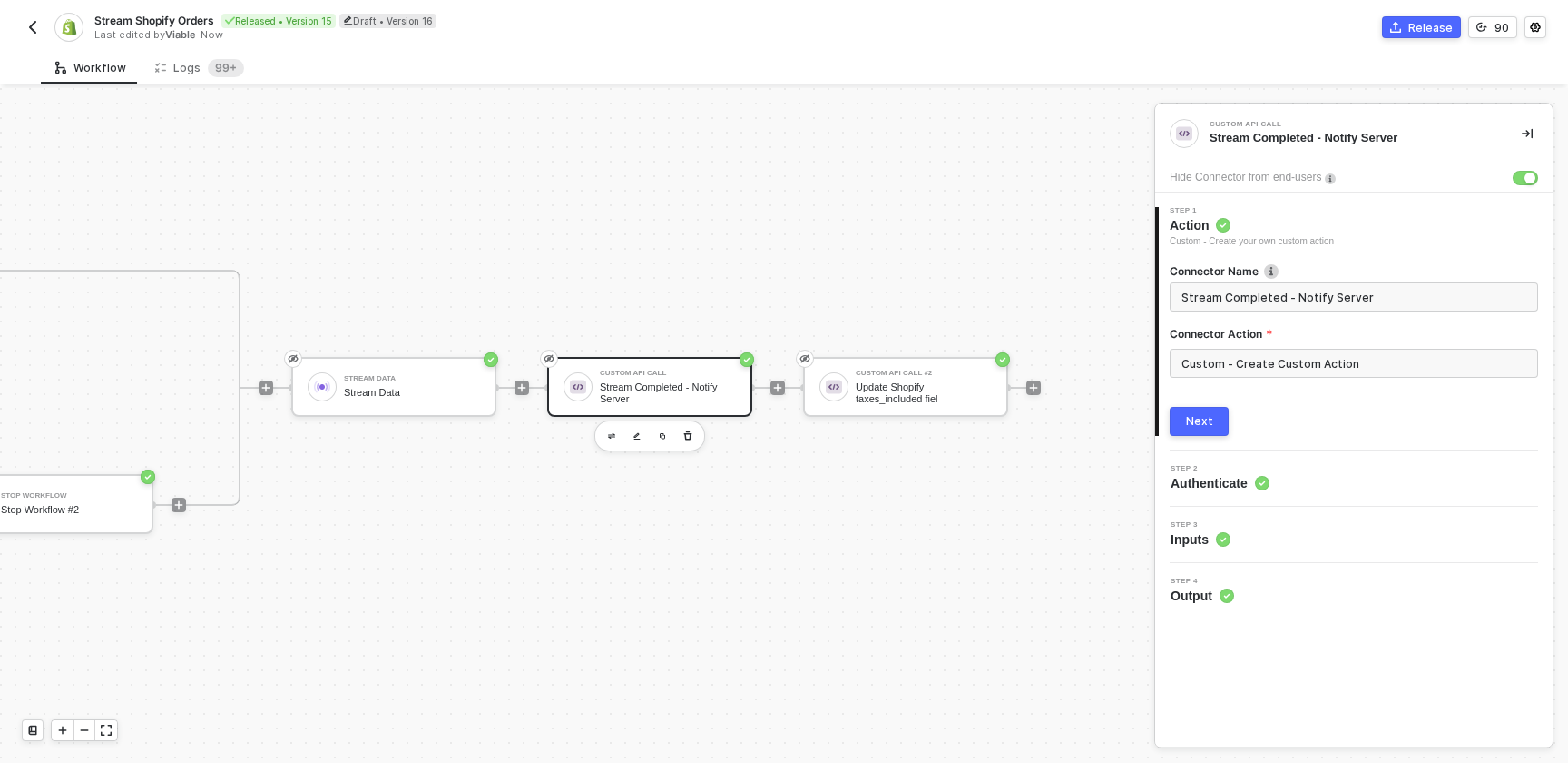
click at [1231, 479] on span "Authenticate" at bounding box center [1220, 483] width 99 height 18
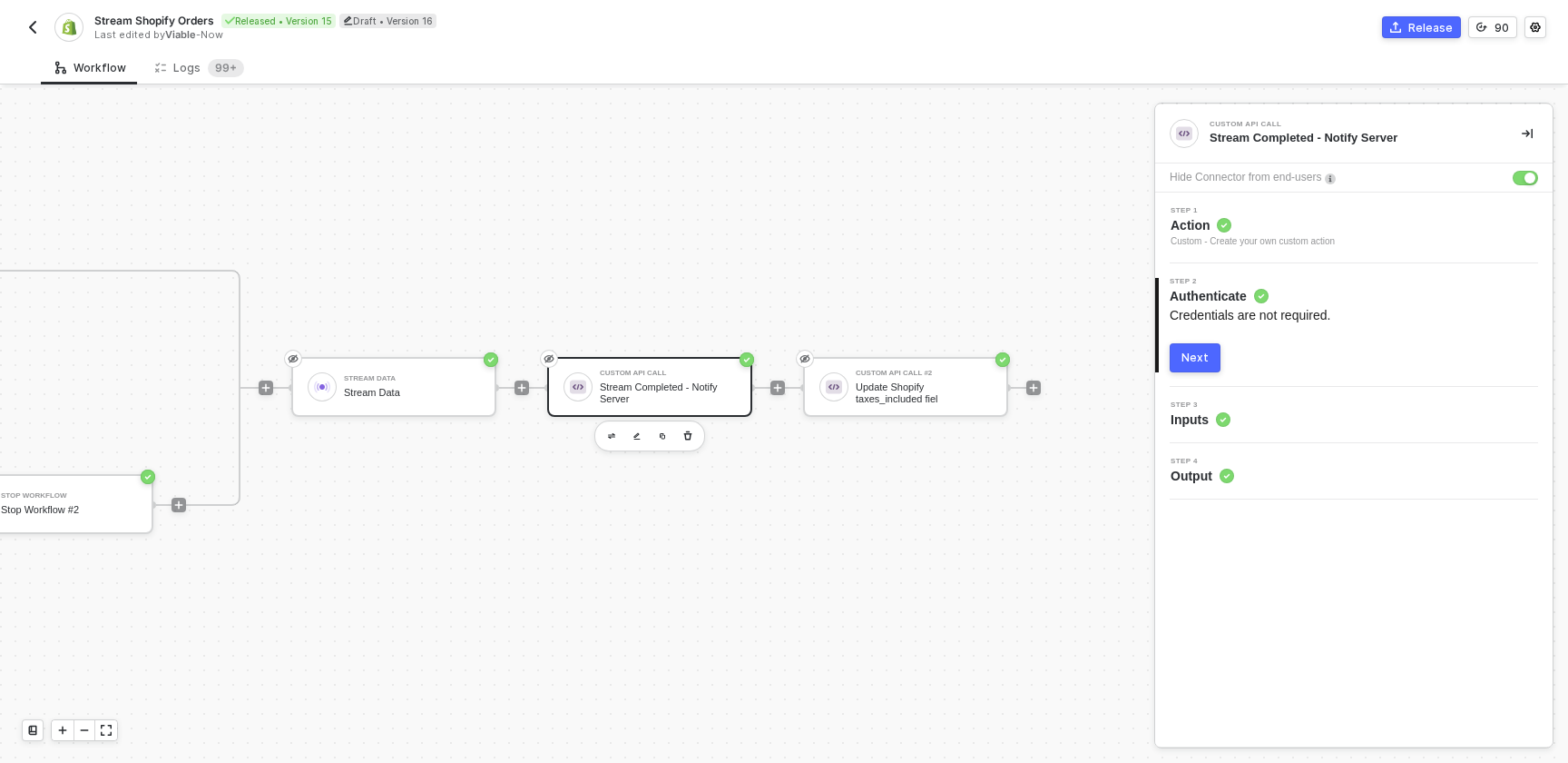
click at [1201, 428] on span "Inputs" at bounding box center [1200, 419] width 60 height 18
click at [1193, 412] on span "Inputs" at bounding box center [1200, 419] width 60 height 18
click at [1195, 358] on div "Next" at bounding box center [1195, 357] width 28 height 14
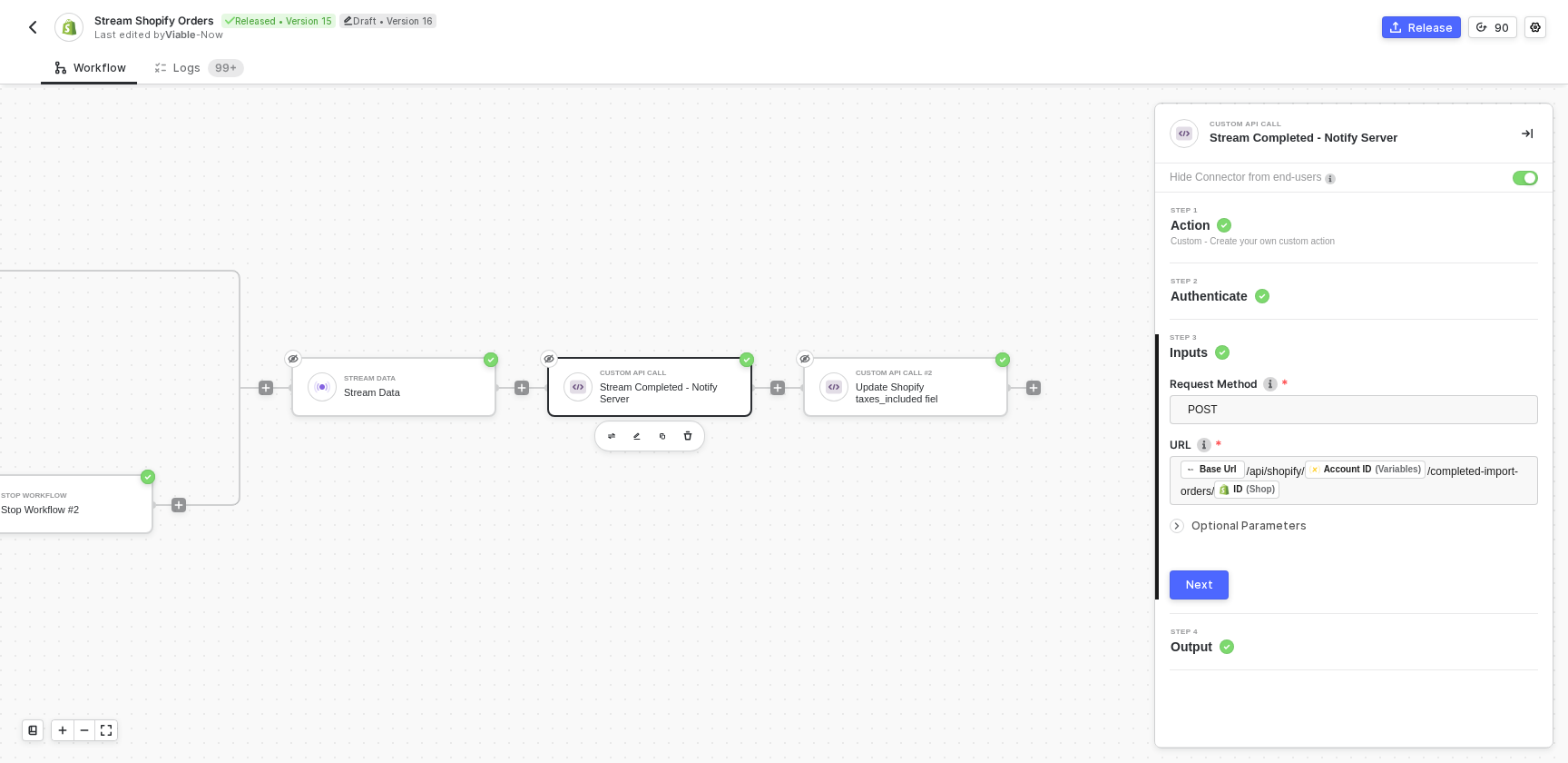
click at [1248, 526] on span "Optional Parameters" at bounding box center [1248, 525] width 115 height 13
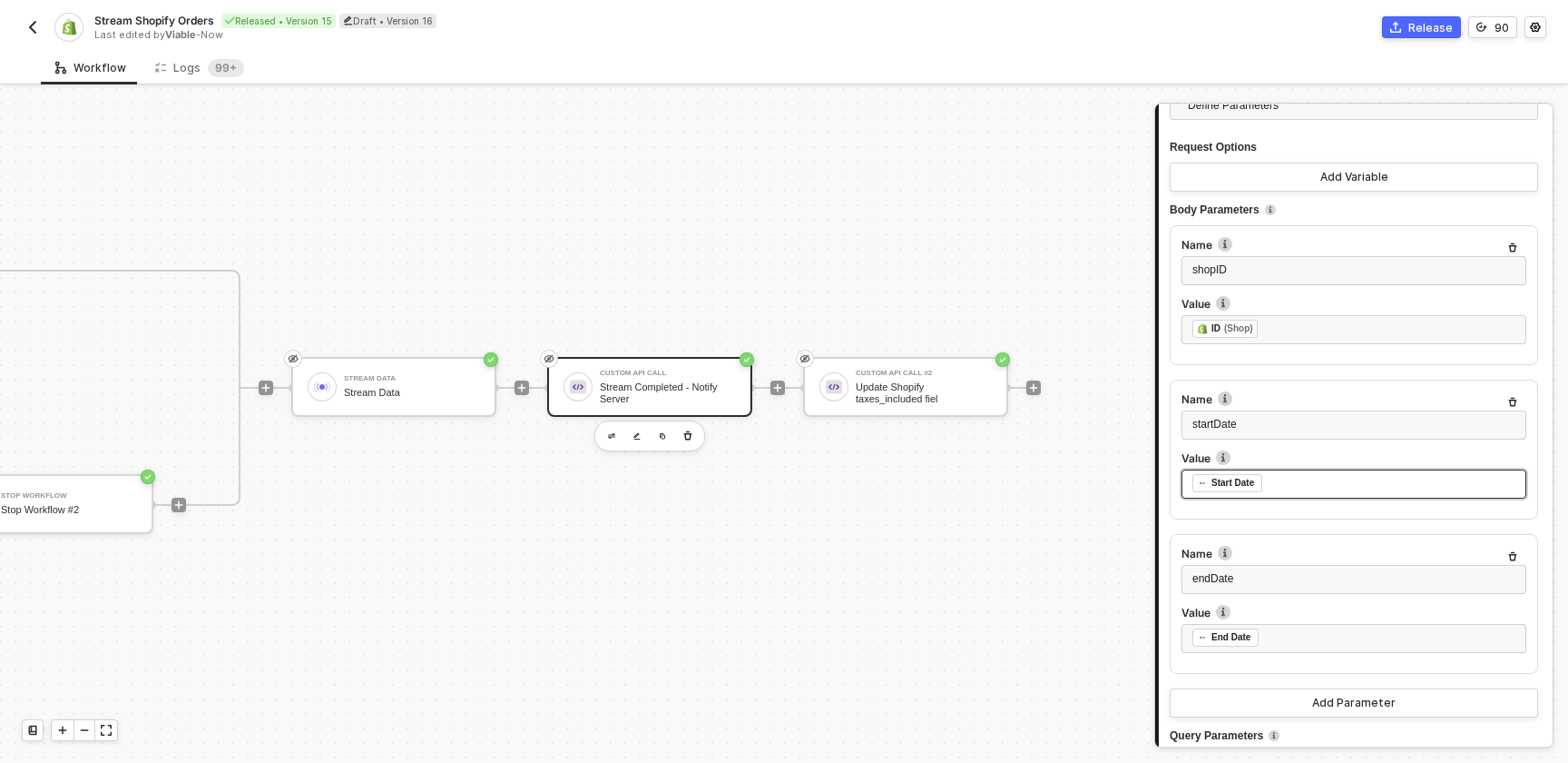
scroll to position [662, 0]
